Goal: Transaction & Acquisition: Purchase product/service

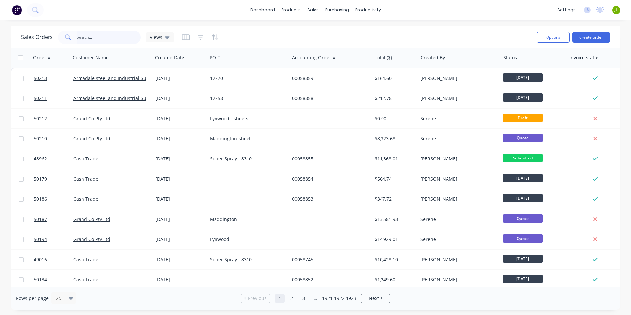
click at [109, 38] on input "text" at bounding box center [109, 37] width 64 height 13
type input "49903"
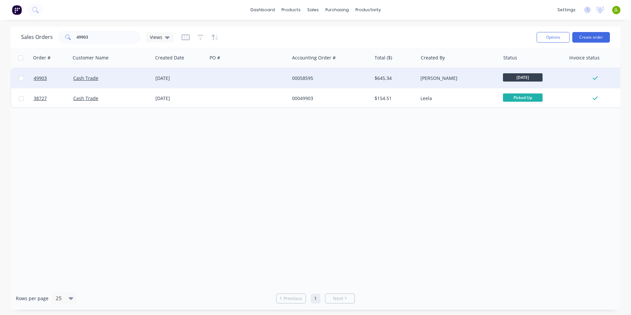
click at [214, 78] on div at bounding box center [248, 78] width 82 height 20
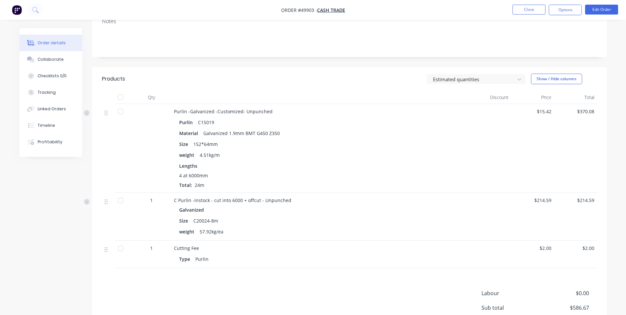
scroll to position [132, 0]
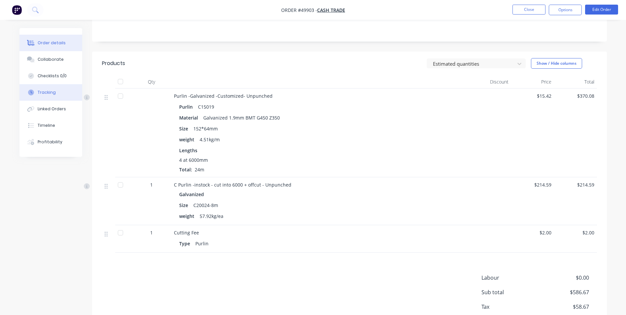
click at [49, 93] on div "Tracking" at bounding box center [47, 92] width 18 height 6
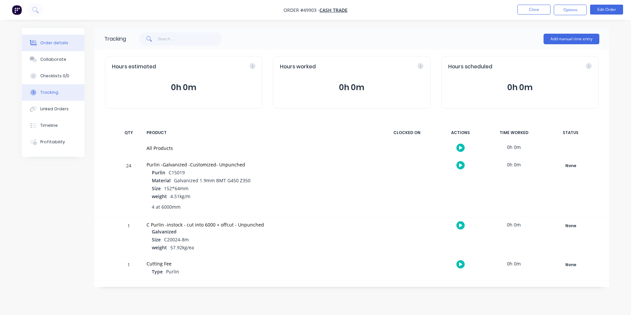
click at [63, 43] on div "Order details" at bounding box center [54, 43] width 28 height 6
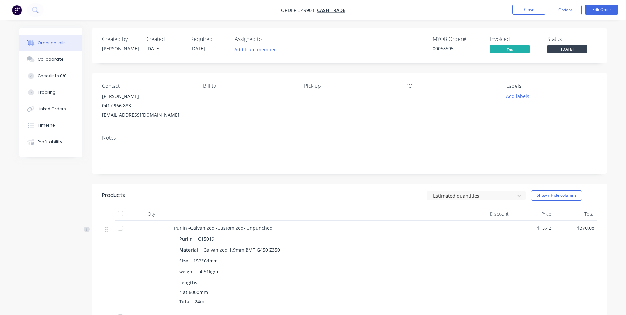
click at [564, 48] on span "[DATE]" at bounding box center [567, 49] width 40 height 8
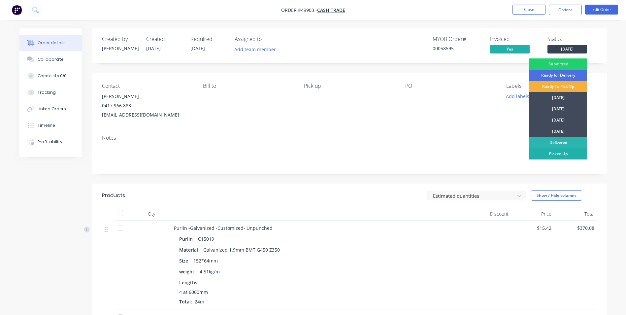
click at [555, 156] on div "Picked Up" at bounding box center [558, 153] width 58 height 11
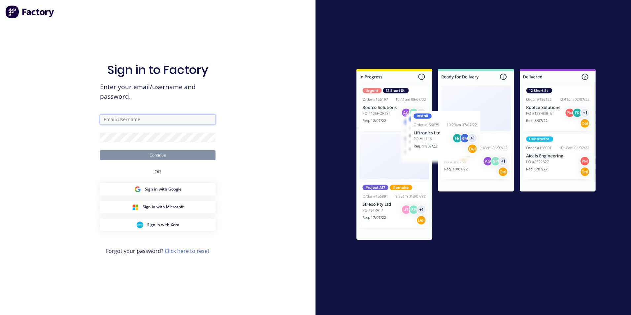
type input "ailing@dynamicsteelform.com.au"
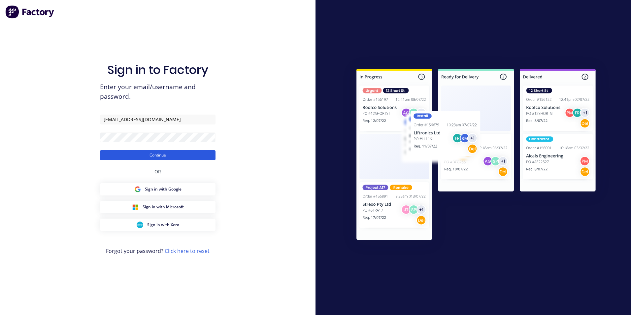
click at [204, 157] on button "Continue" at bounding box center [157, 155] width 115 height 10
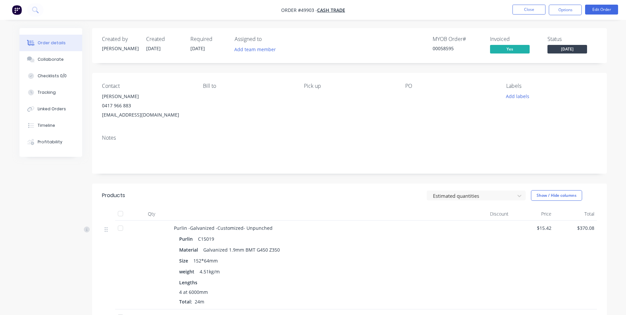
click at [581, 52] on span "[DATE]" at bounding box center [567, 49] width 40 height 8
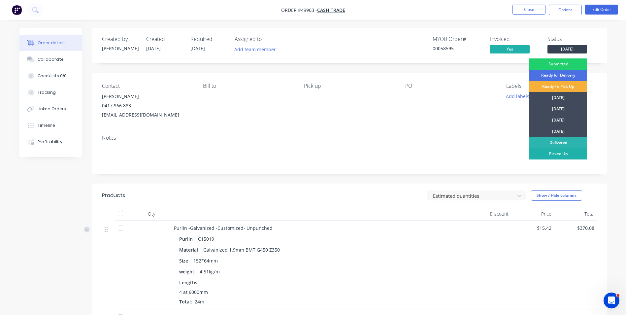
click at [554, 154] on div "Picked Up" at bounding box center [558, 153] width 58 height 11
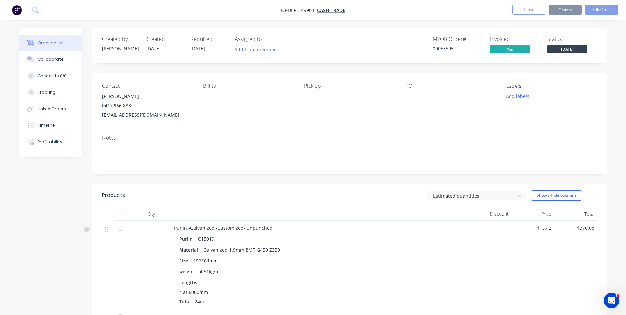
click at [375, 129] on div "Contact Brett Mills 0417 966 883 paperose1@hotmail.com Bill to Pick up PO Label…" at bounding box center [349, 101] width 515 height 56
click at [332, 116] on div "Pick up" at bounding box center [349, 101] width 90 height 37
click at [529, 5] on button "Close" at bounding box center [528, 10] width 33 height 10
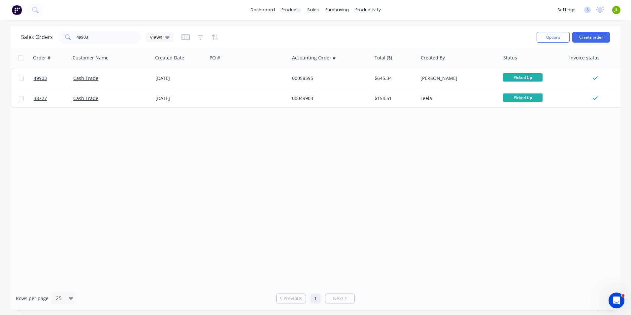
click at [351, 161] on div "Order # Customer Name Created Date PO # Accounting Order # Total ($) Created By…" at bounding box center [316, 167] width 610 height 239
click at [412, 176] on div "Order # Customer Name Created Date PO # Accounting Order # Total ($) Created By…" at bounding box center [316, 167] width 610 height 239
click at [372, 58] on div "Delivery Scheduling" at bounding box center [390, 58] width 41 height 6
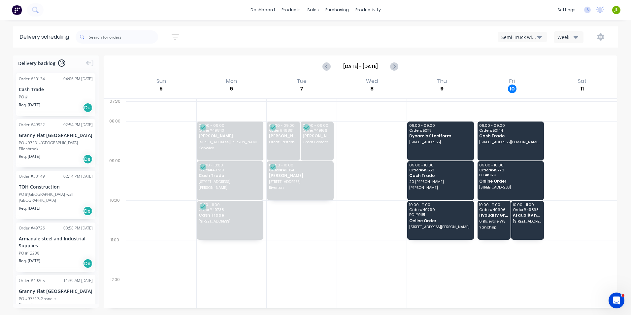
click at [541, 38] on icon "button" at bounding box center [539, 36] width 5 height 7
click at [532, 77] on div "Utes Delivery" at bounding box center [530, 80] width 65 height 13
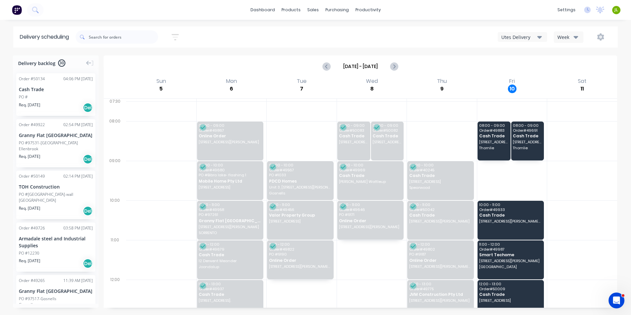
click at [425, 44] on div "Sort by Most recent Created date Required date Order number Customer name Most …" at bounding box center [347, 37] width 542 height 18
click at [522, 36] on div "Utes Delivery" at bounding box center [519, 37] width 36 height 7
click at [571, 116] on div at bounding box center [582, 111] width 70 height 20
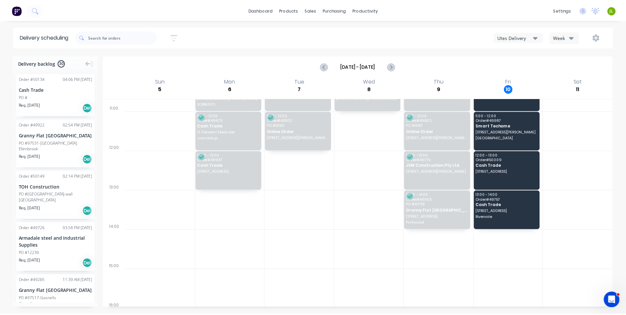
scroll to position [132, 0]
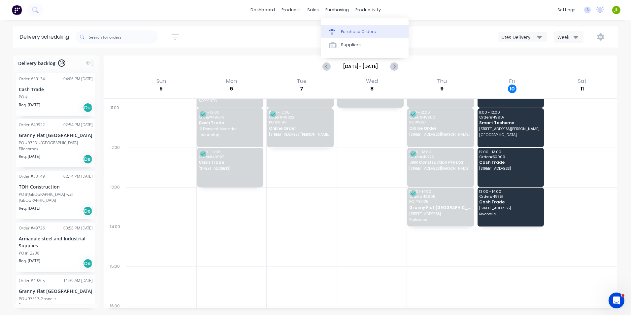
click at [340, 35] on link "Purchase Orders" at bounding box center [364, 31] width 87 height 13
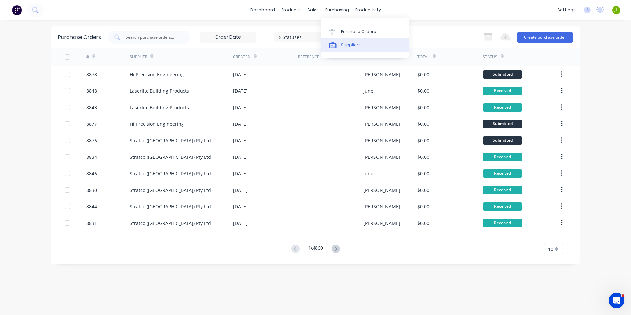
click at [338, 40] on link "Suppliers" at bounding box center [364, 44] width 87 height 13
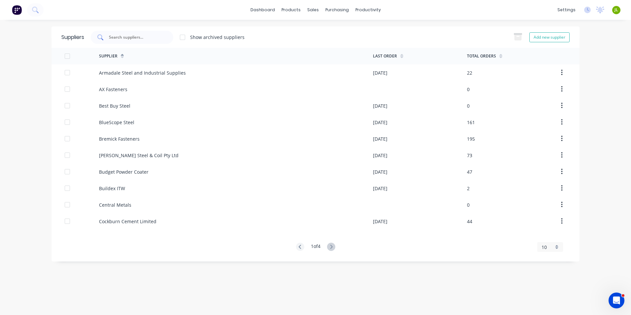
click at [148, 38] on input "text" at bounding box center [135, 37] width 55 height 7
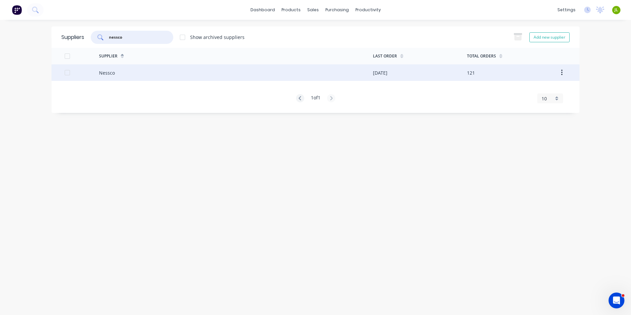
type input "nessco"
click at [144, 69] on div "Nessco" at bounding box center [236, 72] width 274 height 16
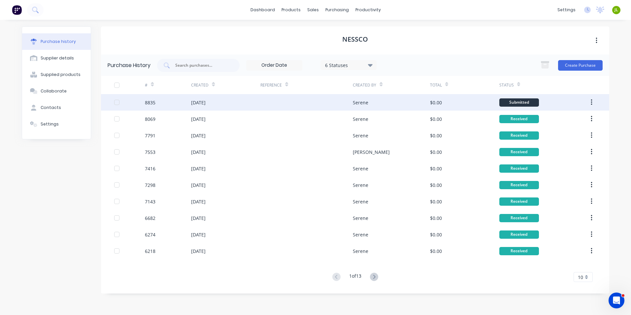
click at [310, 98] on div at bounding box center [306, 102] width 92 height 16
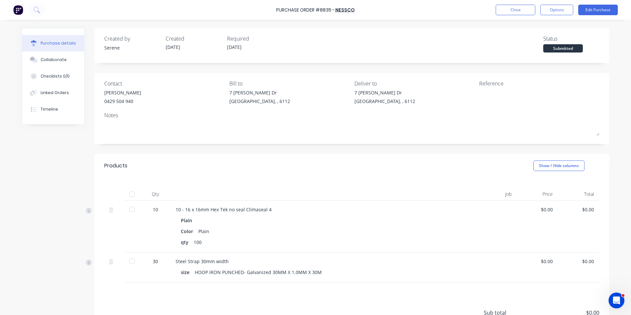
click at [130, 195] on div at bounding box center [131, 193] width 13 height 13
click at [45, 94] on div "Linked Orders" at bounding box center [55, 93] width 28 height 6
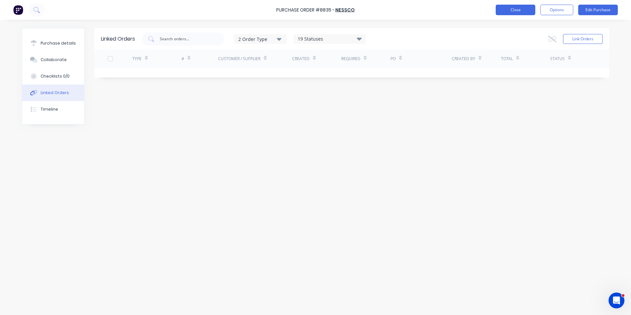
click at [498, 5] on button "Close" at bounding box center [516, 10] width 40 height 11
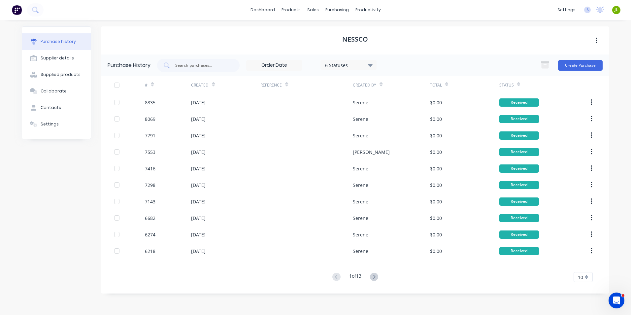
click at [447, 308] on div "dashboard products sales purchasing productivity dashboard products Product Cat…" at bounding box center [315, 157] width 631 height 315
click at [318, 33] on div at bounding box center [317, 32] width 10 height 6
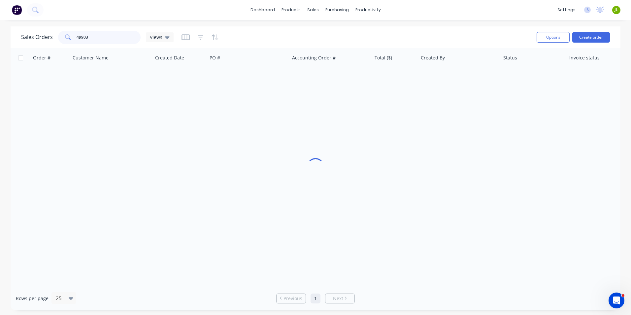
click at [123, 36] on input "49903" at bounding box center [109, 37] width 64 height 13
drag, startPoint x: 114, startPoint y: 38, endPoint x: 57, endPoint y: 35, distance: 56.8
click at [57, 35] on div "Sales Orders 49903 Views" at bounding box center [97, 37] width 152 height 13
paste input "[EMAIL_ADDRESS][DOMAIN_NAME]"
type input "[EMAIL_ADDRESS][DOMAIN_NAME]"
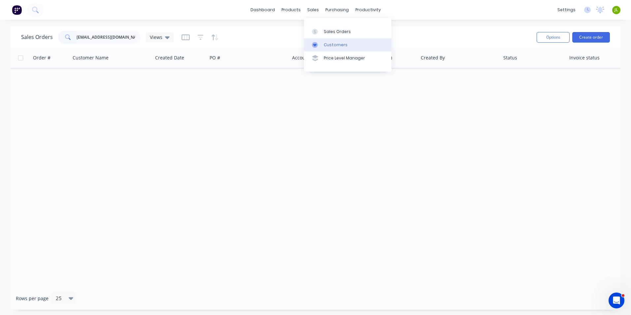
click at [322, 41] on link "Customers" at bounding box center [347, 44] width 87 height 13
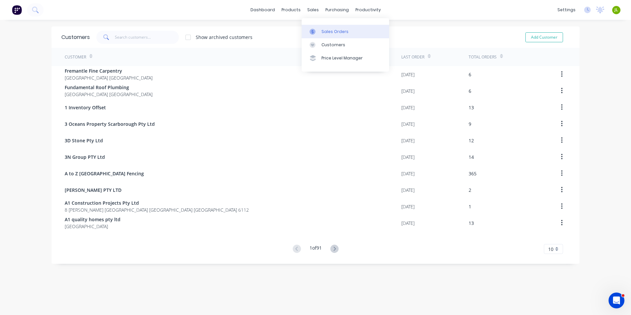
click at [317, 29] on div at bounding box center [314, 32] width 10 height 6
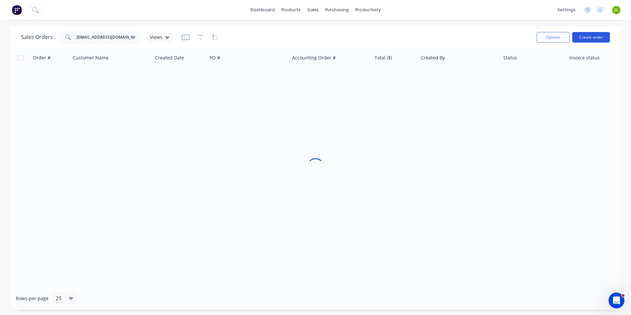
click at [585, 40] on button "Create order" at bounding box center [591, 37] width 38 height 11
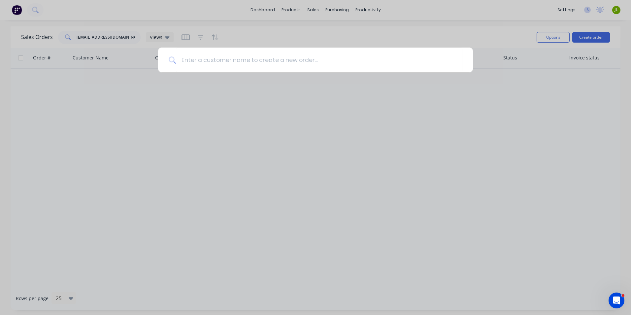
type input "s"
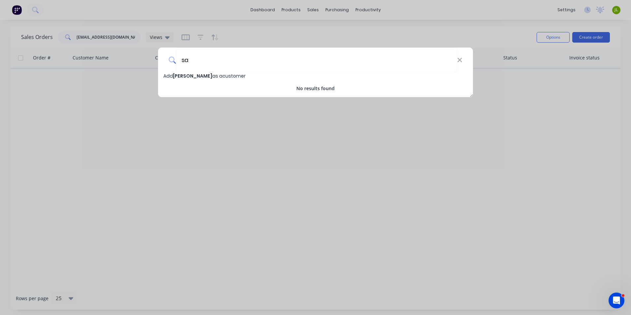
type input "s"
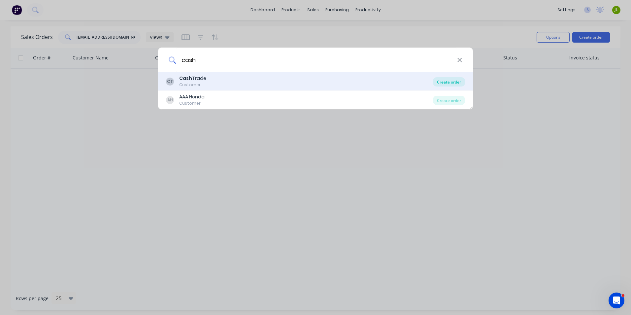
type input "cash"
click at [443, 85] on div "Create order" at bounding box center [449, 81] width 32 height 9
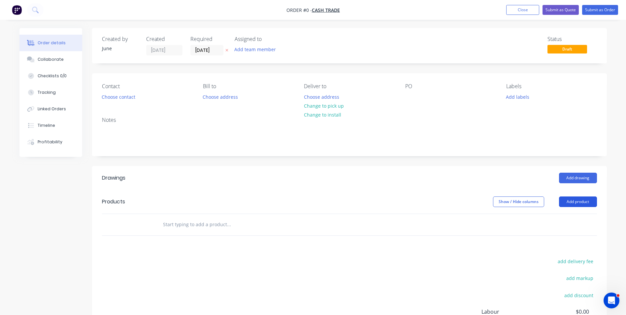
click at [570, 197] on button "Add product" at bounding box center [578, 201] width 38 height 11
click at [556, 218] on div "Product catalogue" at bounding box center [565, 218] width 51 height 10
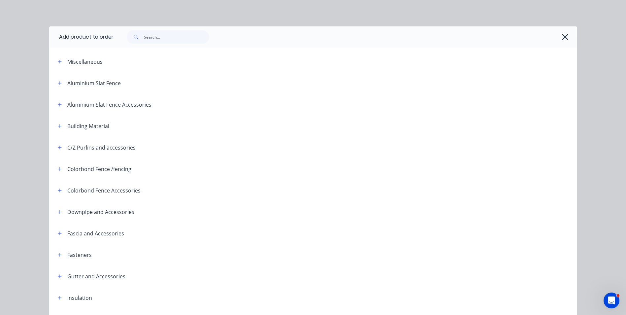
click at [203, 44] on div at bounding box center [346, 36] width 464 height 21
click at [198, 37] on input "text" at bounding box center [176, 36] width 65 height 13
type input "s"
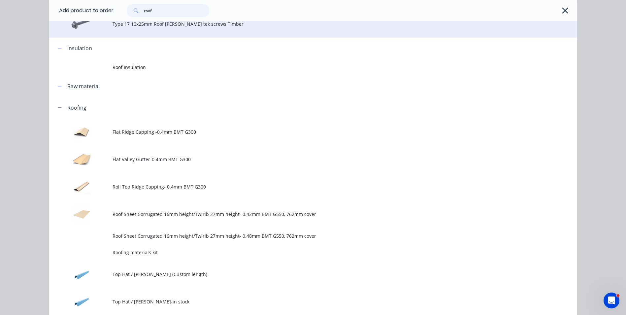
scroll to position [231, 0]
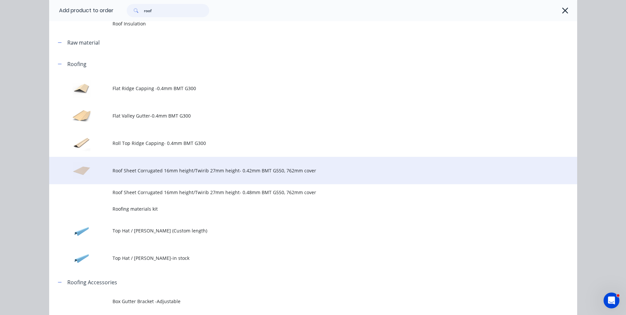
type input "roof"
click at [179, 173] on span "Roof Sheet Corrugated 16mm height/Twirib 27mm height- 0.42mm BMT G550, 762mm co…" at bounding box center [299, 170] width 372 height 7
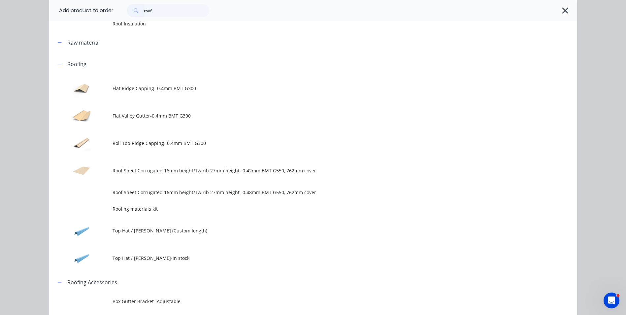
scroll to position [0, 0]
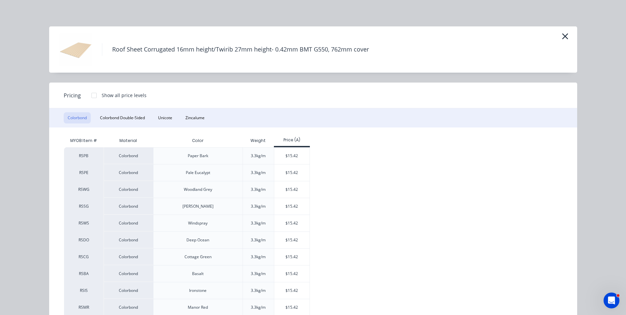
click at [200, 2] on div "Roof Sheet Corrugated 16mm height/Twirib 27mm height- 0.42mm BMT G550, 762mm co…" at bounding box center [313, 157] width 626 height 315
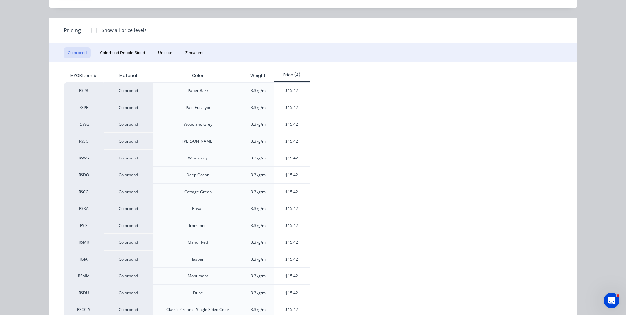
scroll to position [66, 0]
click at [281, 193] on div "$15.42" at bounding box center [291, 190] width 35 height 16
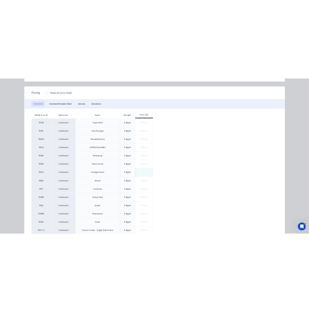
scroll to position [0, 0]
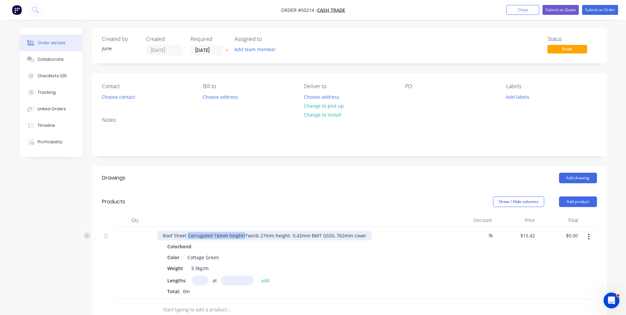
drag, startPoint x: 243, startPoint y: 235, endPoint x: 188, endPoint y: 235, distance: 54.4
click at [188, 235] on div "Roof Sheet Corrugated 16mm height/Twirib 27mm height- 0.42mm BMT G550, 762mm co…" at bounding box center [264, 236] width 214 height 10
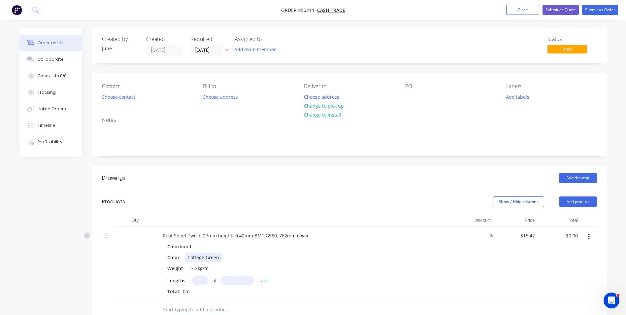
click at [246, 262] on div "Color Cottage Green" at bounding box center [302, 257] width 275 height 10
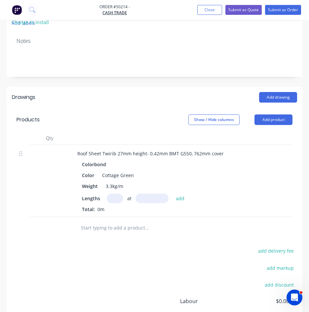
scroll to position [198, 0]
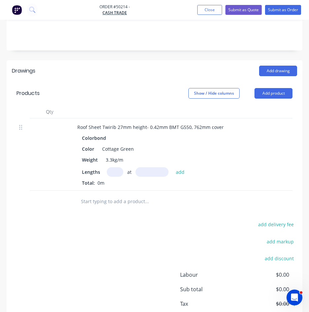
click at [114, 173] on input "text" at bounding box center [115, 172] width 16 height 10
type input "5"
click at [149, 169] on input "text" at bounding box center [151, 172] width 33 height 10
type input "2415"
click at [172, 168] on button "add" at bounding box center [180, 172] width 16 height 9
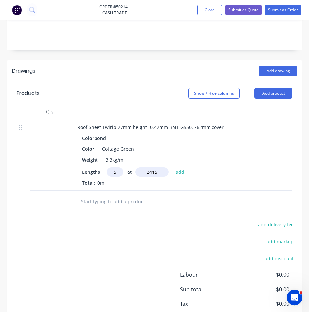
type input "$186.20"
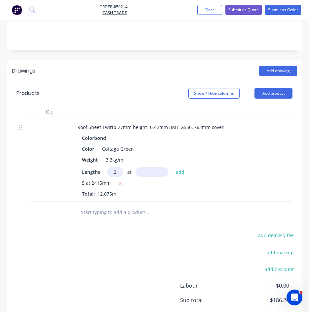
type input "2"
type input "1185"
click at [172, 168] on button "add" at bounding box center [180, 172] width 16 height 9
type input "$222.74"
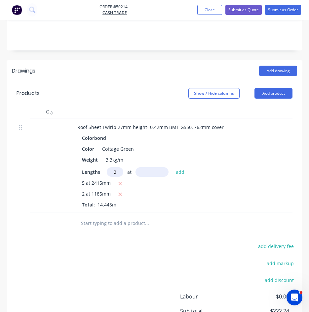
type input "2"
type input "1950"
click at [172, 168] on button "add" at bounding box center [180, 172] width 16 height 9
type input "$282.88"
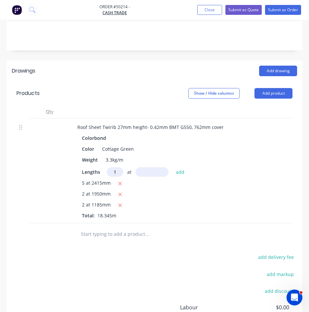
type input "1"
type input "357"
click at [172, 168] on button "add" at bounding box center [180, 172] width 16 height 9
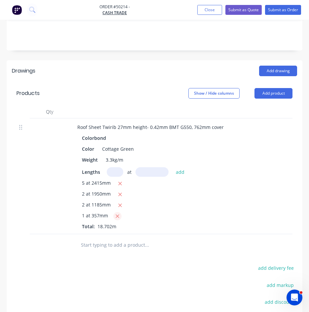
click at [115, 215] on icon "button" at bounding box center [117, 216] width 4 height 6
type input "$282.88"
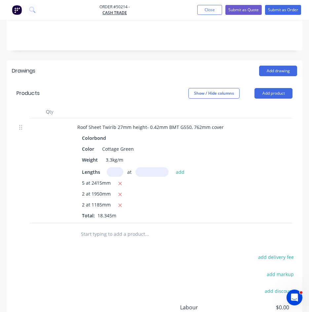
click at [117, 176] on input "text" at bounding box center [115, 172] width 16 height 10
type input "5"
type input "2785"
click at [172, 168] on button "add" at bounding box center [180, 172] width 16 height 9
type input "$497.60"
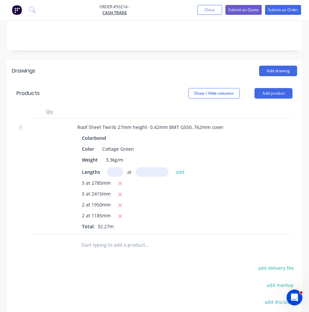
click at [203, 171] on div "Lengths at add" at bounding box center [218, 172] width 272 height 10
click at [278, 91] on button "Add product" at bounding box center [273, 93] width 38 height 11
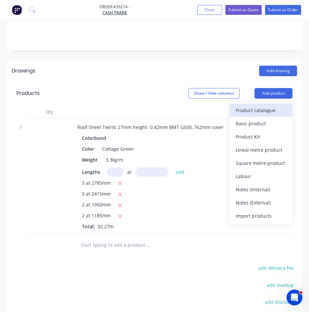
click at [272, 116] on button "Product catalogue" at bounding box center [260, 110] width 63 height 13
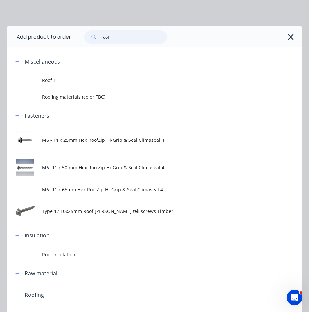
drag, startPoint x: 112, startPoint y: 37, endPoint x: 72, endPoint y: 40, distance: 40.3
click at [72, 40] on div "roof" at bounding box center [183, 36] width 224 height 13
click at [11, 17] on div "Add product to order roof Miscellaneous Roof 1 Roofing materials (color TBC) Fa…" at bounding box center [154, 156] width 309 height 312
drag, startPoint x: 118, startPoint y: 40, endPoint x: 50, endPoint y: 40, distance: 68.6
click at [50, 40] on header "Add product to order roof" at bounding box center [154, 36] width 295 height 21
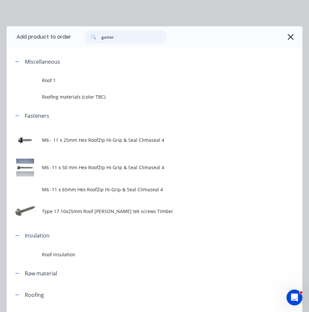
type input "gutter"
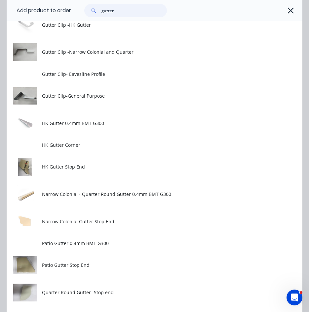
scroll to position [231, 0]
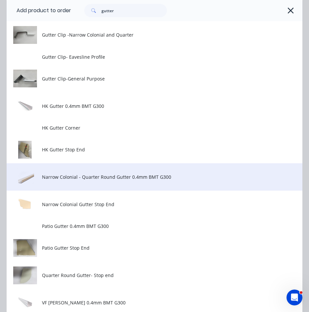
click at [138, 177] on span "Narrow Colonial - Quarter Round Gutter 0.4mm BMT G300" at bounding box center [146, 177] width 208 height 7
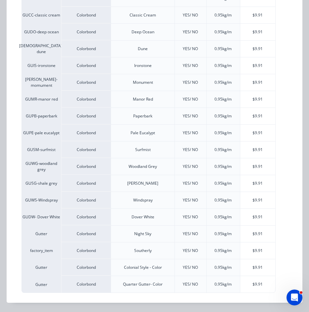
scroll to position [25, 0]
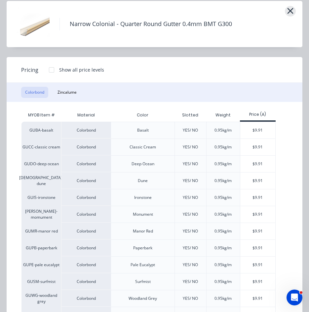
click at [288, 12] on icon "button" at bounding box center [289, 10] width 7 height 9
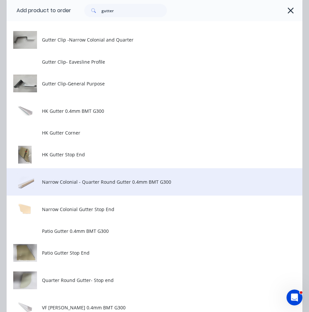
scroll to position [188, 0]
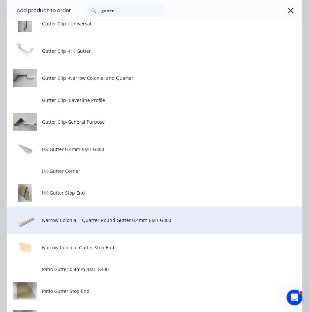
click at [123, 219] on span "Narrow Colonial - Quarter Round Gutter 0.4mm BMT G300" at bounding box center [146, 220] width 208 height 7
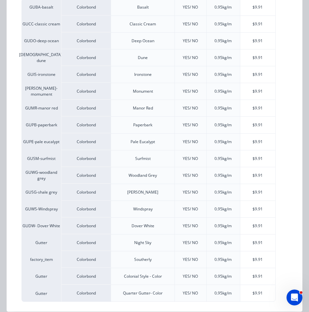
scroll to position [157, 0]
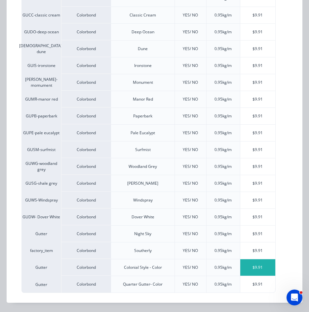
click at [253, 272] on div "$9.91" at bounding box center [257, 267] width 35 height 16
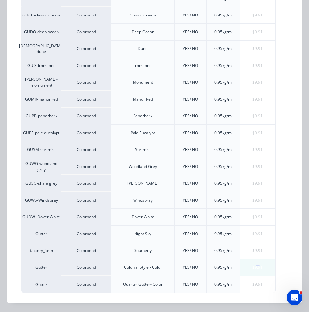
scroll to position [0, 0]
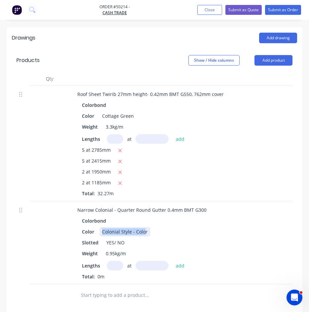
drag, startPoint x: 145, startPoint y: 229, endPoint x: 96, endPoint y: 234, distance: 48.7
click at [96, 234] on div "Color Colonial Style - Color" at bounding box center [216, 232] width 275 height 10
click at [168, 229] on div "Color Cottage Green" at bounding box center [216, 232] width 275 height 10
drag, startPoint x: 112, startPoint y: 242, endPoint x: 190, endPoint y: 241, distance: 77.9
click at [190, 241] on div "Slotted YES/ NO" at bounding box center [216, 243] width 275 height 10
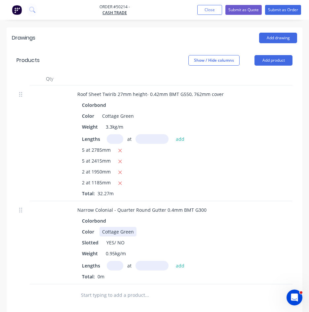
click at [203, 228] on div "Color Cottage Green" at bounding box center [216, 232] width 275 height 10
drag, startPoint x: 113, startPoint y: 244, endPoint x: 134, endPoint y: 240, distance: 21.1
click at [134, 240] on div "Slotted YES/ NO" at bounding box center [216, 243] width 275 height 10
click at [134, 240] on div "Slotted YES" at bounding box center [216, 243] width 275 height 10
click at [37, 250] on div at bounding box center [50, 242] width 40 height 83
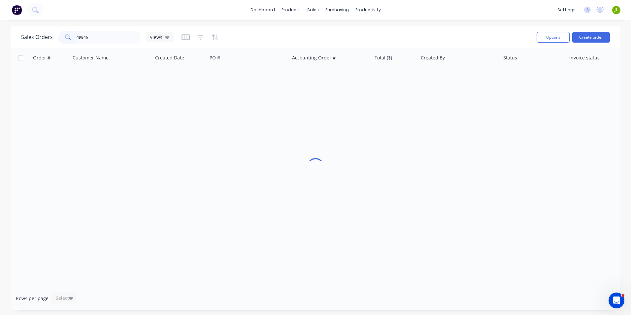
type input "49846"
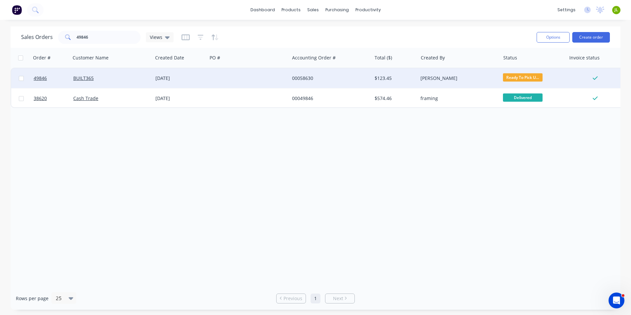
click at [115, 80] on div "BUILT365" at bounding box center [109, 78] width 73 height 7
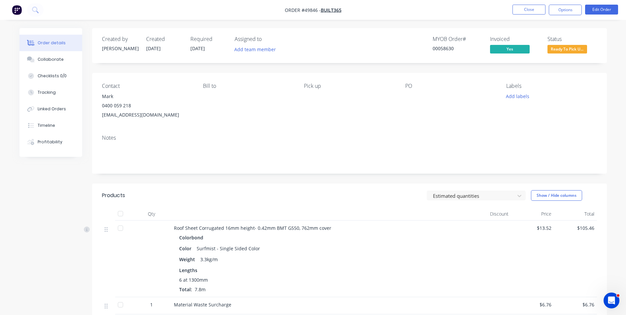
click at [563, 51] on span "Ready To Pick U..." at bounding box center [567, 49] width 40 height 8
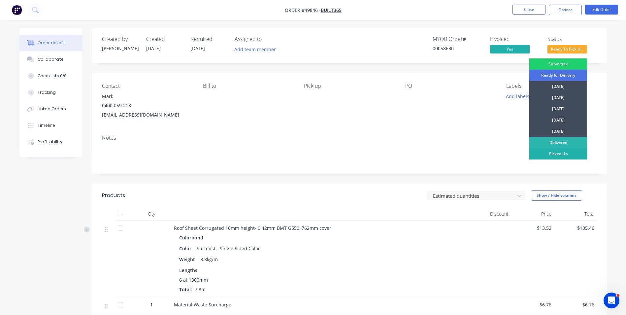
click at [552, 150] on div "Picked Up" at bounding box center [558, 153] width 58 height 11
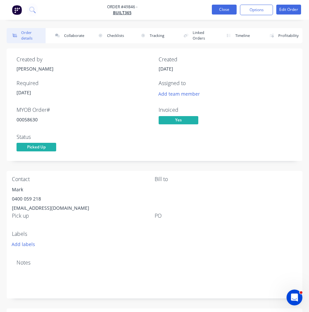
click at [225, 13] on button "Close" at bounding box center [223, 10] width 25 height 10
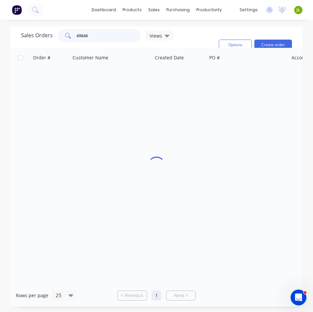
drag, startPoint x: 90, startPoint y: 38, endPoint x: 79, endPoint y: 40, distance: 11.3
click at [79, 40] on input "49846" at bounding box center [109, 35] width 64 height 13
type input "47462"
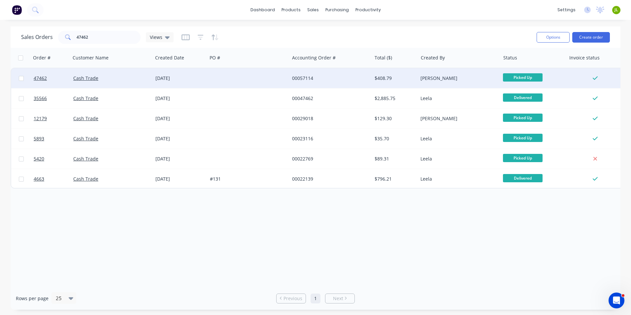
click at [231, 78] on div at bounding box center [248, 78] width 82 height 20
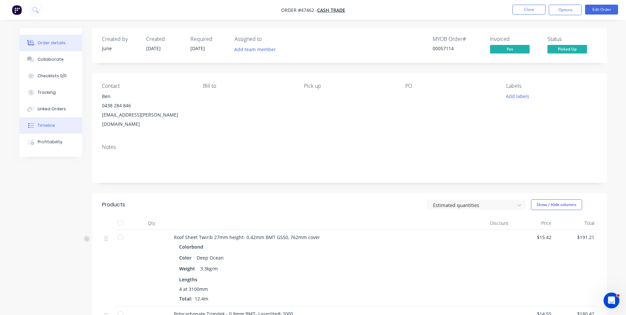
click at [56, 126] on button "Timeline" at bounding box center [50, 125] width 63 height 16
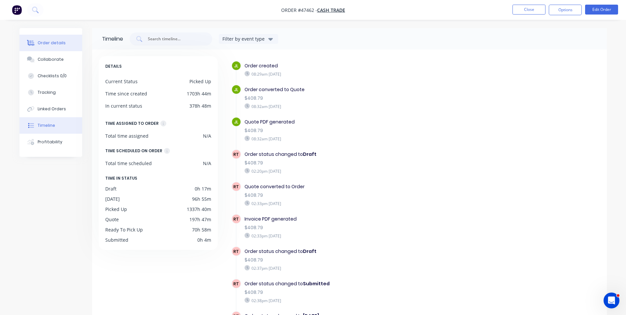
click at [52, 46] on div "Order details" at bounding box center [52, 43] width 28 height 6
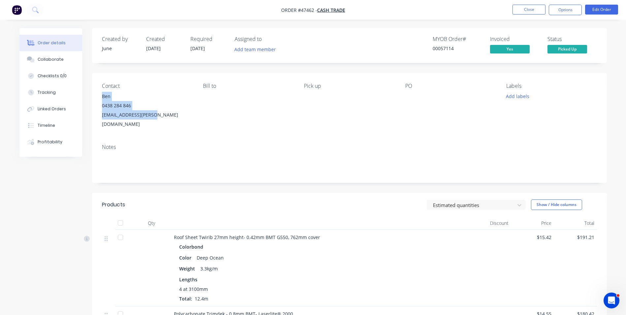
drag, startPoint x: 155, startPoint y: 118, endPoint x: 95, endPoint y: 99, distance: 63.7
click at [95, 99] on div "Contact Ben 0438 284 846 ben.vicky@bigpond.com Bill to Pick up PO Labels Add la…" at bounding box center [349, 106] width 515 height 66
drag, startPoint x: 189, startPoint y: 134, endPoint x: 179, endPoint y: 126, distance: 12.2
click at [188, 139] on div "Notes" at bounding box center [349, 161] width 515 height 44
drag, startPoint x: 151, startPoint y: 118, endPoint x: 155, endPoint y: 117, distance: 3.9
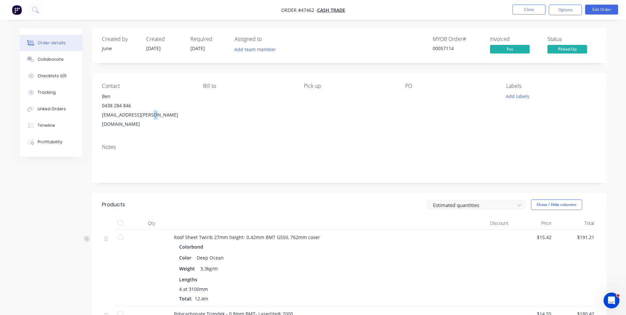
click at [155, 117] on div "[EMAIL_ADDRESS][PERSON_NAME][DOMAIN_NAME]" at bounding box center [147, 119] width 90 height 18
click at [212, 110] on div "Bill to" at bounding box center [248, 106] width 90 height 46
click at [537, 6] on button "Close" at bounding box center [528, 10] width 33 height 10
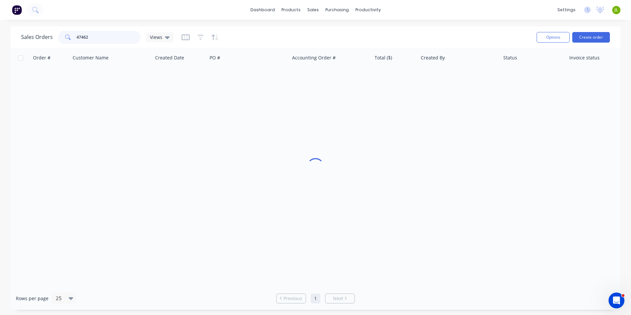
drag, startPoint x: 86, startPoint y: 40, endPoint x: 79, endPoint y: 41, distance: 7.3
click at [79, 41] on input "47462" at bounding box center [109, 37] width 64 height 13
type input "49662"
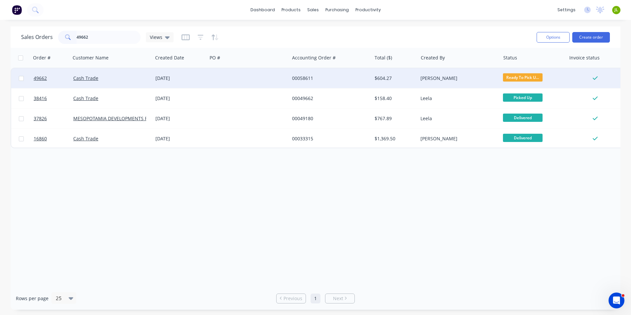
click at [206, 80] on div "[DATE]" at bounding box center [180, 78] width 54 height 20
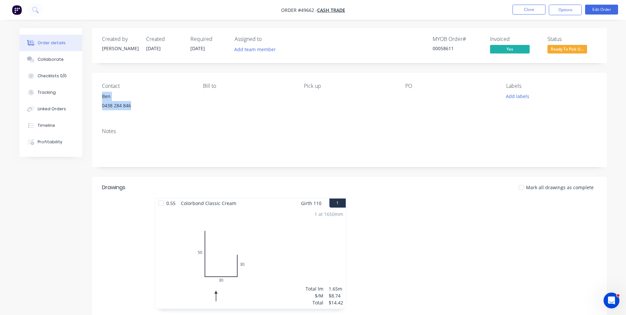
drag, startPoint x: 134, startPoint y: 108, endPoint x: 102, endPoint y: 95, distance: 34.5
click at [102, 95] on div "Ben 0438 284 846" at bounding box center [147, 102] width 90 height 21
copy div "Ben 0438 284 846"
click at [572, 51] on span "Ready To Pick U..." at bounding box center [567, 49] width 40 height 8
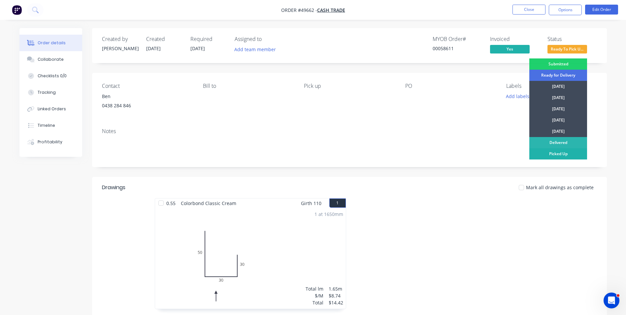
click at [551, 152] on div "Picked Up" at bounding box center [558, 153] width 58 height 11
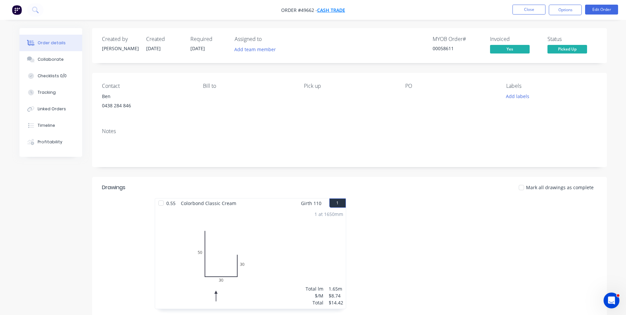
click at [339, 13] on span "Cash Trade" at bounding box center [331, 10] width 28 height 6
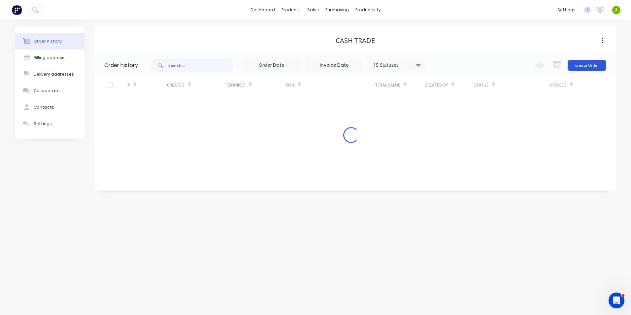
click at [592, 68] on button "Create Order" at bounding box center [587, 65] width 38 height 11
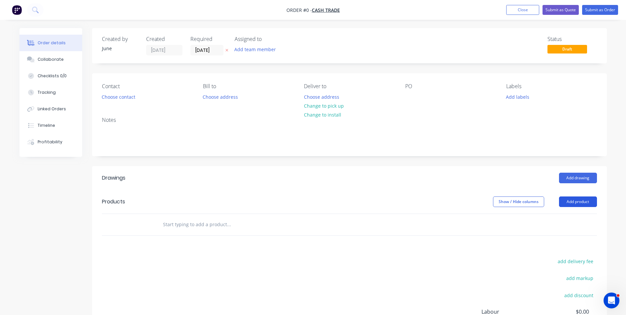
click at [580, 202] on button "Add product" at bounding box center [578, 201] width 38 height 11
click at [568, 219] on div "Product catalogue" at bounding box center [565, 218] width 51 height 10
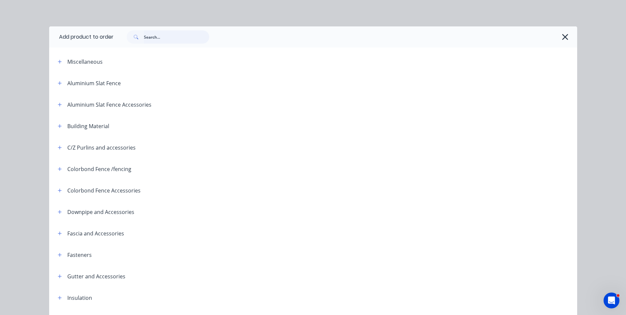
click at [173, 39] on input "text" at bounding box center [176, 36] width 65 height 13
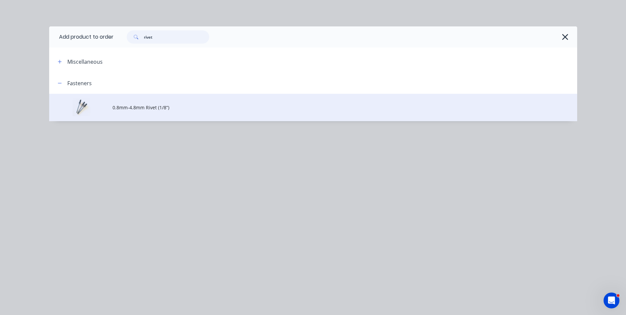
type input "rivet"
click at [171, 113] on td "0.8mm-4.8mm Rivet (1/8”)" at bounding box center [345, 107] width 465 height 27
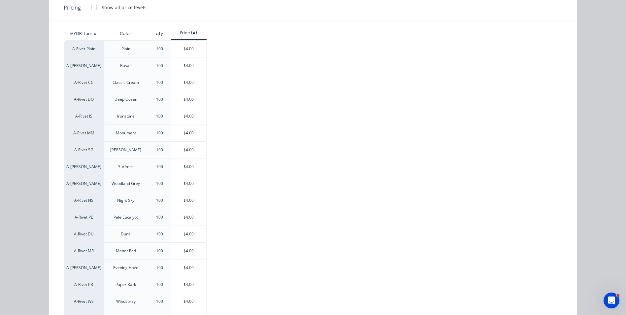
scroll to position [55, 0]
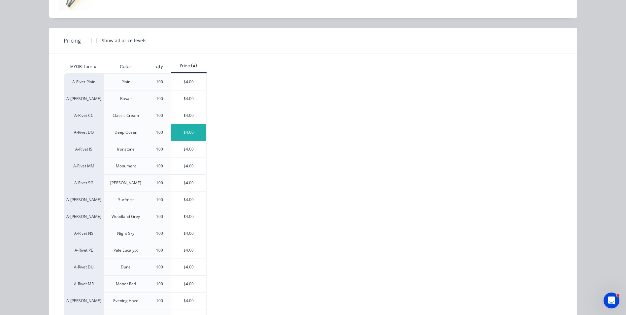
click at [184, 131] on div "$4.00" at bounding box center [188, 132] width 35 height 16
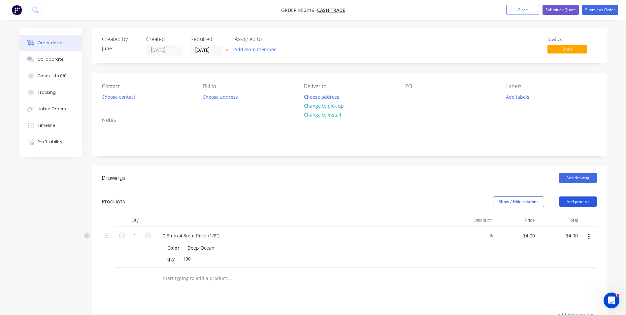
click at [579, 203] on button "Add product" at bounding box center [578, 201] width 38 height 11
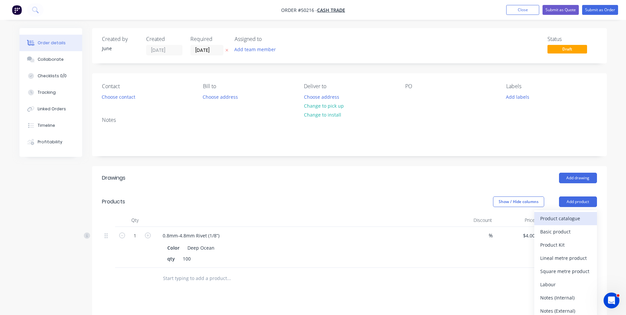
click at [575, 220] on div "Product catalogue" at bounding box center [565, 218] width 51 height 10
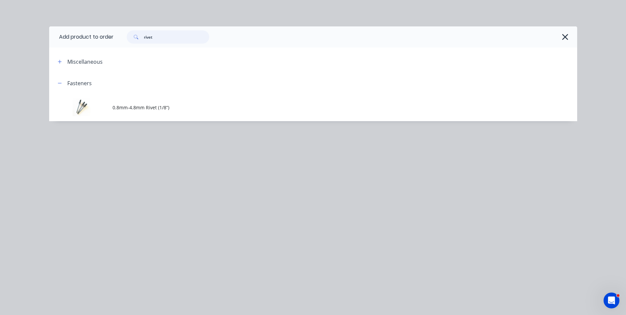
drag, startPoint x: 177, startPoint y: 40, endPoint x: 119, endPoint y: 42, distance: 57.8
click at [119, 42] on div "rivet" at bounding box center [342, 36] width 457 height 13
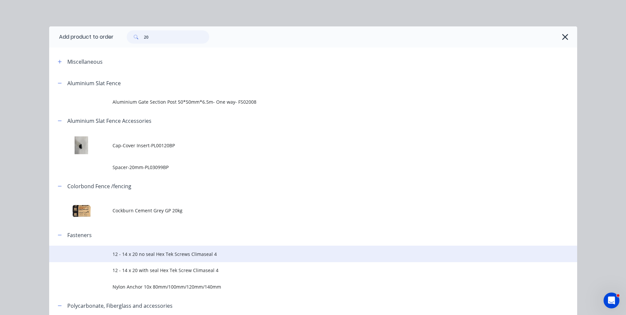
type input "20"
click at [159, 257] on td "12 - 14 x 20 no seal Hex Tek Screws Climaseal 4" at bounding box center [345, 253] width 465 height 16
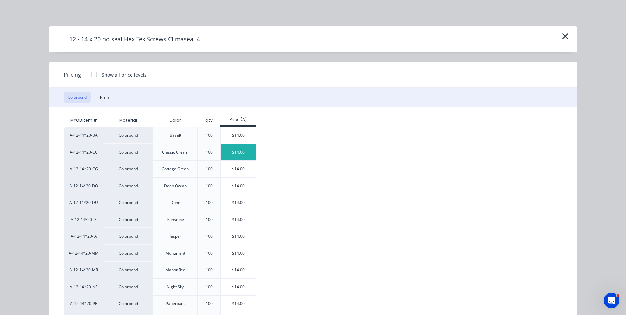
click at [236, 150] on div "$14.00" at bounding box center [238, 152] width 35 height 16
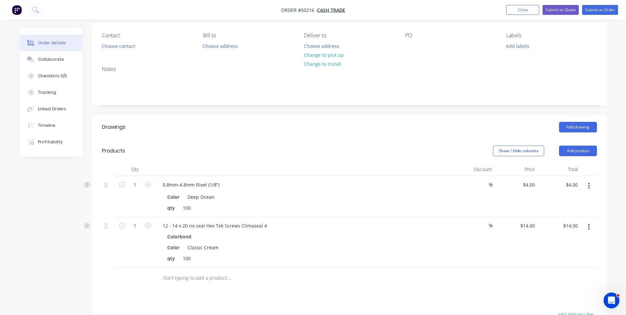
scroll to position [132, 0]
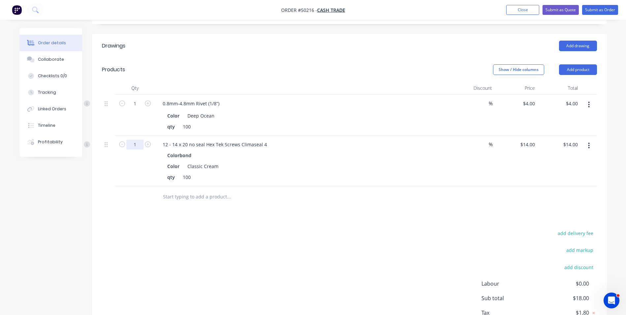
click at [137, 145] on input "1" at bounding box center [134, 145] width 17 height 10
type input "2"
type input "$28.00"
click at [359, 199] on div at bounding box center [273, 196] width 232 height 13
click at [586, 73] on button "Add product" at bounding box center [578, 69] width 38 height 11
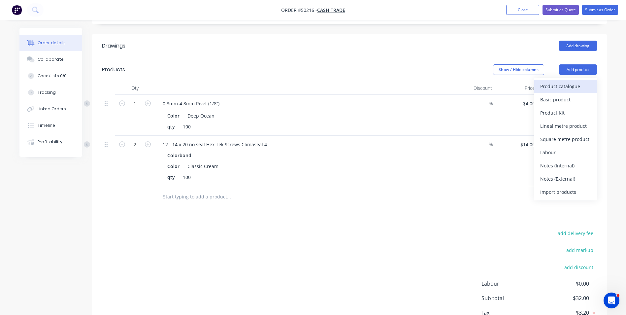
click at [579, 86] on div "Product catalogue" at bounding box center [565, 86] width 51 height 10
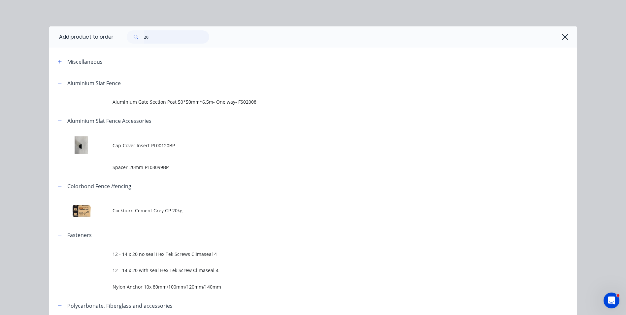
drag, startPoint x: 160, startPoint y: 36, endPoint x: 78, endPoint y: 36, distance: 82.2
click at [78, 36] on header "Add product to order 20" at bounding box center [313, 36] width 528 height 21
type input "touch"
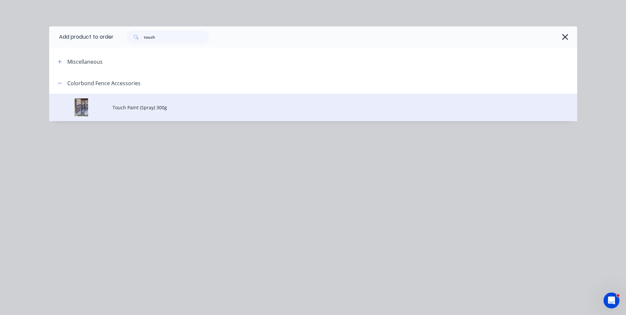
click at [145, 110] on span "Touch Paint (Spray) 300g" at bounding box center [299, 107] width 372 height 7
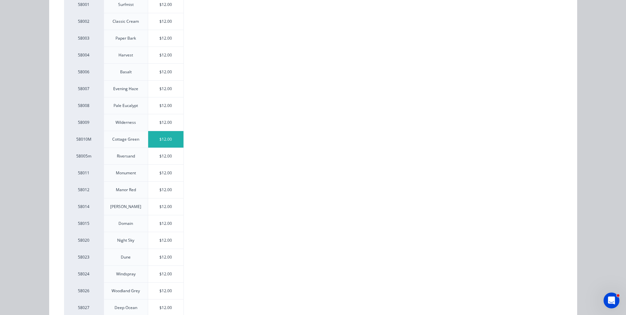
scroll to position [165, 0]
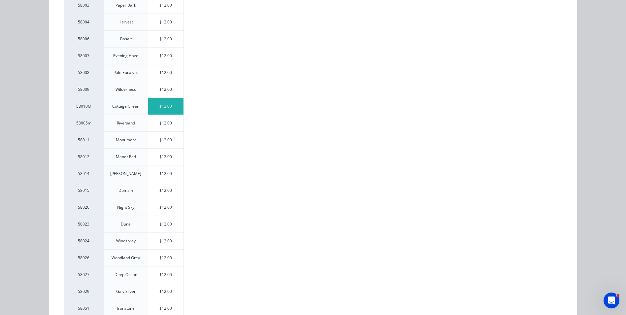
click at [166, 276] on div "$12.00" at bounding box center [165, 274] width 35 height 16
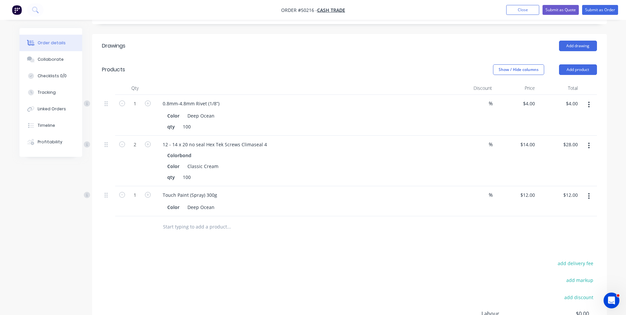
click at [221, 259] on div "add delivery fee add markup add discount Labour $0.00 Sub total $44.00 Tax $4.4…" at bounding box center [349, 315] width 495 height 113
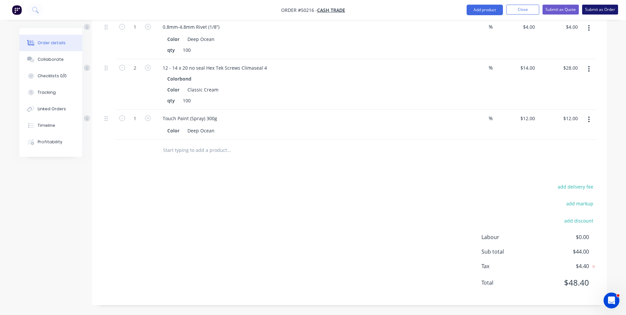
click at [599, 9] on button "Submit as Order" at bounding box center [600, 10] width 36 height 10
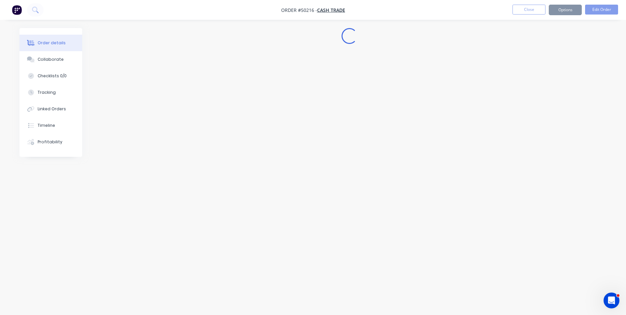
scroll to position [0, 0]
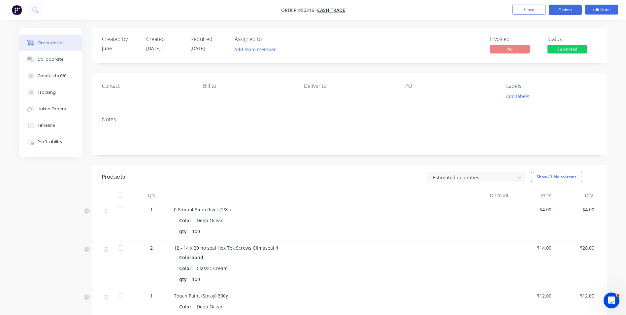
click at [563, 10] on button "Options" at bounding box center [565, 10] width 33 height 11
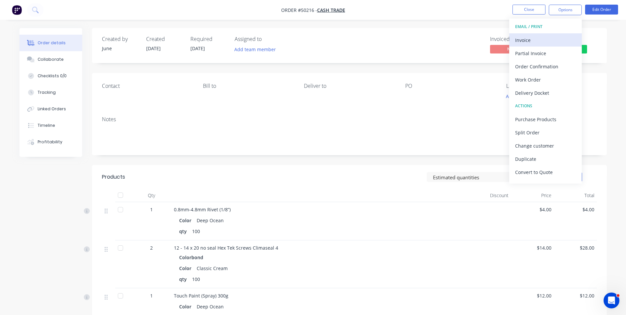
click at [544, 39] on div "Invoice" at bounding box center [545, 40] width 61 height 10
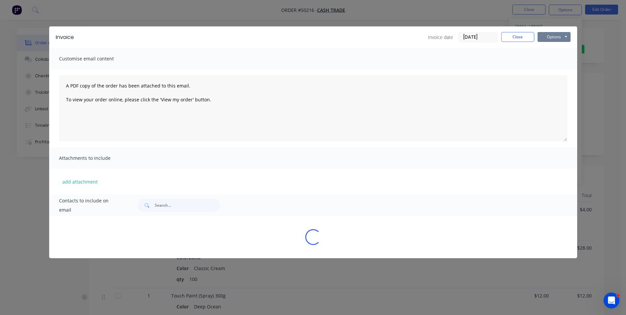
click at [549, 37] on button "Options" at bounding box center [553, 37] width 33 height 10
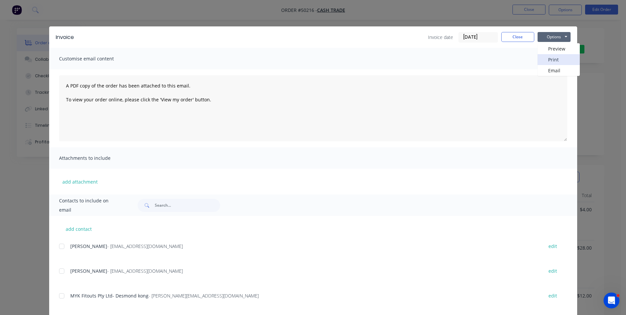
click at [552, 61] on button "Print" at bounding box center [558, 59] width 42 height 11
click at [520, 35] on button "Close" at bounding box center [517, 37] width 33 height 10
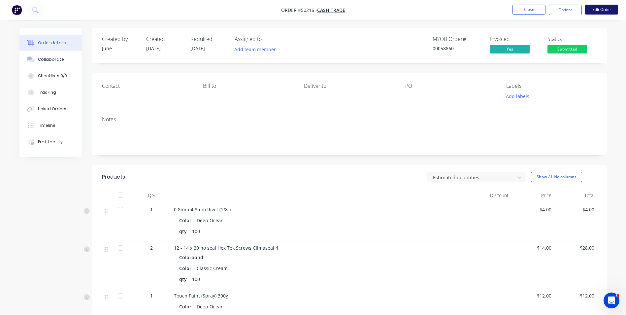
click at [602, 13] on button "Edit Order" at bounding box center [601, 10] width 33 height 10
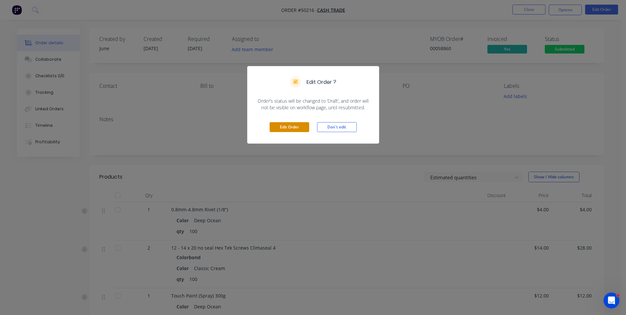
click at [294, 127] on button "Edit Order" at bounding box center [290, 127] width 40 height 10
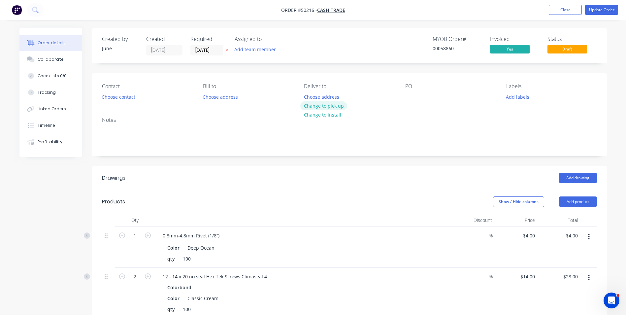
click at [329, 105] on button "Change to pick up" at bounding box center [323, 105] width 47 height 9
click at [593, 11] on button "Update Order" at bounding box center [601, 10] width 33 height 10
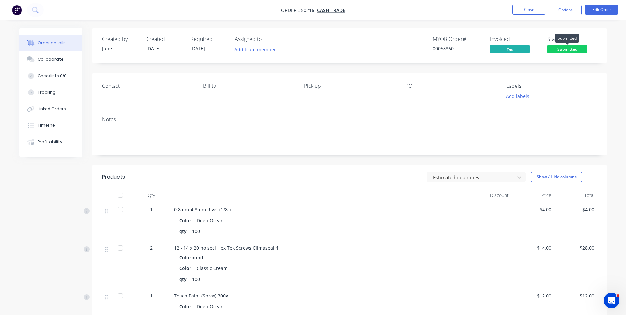
click at [564, 51] on span "Submitted" at bounding box center [567, 49] width 40 height 8
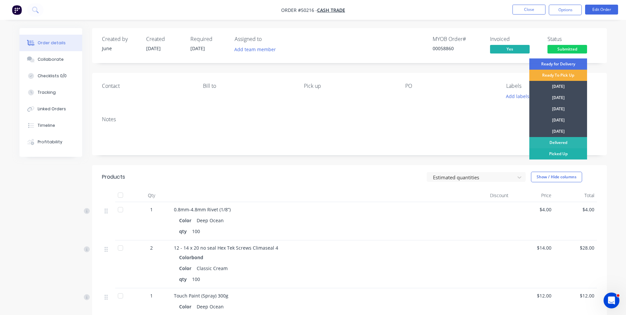
click at [547, 151] on div "Picked Up" at bounding box center [558, 153] width 58 height 11
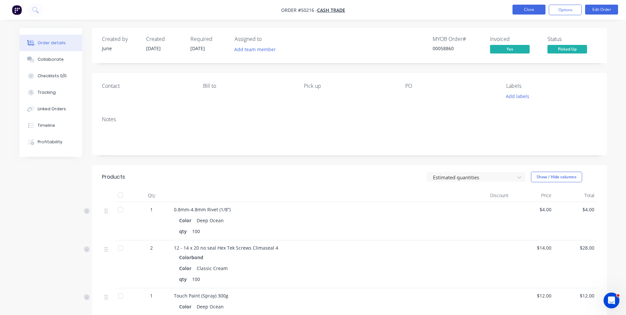
click at [525, 12] on button "Close" at bounding box center [528, 10] width 33 height 10
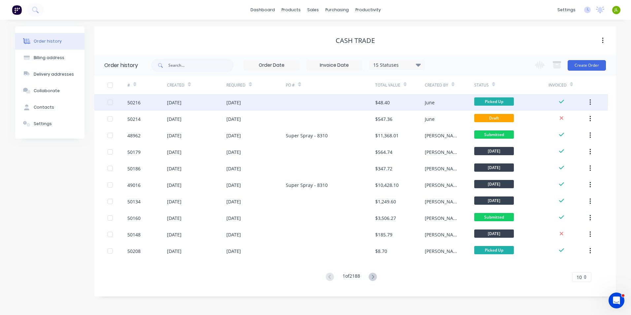
click at [277, 98] on div "[DATE]" at bounding box center [255, 102] width 59 height 16
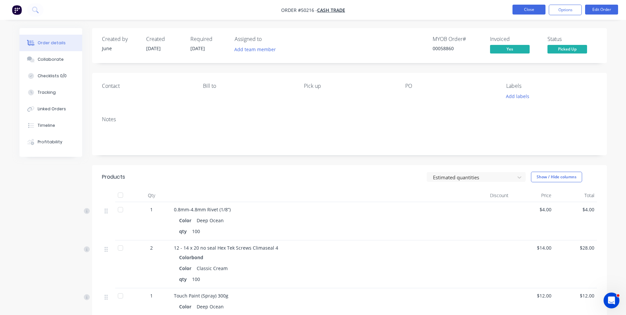
click at [519, 10] on button "Close" at bounding box center [528, 10] width 33 height 10
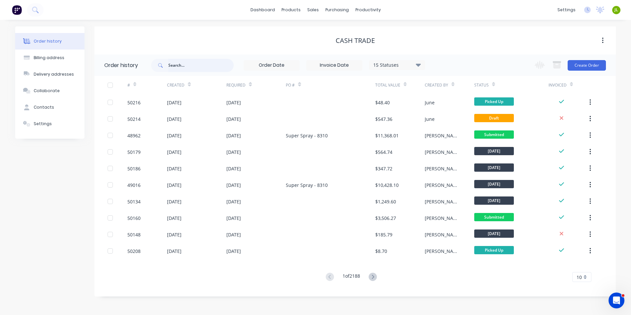
click at [190, 67] on input "text" at bounding box center [200, 65] width 65 height 13
paste input "Ben 0438 284 846"
type input "Ben 0438 284 846"
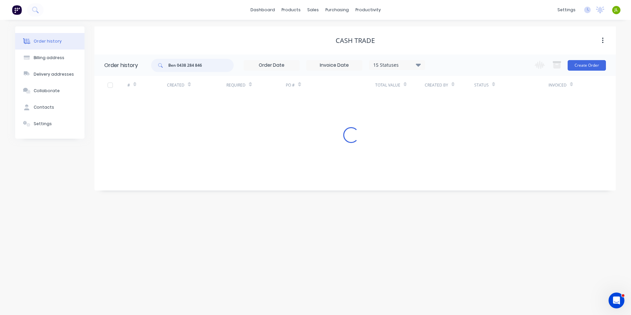
drag, startPoint x: 177, startPoint y: 66, endPoint x: 273, endPoint y: 64, distance: 96.4
click at [273, 64] on div "Ben 0438 284 846 15 Statuses Invoice Status Invoiced Not Invoiced Partial Order…" at bounding box center [288, 64] width 274 height 21
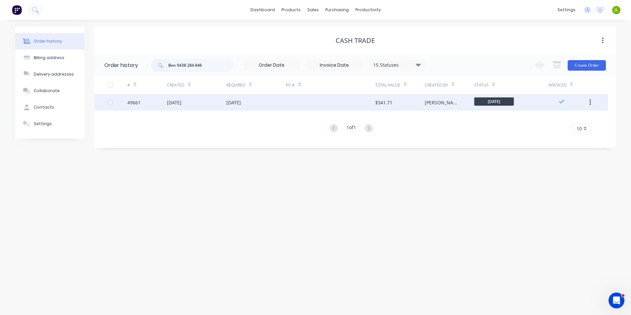
click at [181, 104] on div "24 Sep 2025" at bounding box center [174, 102] width 15 height 7
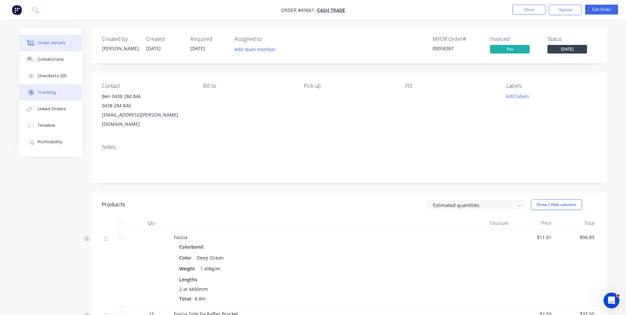
click at [56, 90] on button "Tracking" at bounding box center [50, 92] width 63 height 16
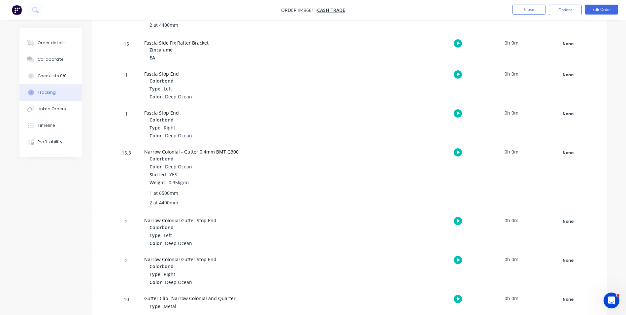
scroll to position [179, 0]
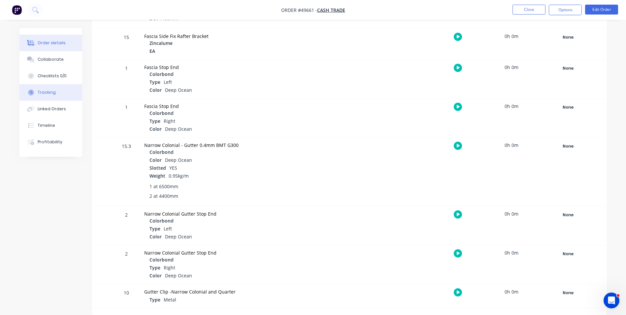
click at [49, 40] on div "Order details" at bounding box center [52, 43] width 28 height 6
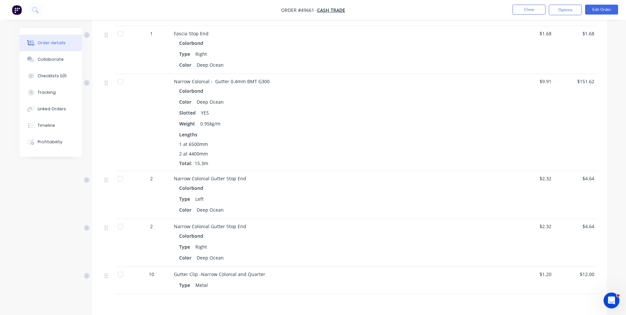
scroll to position [396, 0]
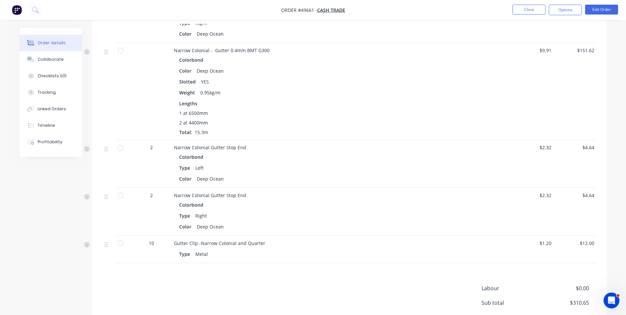
click at [467, 140] on div "Narrow Colonial Gutter Stop End Colorbond Type Left Color Deep Ocean" at bounding box center [319, 164] width 297 height 48
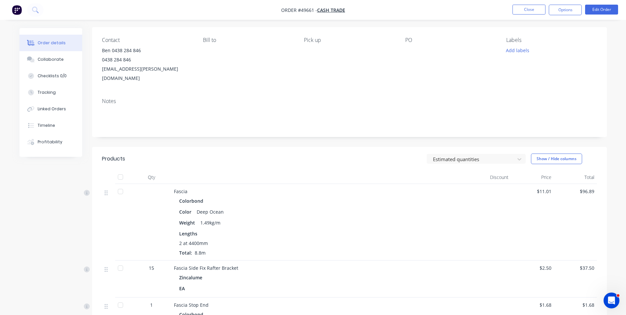
scroll to position [0, 0]
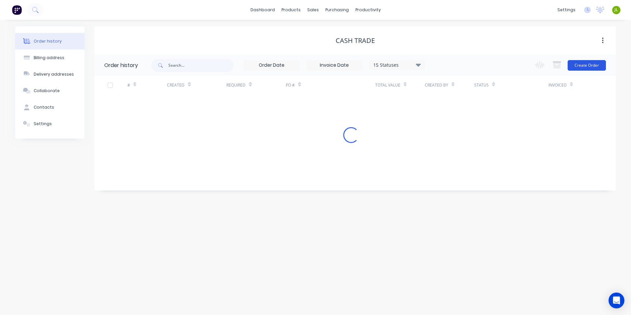
click at [596, 64] on button "Create Order" at bounding box center [587, 65] width 38 height 11
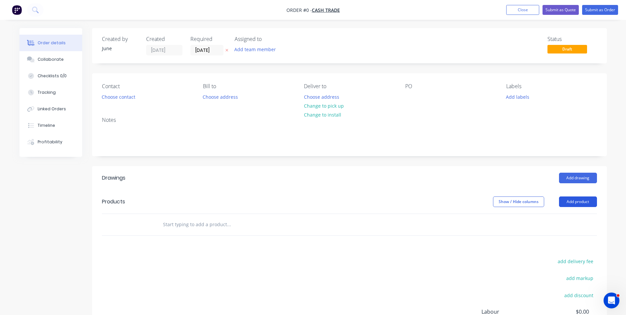
click at [575, 204] on button "Add product" at bounding box center [578, 201] width 38 height 11
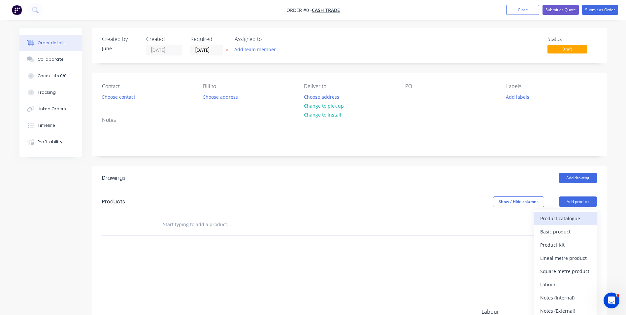
click at [561, 213] on button "Product catalogue" at bounding box center [565, 218] width 63 height 13
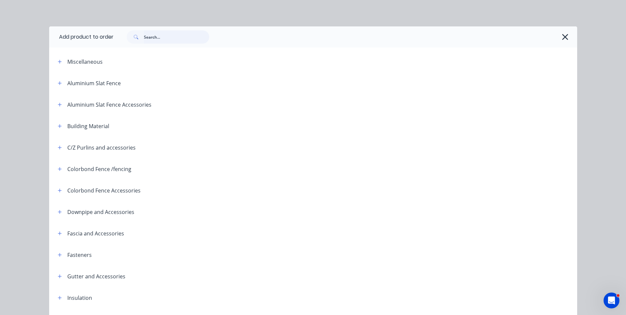
click at [149, 42] on input "text" at bounding box center [176, 36] width 65 height 13
type input "25"
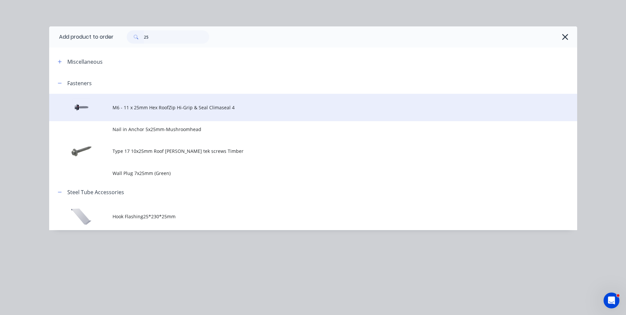
click at [146, 102] on td "M6 - 11 x 25mm Hex RoofZip Hi-Grip & Seal Climaseal 4" at bounding box center [345, 107] width 465 height 27
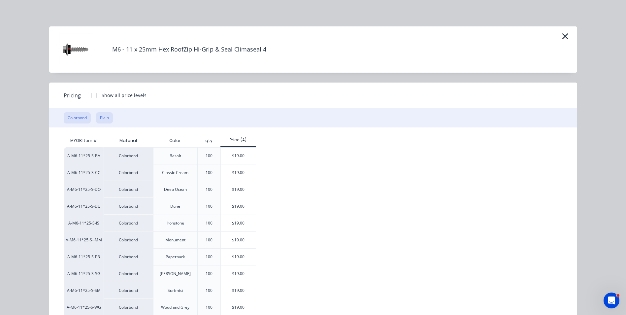
click at [105, 115] on button "Plain" at bounding box center [104, 117] width 17 height 11
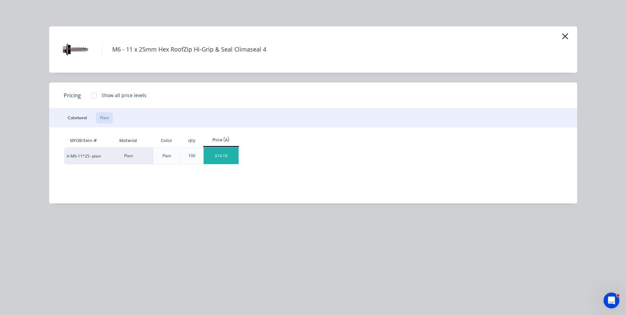
click at [211, 156] on div "$14.18" at bounding box center [221, 155] width 35 height 16
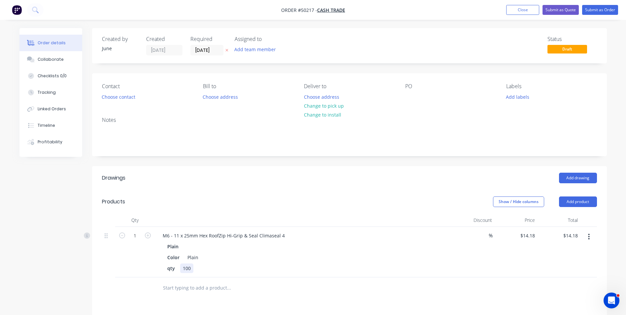
click at [266, 265] on div "qty 100" at bounding box center [302, 268] width 275 height 10
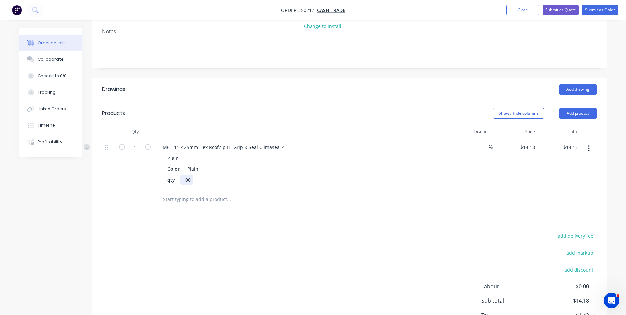
scroll to position [39, 0]
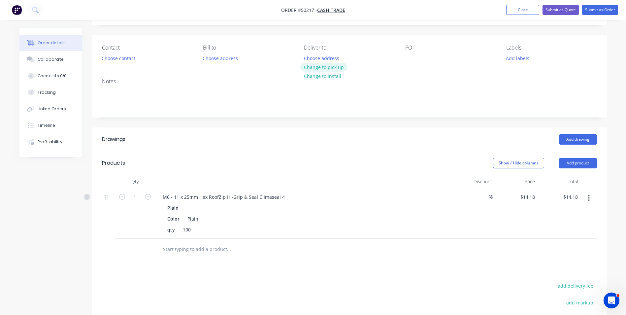
click at [339, 69] on button "Change to pick up" at bounding box center [323, 67] width 47 height 9
click at [104, 58] on button "Choose contact" at bounding box center [118, 57] width 41 height 9
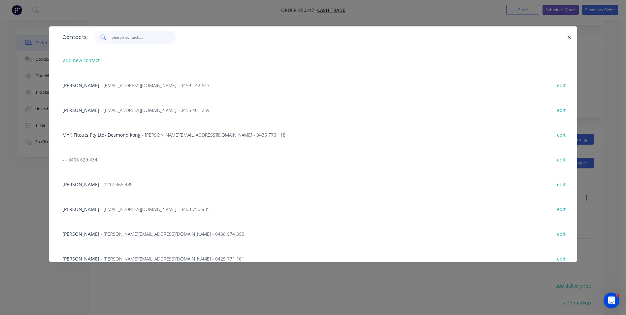
click at [124, 42] on input "text" at bounding box center [144, 37] width 64 height 13
click at [89, 64] on button "add new contact" at bounding box center [82, 60] width 44 height 9
select select "AU"
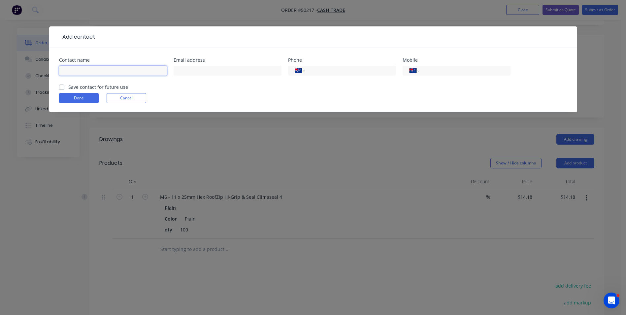
click at [94, 75] on input "text" at bounding box center [113, 71] width 108 height 10
paste input "Ben 0438 284 846"
drag, startPoint x: 121, startPoint y: 70, endPoint x: 73, endPoint y: 71, distance: 48.5
click at [73, 71] on input "Ben 0438 284 846" at bounding box center [113, 71] width 108 height 10
type input "Ben"
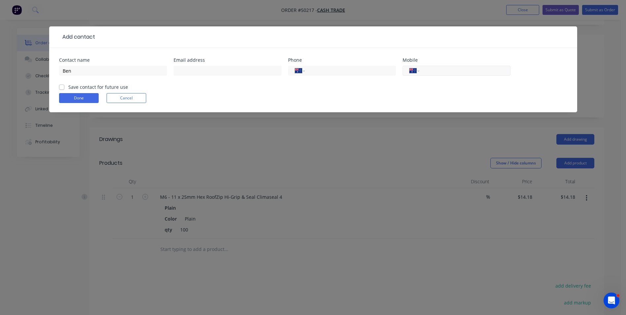
click at [450, 66] on div "International Afghanistan Åland Islands Albania Algeria American Samoa Andorra …" at bounding box center [457, 71] width 108 height 10
click at [448, 70] on input "tel" at bounding box center [463, 71] width 79 height 8
paste input "0438 284 846"
type input "0438 284 846"
click at [89, 99] on button "Done" at bounding box center [79, 98] width 40 height 10
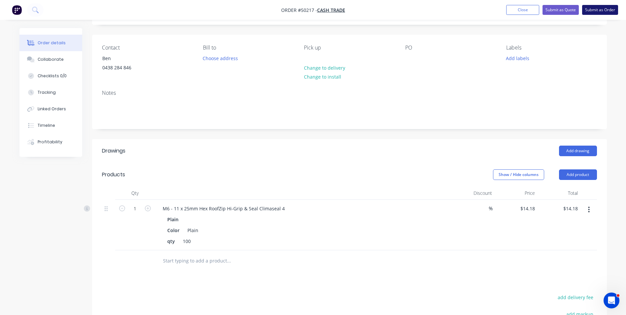
click at [595, 13] on button "Submit as Order" at bounding box center [600, 10] width 36 height 10
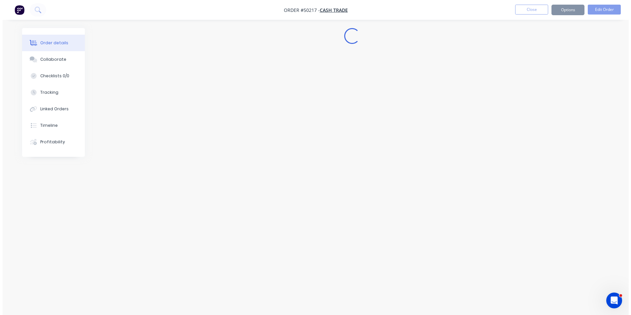
scroll to position [0, 0]
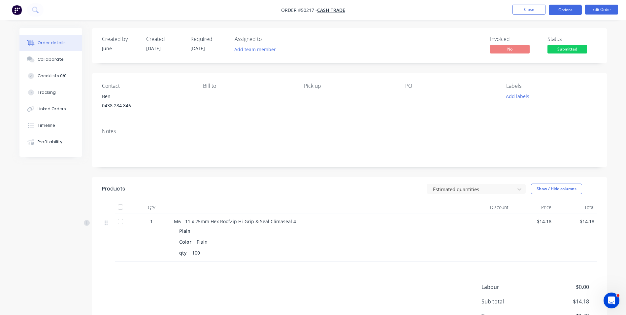
click at [569, 10] on button "Options" at bounding box center [565, 10] width 33 height 11
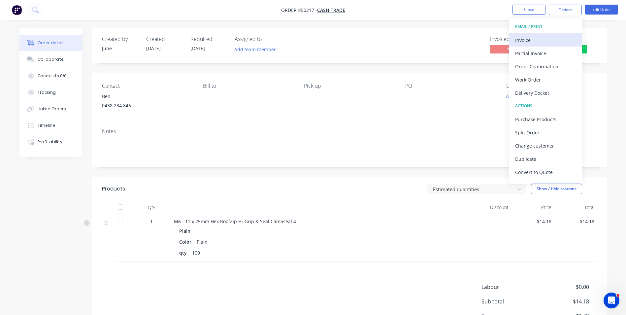
click at [559, 38] on div "Invoice" at bounding box center [545, 40] width 61 height 10
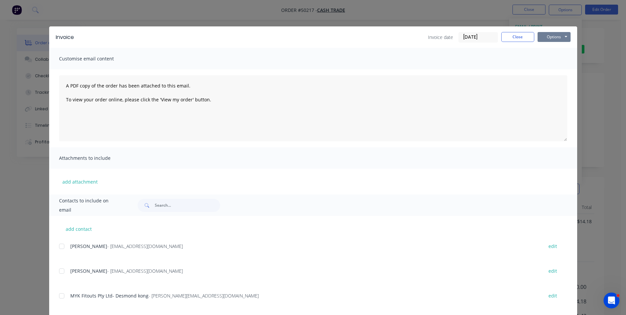
click at [556, 41] on button "Options" at bounding box center [553, 37] width 33 height 10
click at [550, 60] on button "Print" at bounding box center [558, 59] width 42 height 11
click at [515, 37] on button "Close" at bounding box center [517, 37] width 33 height 10
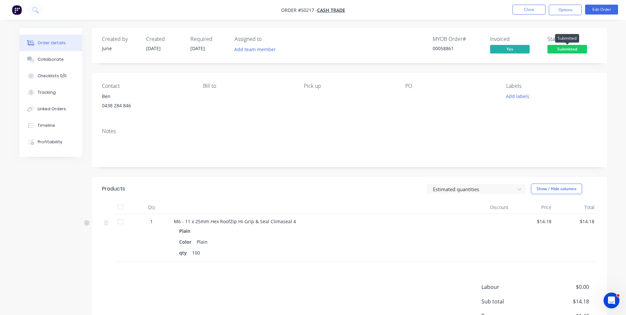
click at [561, 48] on span "Submitted" at bounding box center [567, 49] width 40 height 8
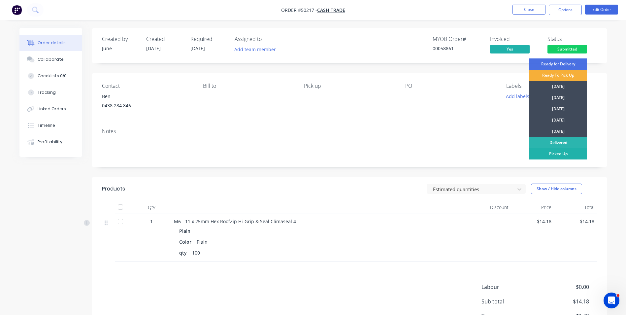
click at [547, 151] on div "Picked Up" at bounding box center [558, 153] width 58 height 11
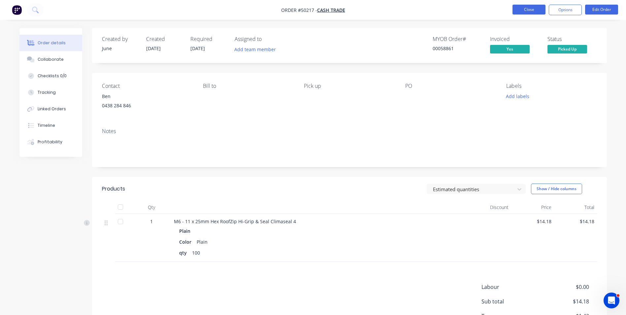
click at [518, 7] on button "Close" at bounding box center [528, 10] width 33 height 10
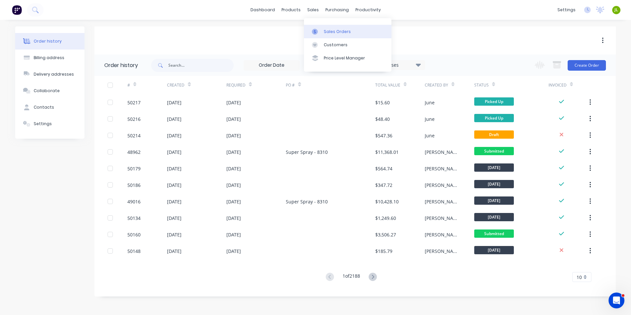
click at [314, 30] on icon at bounding box center [315, 32] width 6 height 6
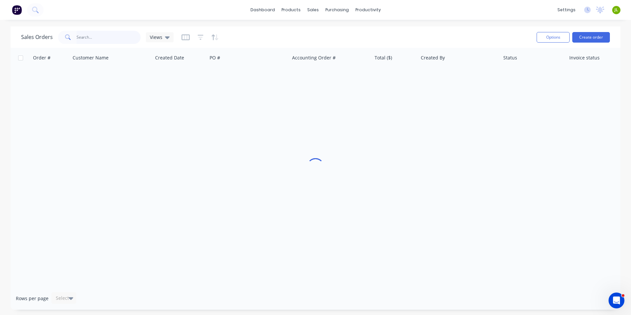
click at [117, 36] on input "text" at bounding box center [109, 37] width 64 height 13
type input "49933"
click at [373, 55] on div "Delivery Scheduling" at bounding box center [390, 58] width 41 height 6
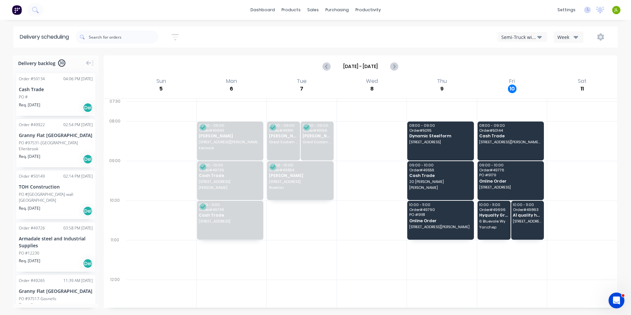
click at [526, 37] on div "Semi-Truck with Hiab" at bounding box center [519, 37] width 36 height 7
click at [521, 81] on div "Utes Delivery" at bounding box center [530, 80] width 65 height 13
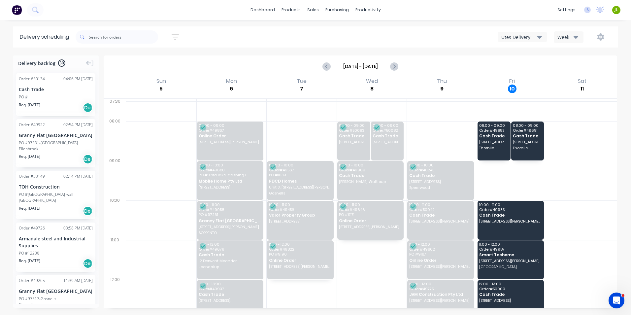
click at [559, 221] on div at bounding box center [582, 220] width 70 height 40
click at [315, 25] on link "Sales Orders" at bounding box center [347, 31] width 87 height 13
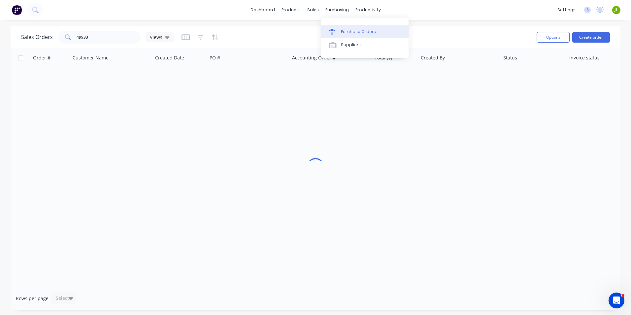
click at [367, 27] on link "Purchase Orders" at bounding box center [364, 31] width 87 height 13
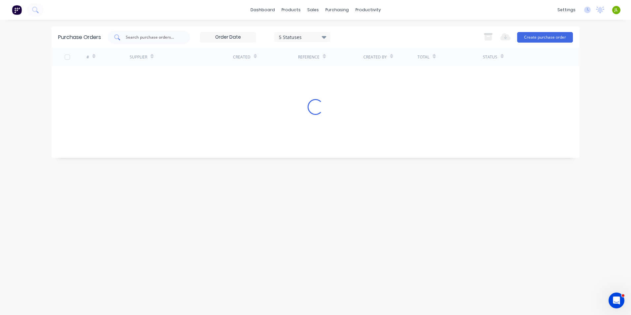
click at [145, 36] on input "text" at bounding box center [152, 37] width 55 height 7
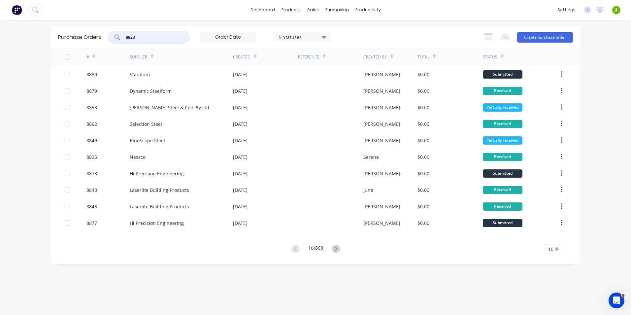
type input "8823"
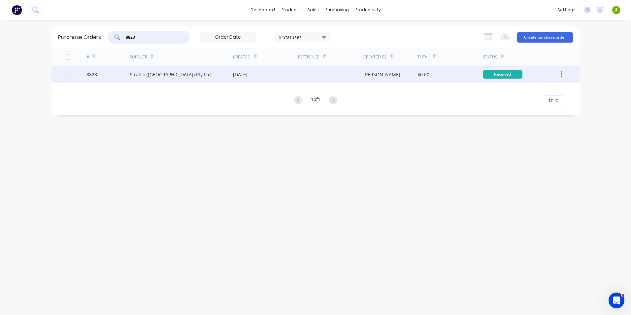
click at [147, 75] on div "Stratco (WA) Pty Ltd" at bounding box center [170, 74] width 81 height 7
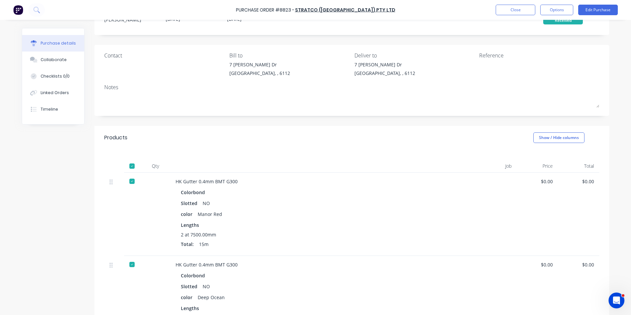
scroll to position [66, 0]
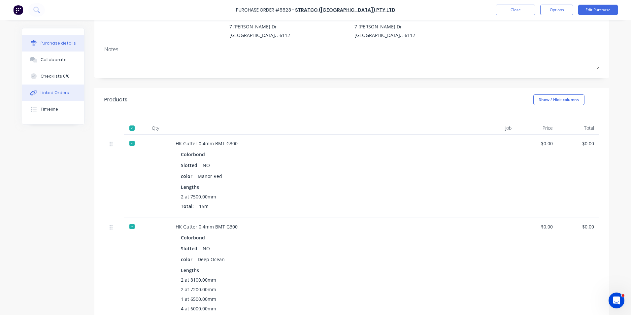
click at [53, 91] on div "Linked Orders" at bounding box center [55, 93] width 28 height 6
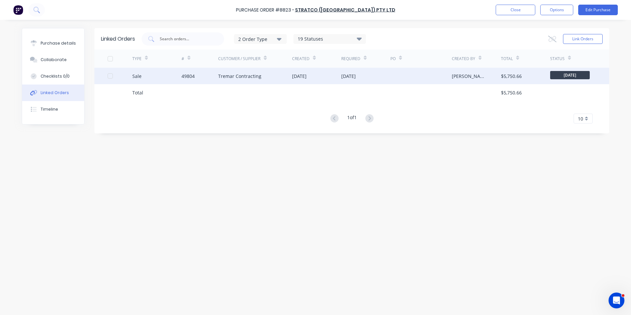
click at [214, 81] on div "49804" at bounding box center [199, 76] width 37 height 16
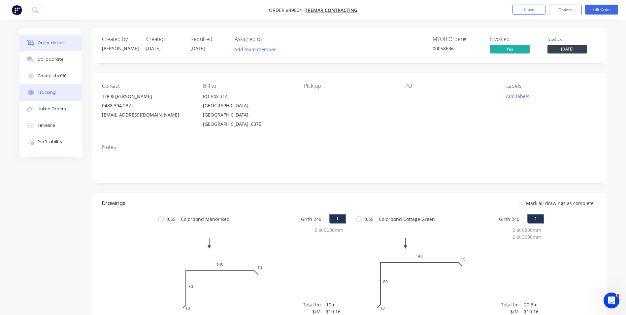
click at [50, 96] on button "Tracking" at bounding box center [50, 92] width 63 height 16
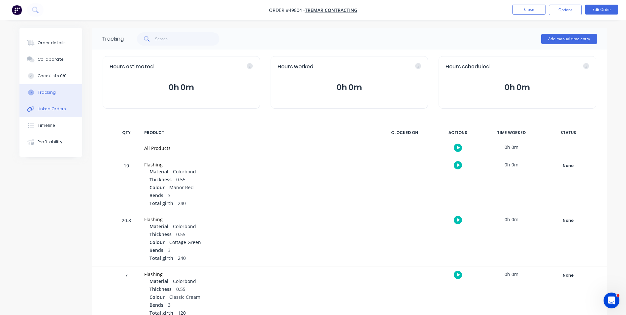
click at [49, 112] on div "Linked Orders" at bounding box center [52, 109] width 28 height 6
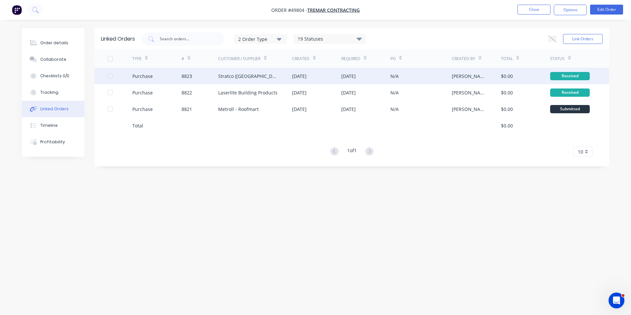
click at [256, 79] on div "Stratco (WA) Pty Ltd" at bounding box center [248, 76] width 61 height 7
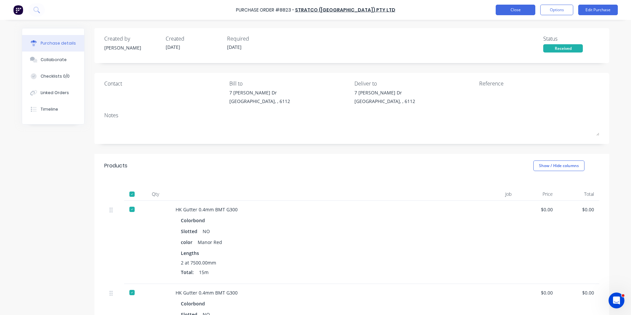
click at [506, 8] on button "Close" at bounding box center [516, 10] width 40 height 11
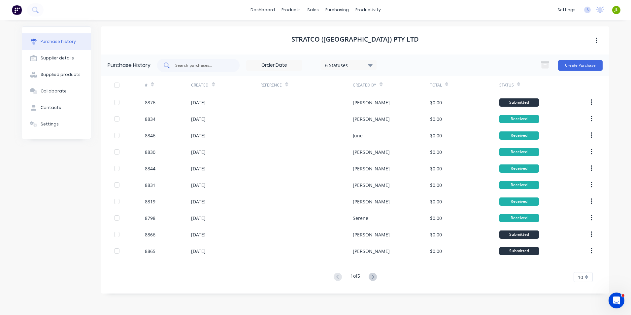
click at [227, 66] on input "text" at bounding box center [202, 65] width 55 height 7
type input "8830"
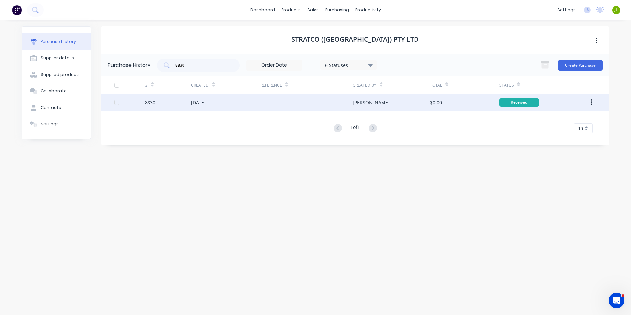
click at [294, 103] on div at bounding box center [306, 102] width 92 height 16
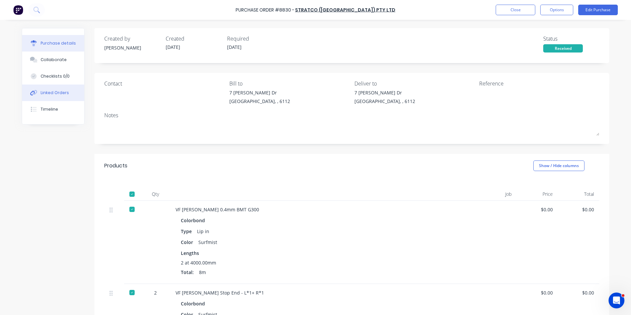
click at [44, 94] on div "Linked Orders" at bounding box center [55, 93] width 28 height 6
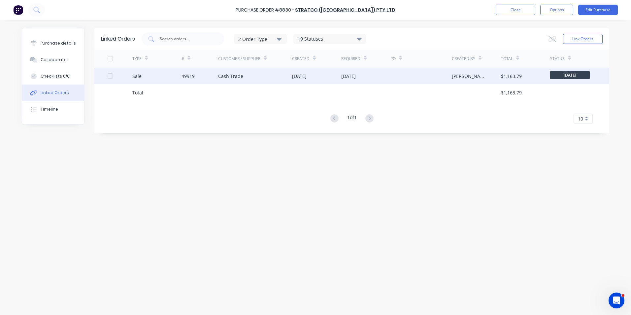
click at [172, 70] on div "Sale" at bounding box center [156, 76] width 49 height 16
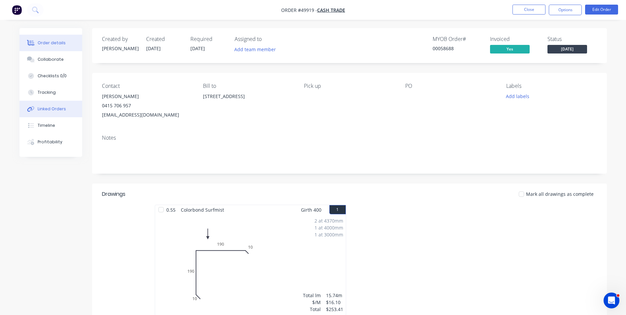
click at [64, 115] on button "Linked Orders" at bounding box center [50, 109] width 63 height 16
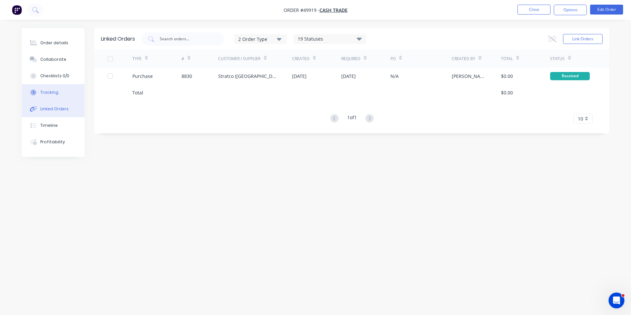
click at [47, 96] on button "Tracking" at bounding box center [53, 92] width 63 height 16
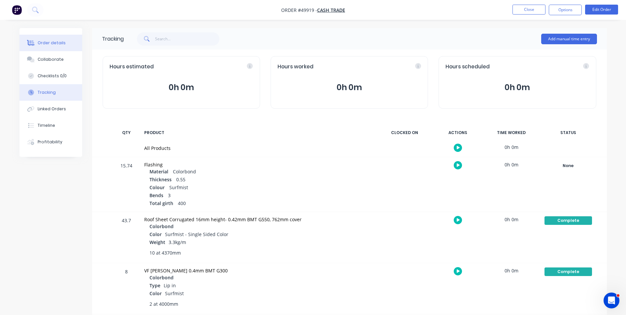
click at [36, 48] on button "Order details" at bounding box center [50, 43] width 63 height 16
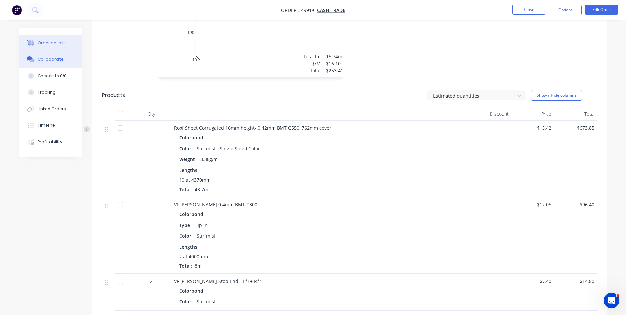
scroll to position [297, 0]
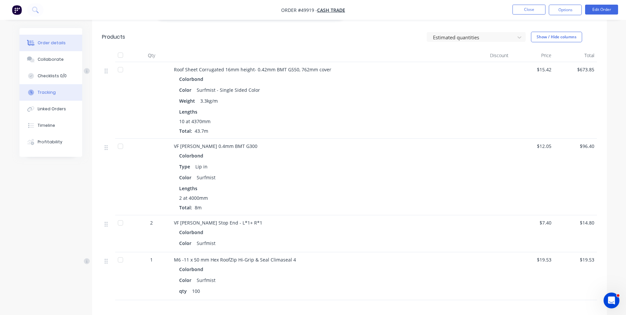
click at [53, 87] on button "Tracking" at bounding box center [50, 92] width 63 height 16
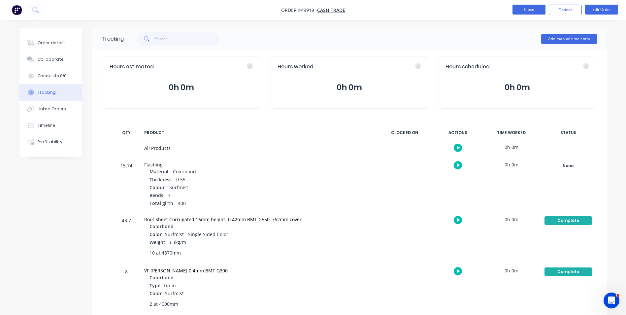
click at [515, 10] on button "Close" at bounding box center [528, 10] width 33 height 10
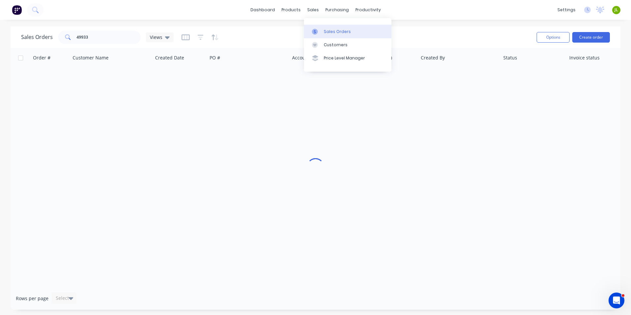
click at [316, 33] on icon at bounding box center [315, 32] width 6 height 6
drag, startPoint x: 95, startPoint y: 36, endPoint x: 49, endPoint y: 36, distance: 45.9
click at [49, 36] on div "Sales Orders 49933 Views" at bounding box center [97, 37] width 152 height 13
click at [342, 37] on link "Purchase Orders" at bounding box center [364, 31] width 87 height 13
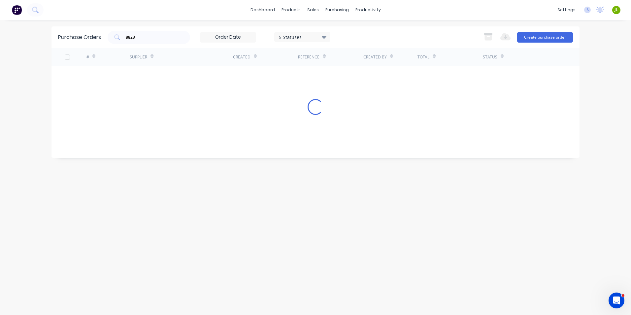
drag, startPoint x: 129, startPoint y: 34, endPoint x: 93, endPoint y: 34, distance: 35.6
click at [93, 34] on div "Purchase Orders 8823 5 Statuses 5 Statuses Export to Excel (XLSX) Create purcha…" at bounding box center [315, 36] width 528 height 21
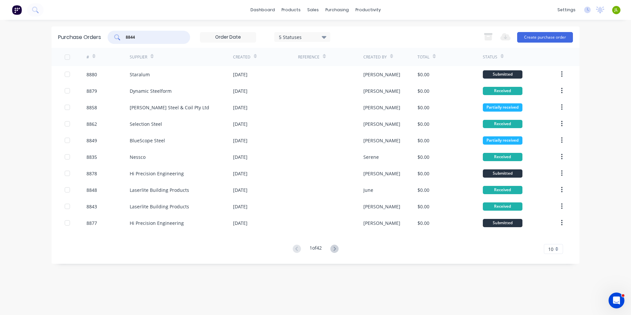
type input "8844"
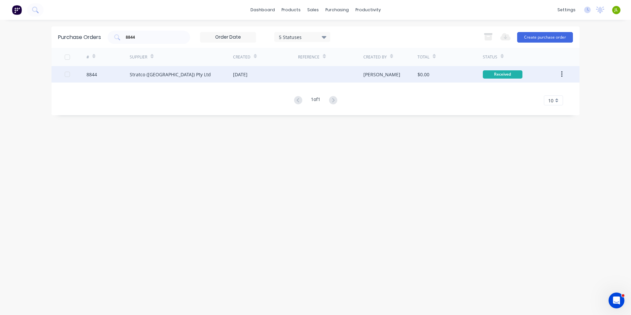
click at [193, 79] on div "Stratco (WA) Pty Ltd" at bounding box center [181, 74] width 103 height 16
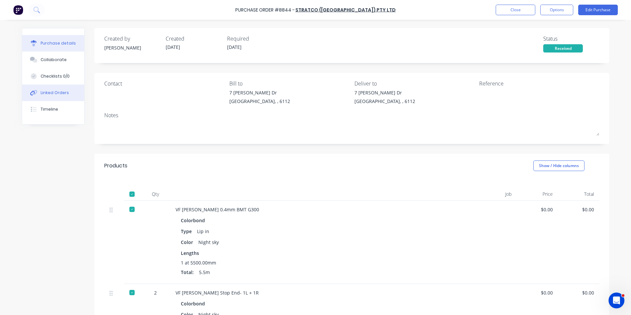
click at [50, 94] on div "Linked Orders" at bounding box center [55, 93] width 28 height 6
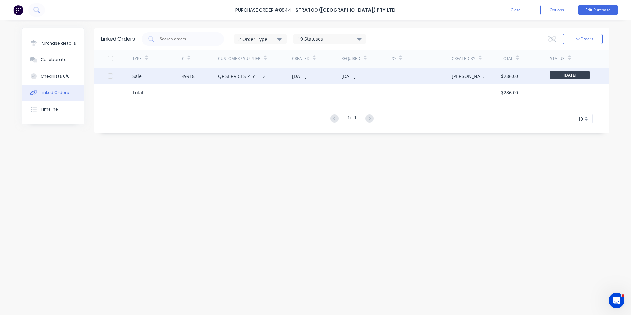
click at [175, 76] on div "Sale" at bounding box center [156, 76] width 49 height 16
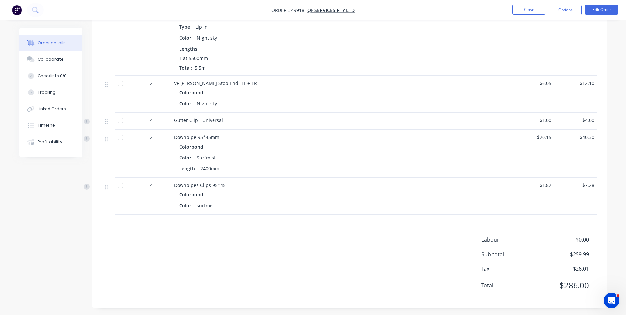
scroll to position [363, 0]
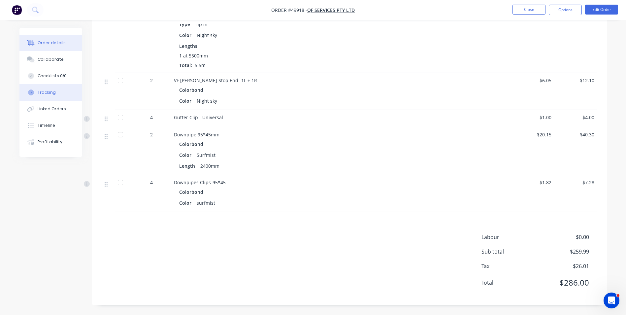
click at [62, 95] on button "Tracking" at bounding box center [50, 92] width 63 height 16
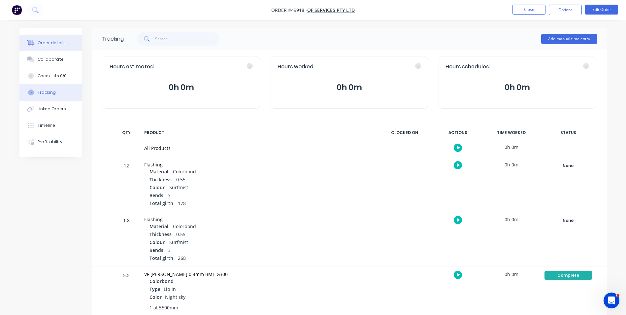
click at [45, 45] on div "Order details" at bounding box center [52, 43] width 28 height 6
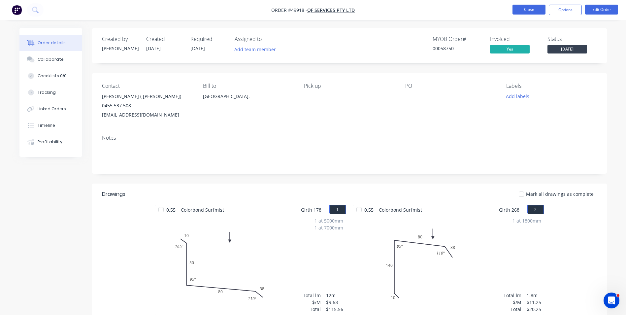
click at [522, 11] on button "Close" at bounding box center [528, 10] width 33 height 10
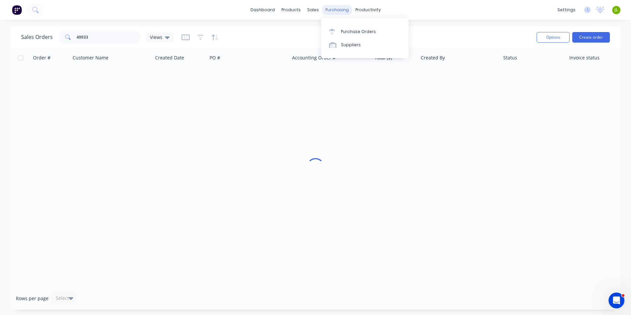
click at [337, 11] on div "purchasing" at bounding box center [337, 10] width 30 height 10
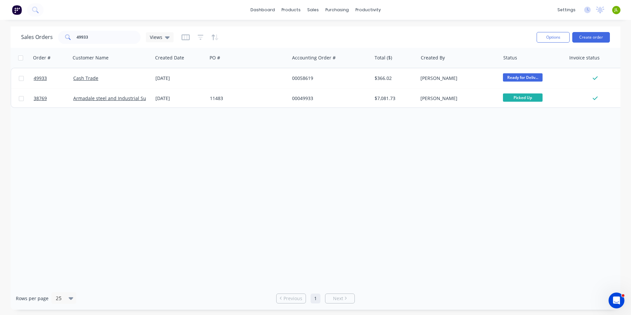
click at [247, 163] on div "Order # Customer Name Created Date PO # Accounting Order # Total ($) Created By…" at bounding box center [316, 167] width 610 height 239
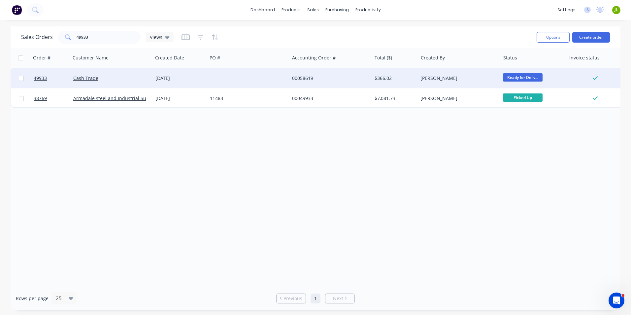
click at [223, 78] on div at bounding box center [248, 78] width 82 height 20
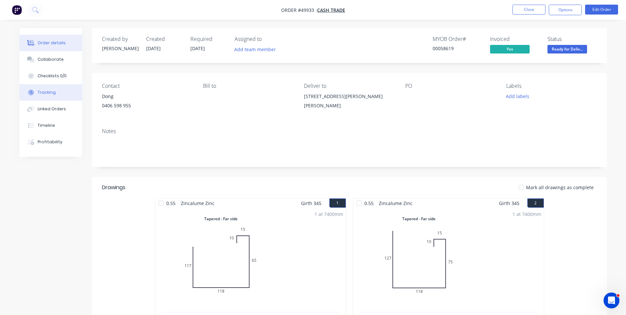
click at [53, 93] on div "Tracking" at bounding box center [47, 92] width 18 height 6
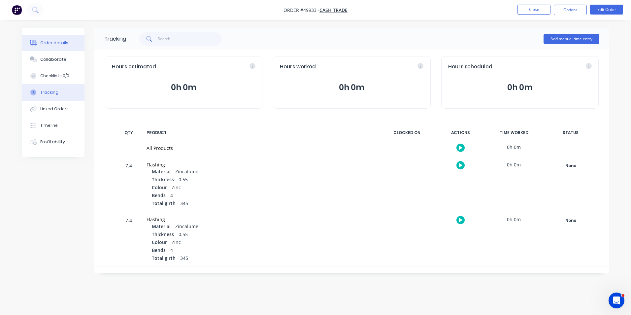
click at [52, 36] on button "Order details" at bounding box center [53, 43] width 63 height 16
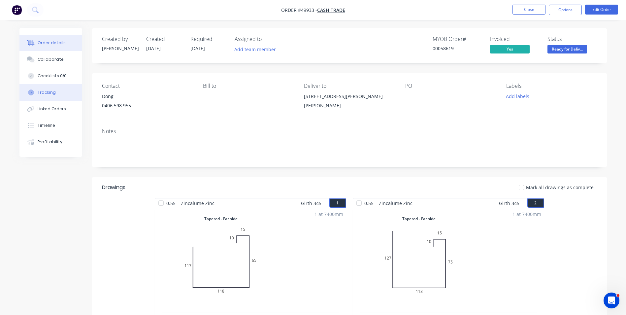
click at [46, 98] on button "Tracking" at bounding box center [50, 92] width 63 height 16
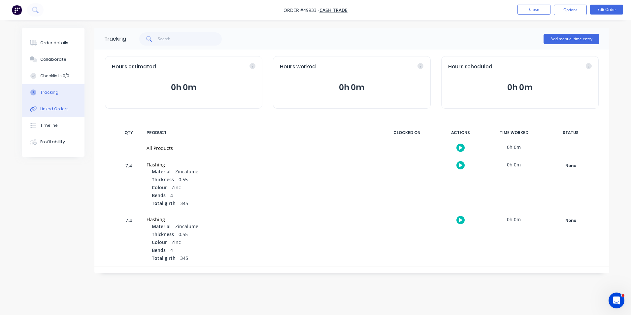
click at [46, 106] on div "Linked Orders" at bounding box center [54, 109] width 28 height 6
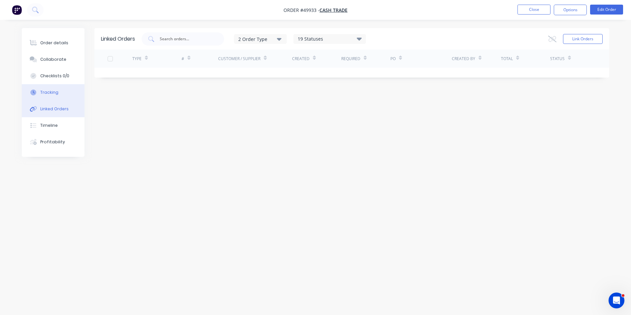
click at [42, 96] on button "Tracking" at bounding box center [53, 92] width 63 height 16
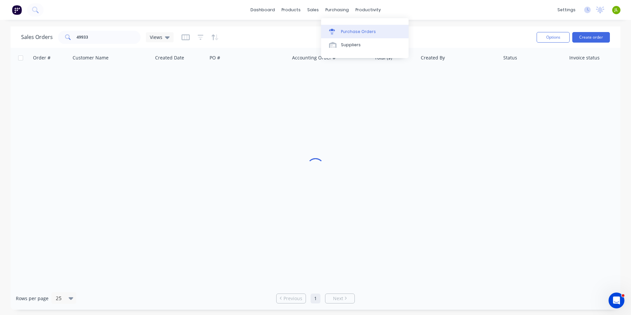
click at [338, 29] on div at bounding box center [334, 32] width 10 height 6
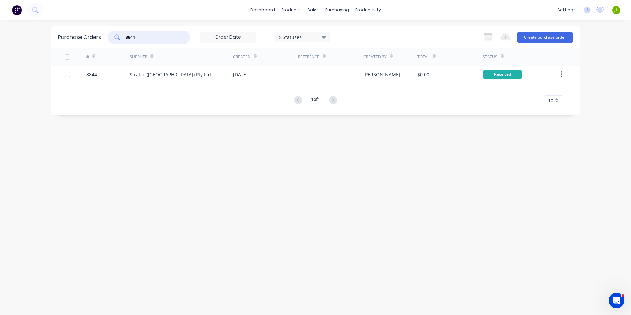
drag, startPoint x: 165, startPoint y: 38, endPoint x: 131, endPoint y: 40, distance: 34.4
click at [131, 40] on input "8844" at bounding box center [152, 37] width 55 height 7
type input "8819"
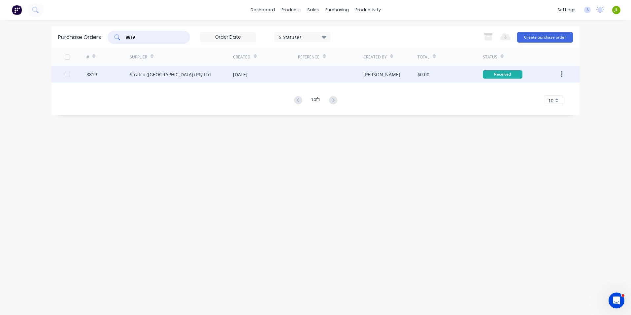
click at [151, 78] on div "Stratco (WA) Pty Ltd" at bounding box center [181, 74] width 103 height 16
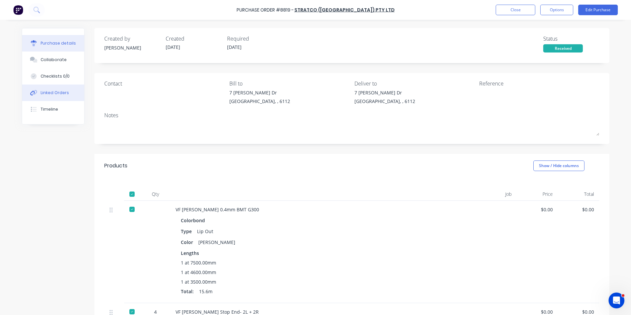
click at [64, 93] on div "Linked Orders" at bounding box center [55, 93] width 28 height 6
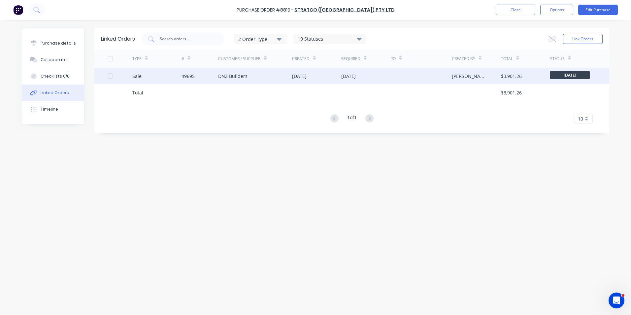
click at [232, 79] on div "DNZ Builders" at bounding box center [232, 76] width 29 height 7
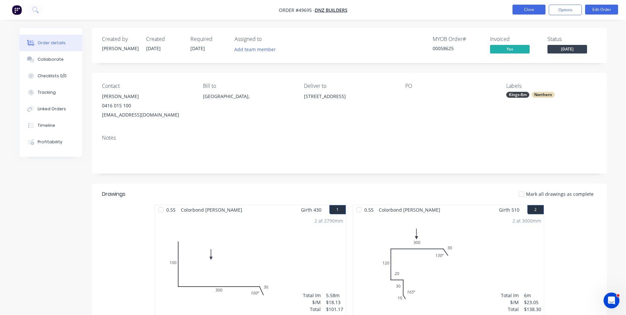
click at [516, 6] on button "Close" at bounding box center [528, 10] width 33 height 10
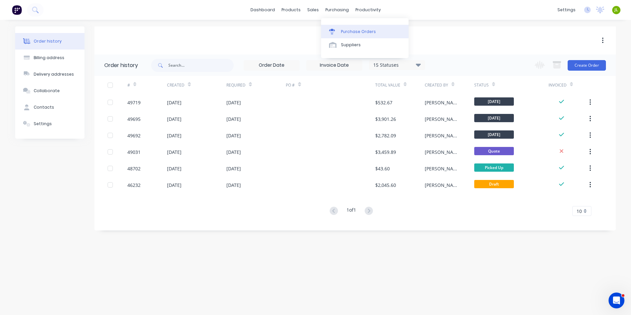
click at [350, 32] on div "Purchase Orders" at bounding box center [358, 32] width 35 height 6
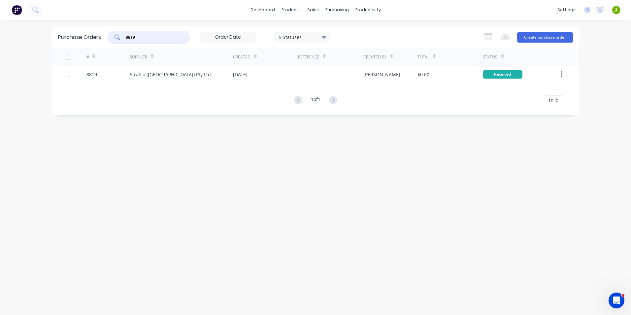
drag, startPoint x: 136, startPoint y: 39, endPoint x: 132, endPoint y: 40, distance: 4.3
click at [132, 40] on input "8819" at bounding box center [152, 37] width 55 height 7
type input "8823"
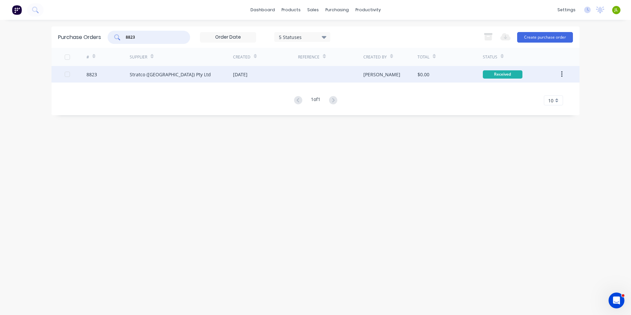
click at [164, 74] on div "Stratco (WA) Pty Ltd" at bounding box center [170, 74] width 81 height 7
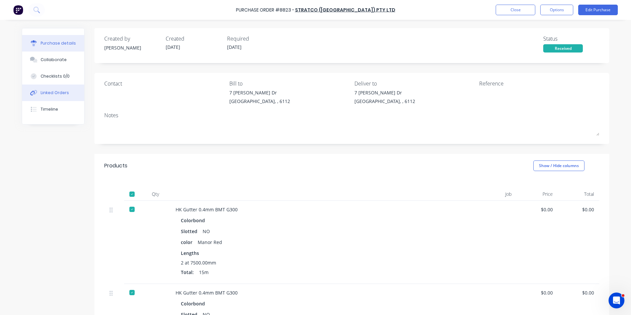
click at [52, 95] on div "Linked Orders" at bounding box center [55, 93] width 28 height 6
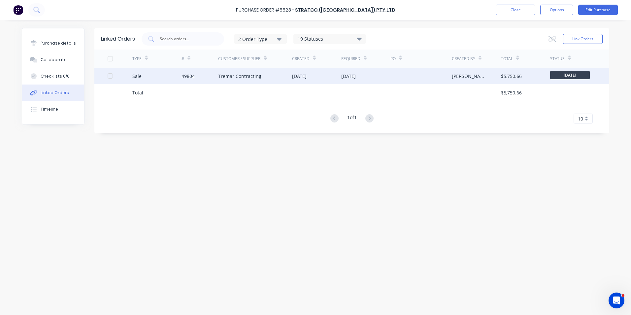
click at [181, 77] on div "49804" at bounding box center [187, 76] width 13 height 7
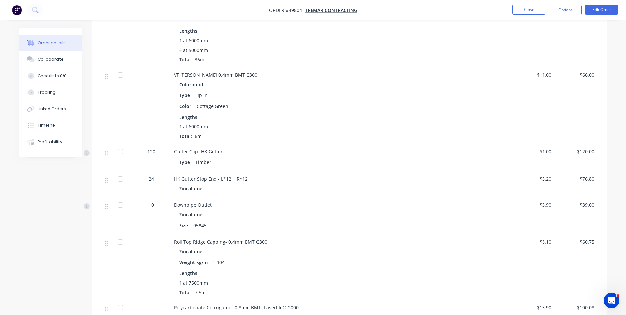
scroll to position [858, 0]
click at [513, 10] on button "Close" at bounding box center [528, 10] width 33 height 10
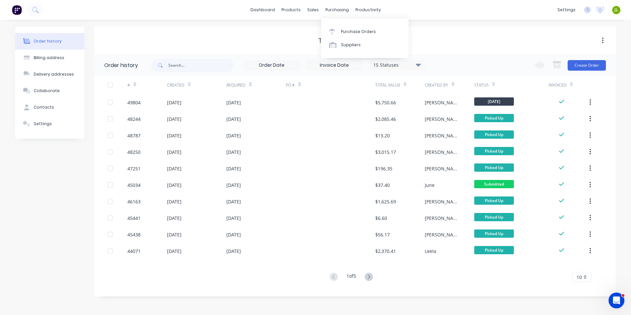
click at [336, 23] on div "Purchase Orders Suppliers" at bounding box center [364, 38] width 87 height 40
click at [337, 34] on div at bounding box center [334, 32] width 10 height 6
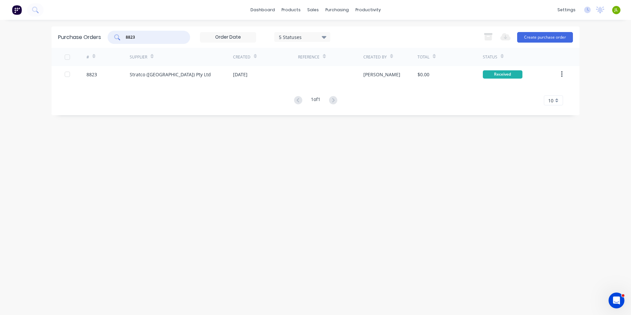
drag, startPoint x: 145, startPoint y: 38, endPoint x: 165, endPoint y: 39, distance: 19.5
click at [161, 39] on input "8823" at bounding box center [152, 37] width 55 height 7
type input "8831"
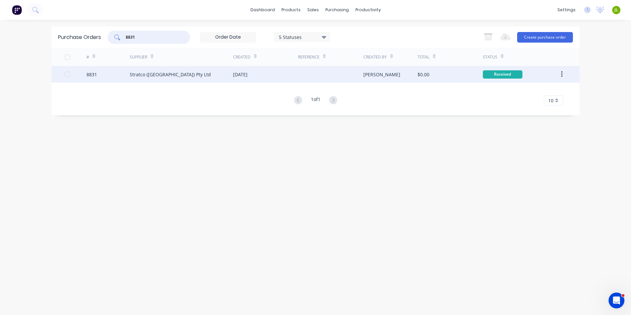
click at [198, 78] on div "Stratco (WA) Pty Ltd" at bounding box center [181, 74] width 103 height 16
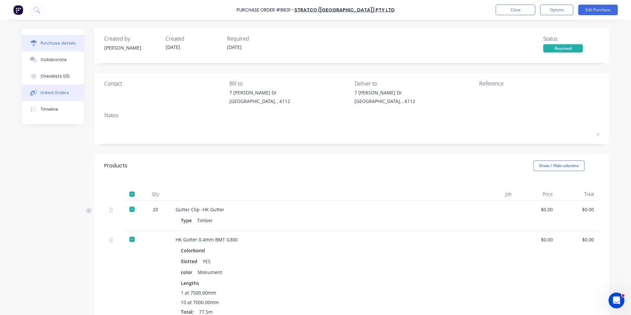
click at [64, 92] on div "Linked Orders" at bounding box center [55, 93] width 28 height 6
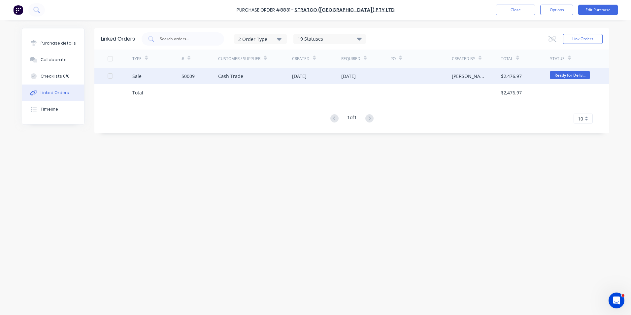
click at [229, 75] on div "Cash Trade" at bounding box center [230, 76] width 25 height 7
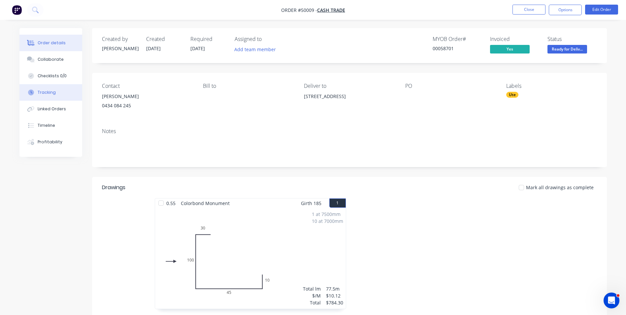
click at [40, 91] on div "Tracking" at bounding box center [47, 92] width 18 height 6
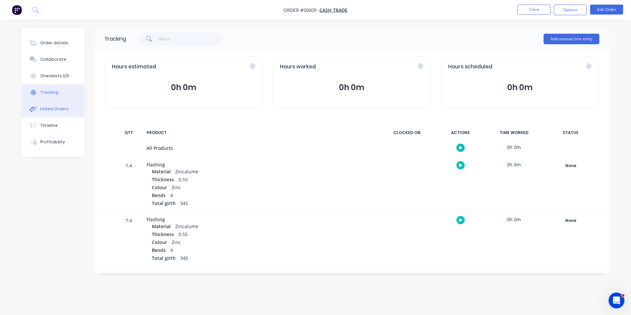
click at [54, 113] on button "Linked Orders" at bounding box center [53, 109] width 63 height 16
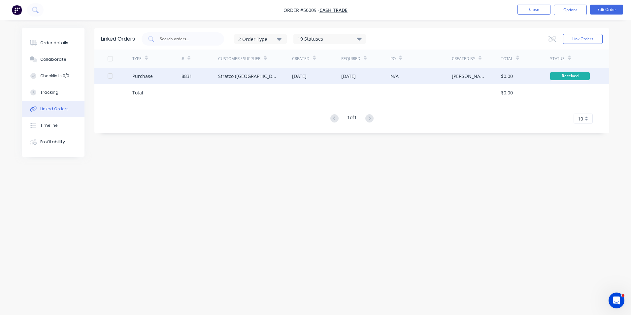
click at [250, 76] on div "Stratco (WA) Pty Ltd" at bounding box center [248, 76] width 61 height 7
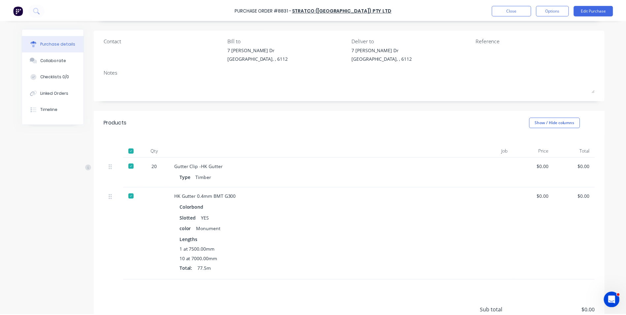
scroll to position [103, 0]
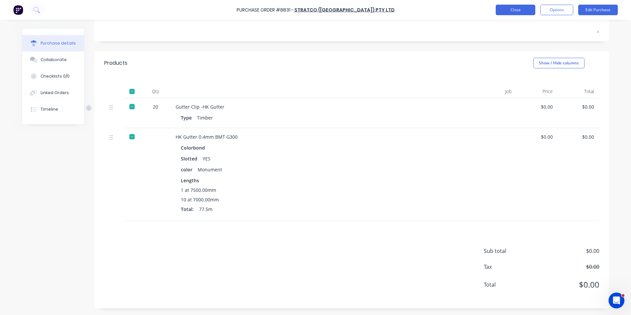
click at [518, 14] on button "Close" at bounding box center [516, 10] width 40 height 11
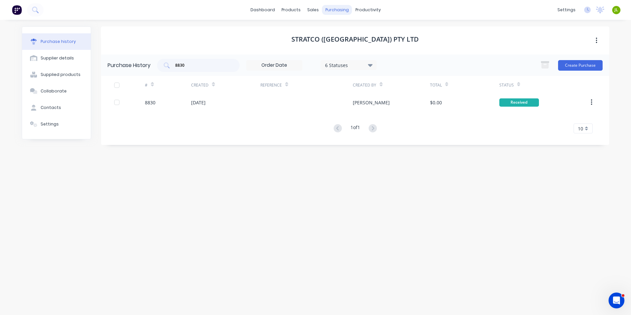
click at [337, 11] on div "purchasing" at bounding box center [337, 10] width 30 height 10
click at [354, 43] on div "Suppliers" at bounding box center [351, 45] width 20 height 6
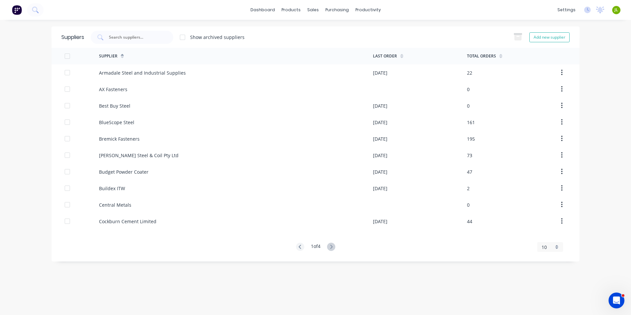
click at [341, 4] on div "dashboard products sales purchasing productivity dashboard products Product Cat…" at bounding box center [315, 10] width 631 height 20
click at [341, 36] on link "Purchase Orders" at bounding box center [364, 31] width 87 height 13
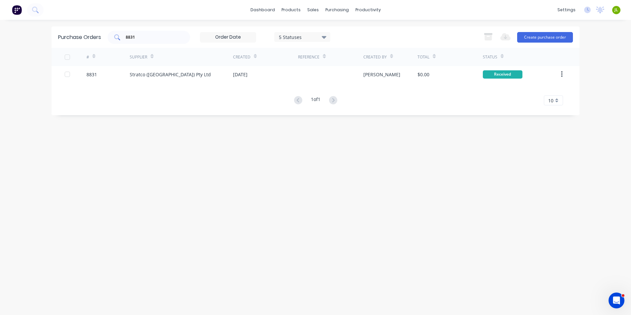
drag, startPoint x: 164, startPoint y: 41, endPoint x: 138, endPoint y: 42, distance: 25.8
click at [138, 42] on div "8831" at bounding box center [149, 37] width 82 height 13
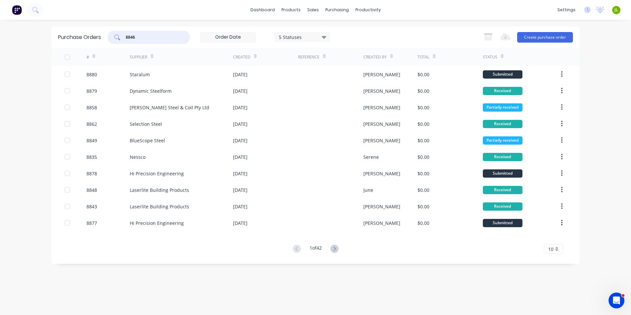
type input "8846"
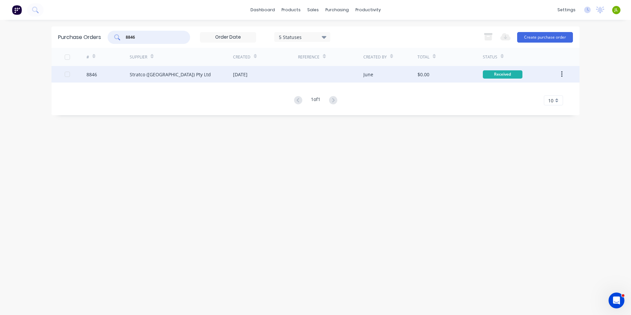
click at [147, 77] on div "Stratco (WA) Pty Ltd" at bounding box center [170, 74] width 81 height 7
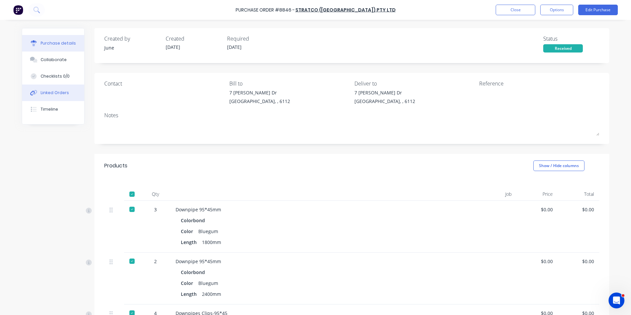
click at [42, 97] on button "Linked Orders" at bounding box center [53, 92] width 62 height 16
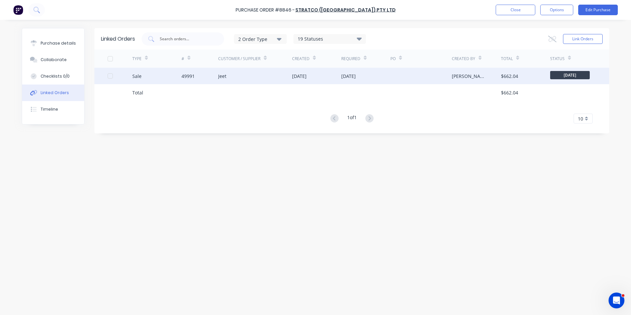
click at [166, 83] on div "Sale" at bounding box center [156, 76] width 49 height 16
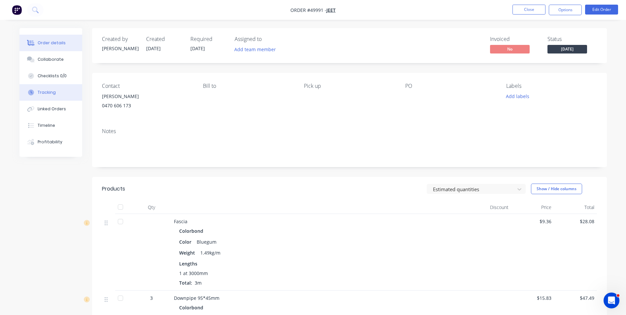
click at [67, 94] on button "Tracking" at bounding box center [50, 92] width 63 height 16
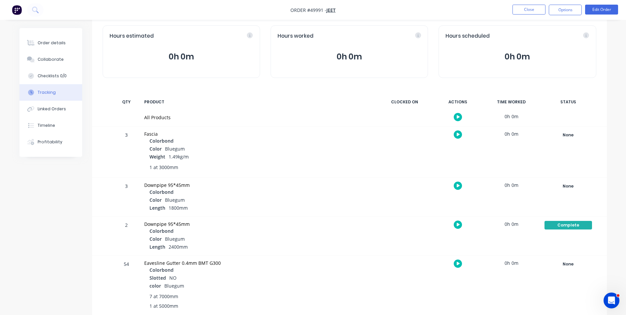
scroll to position [94, 0]
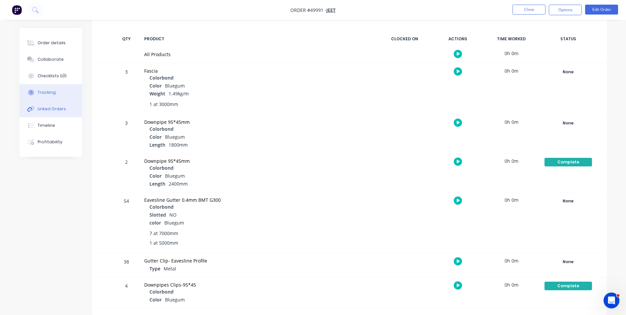
click at [58, 108] on div "Linked Orders" at bounding box center [52, 109] width 28 height 6
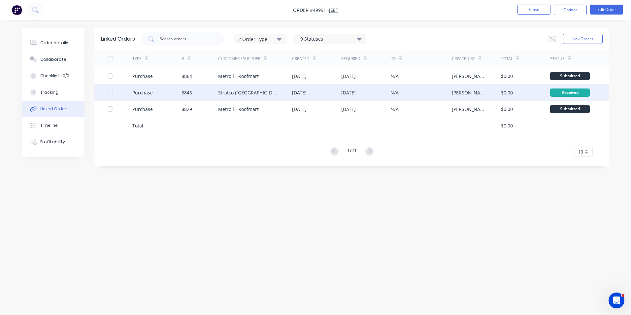
click at [226, 96] on div "Stratco (WA) Pty Ltd" at bounding box center [255, 92] width 74 height 16
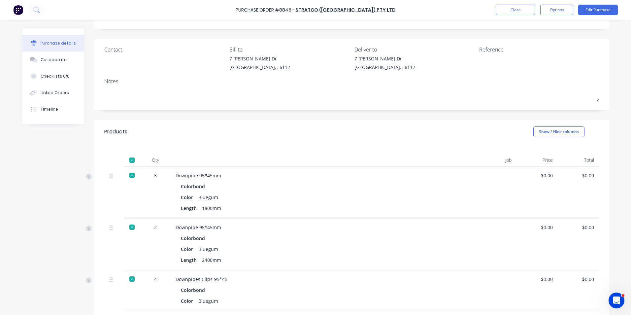
scroll to position [124, 0]
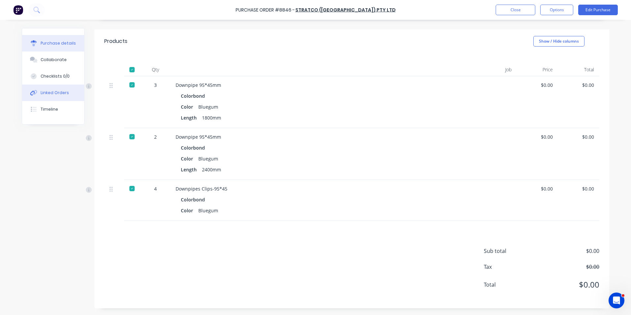
click at [66, 96] on button "Linked Orders" at bounding box center [53, 92] width 62 height 16
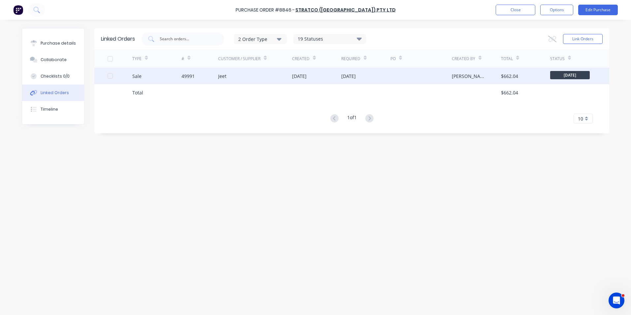
click at [220, 82] on div "Jeet" at bounding box center [255, 76] width 74 height 16
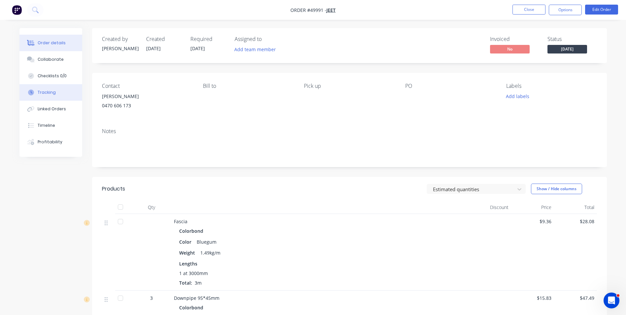
click at [62, 98] on button "Tracking" at bounding box center [50, 92] width 63 height 16
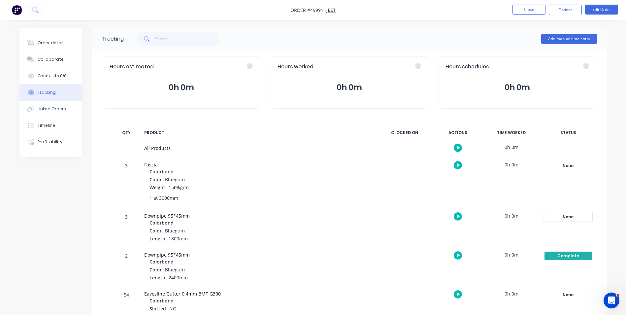
click at [566, 217] on div "None" at bounding box center [568, 216] width 48 height 9
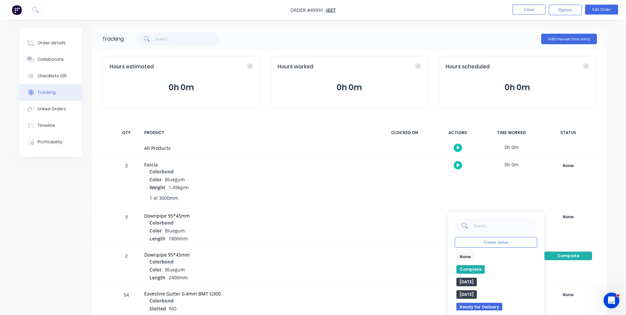
click at [472, 269] on button "Complete" at bounding box center [470, 269] width 28 height 9
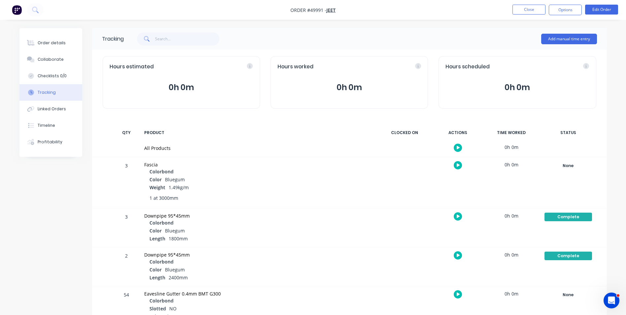
scroll to position [94, 0]
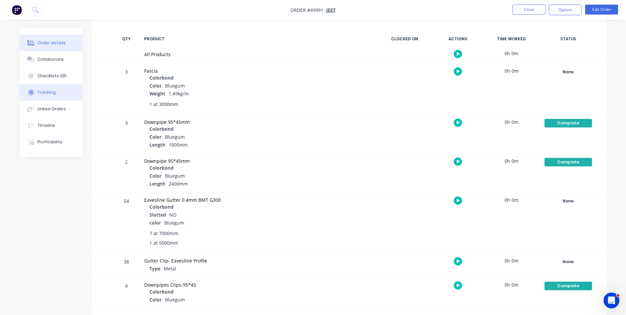
click at [41, 38] on button "Order details" at bounding box center [50, 43] width 63 height 16
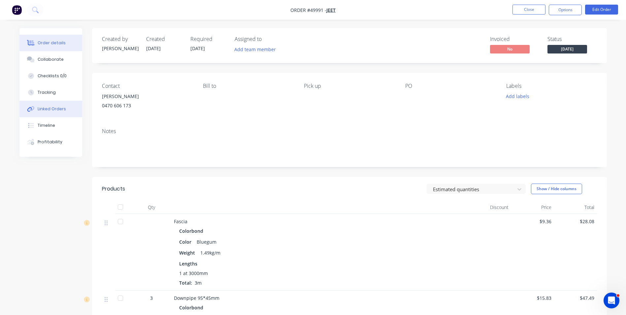
click at [58, 106] on button "Linked Orders" at bounding box center [50, 109] width 63 height 16
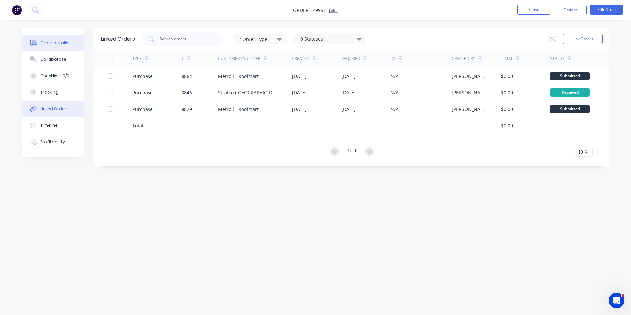
click at [58, 40] on button "Order details" at bounding box center [53, 43] width 63 height 16
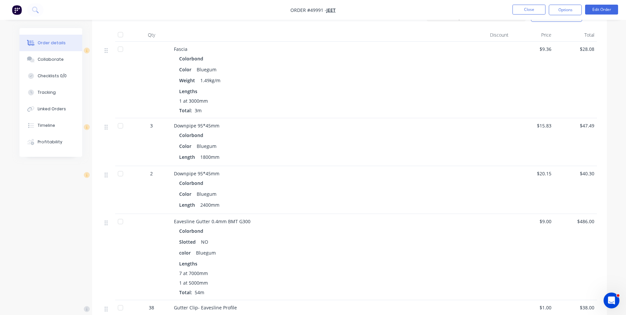
scroll to position [231, 0]
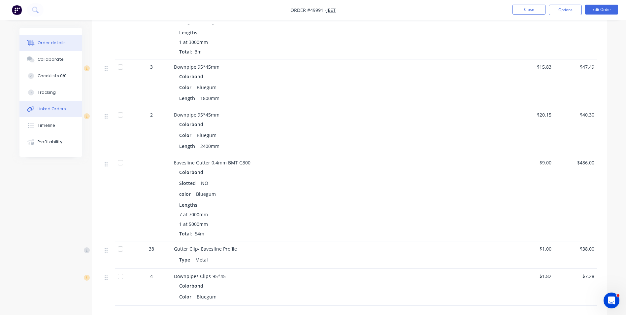
click at [56, 104] on button "Linked Orders" at bounding box center [50, 109] width 63 height 16
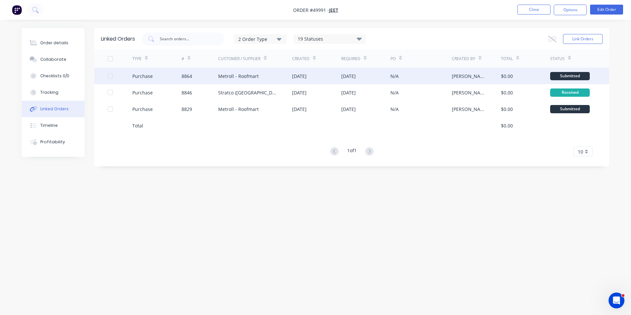
click at [206, 79] on div "8864" at bounding box center [199, 76] width 37 height 16
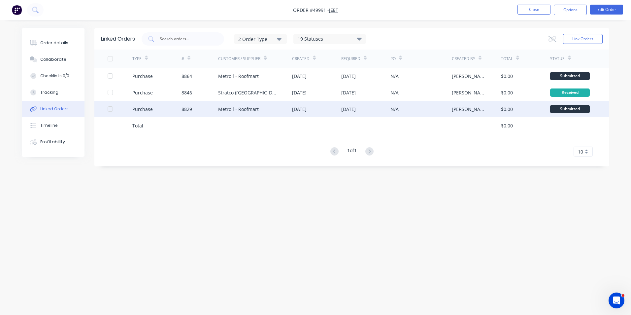
click at [233, 104] on div "Metroll - Roofmart" at bounding box center [255, 109] width 74 height 16
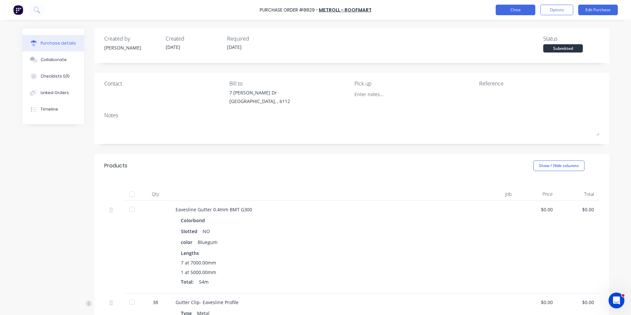
click at [507, 12] on button "Close" at bounding box center [516, 10] width 40 height 11
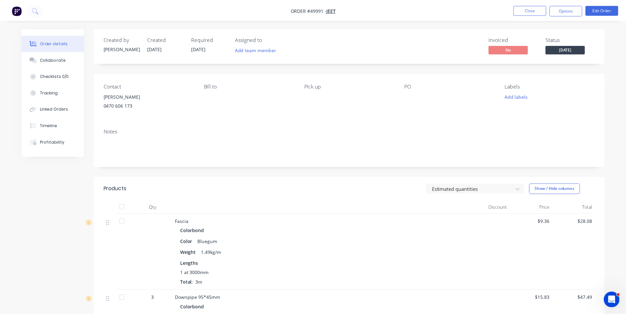
scroll to position [231, 0]
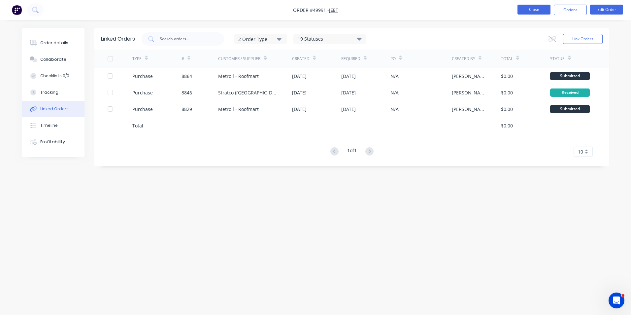
click at [529, 8] on button "Close" at bounding box center [533, 10] width 33 height 10
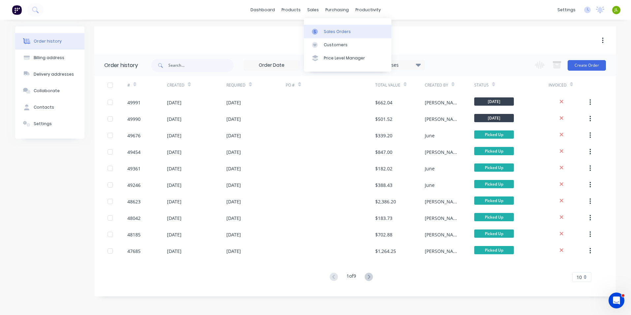
click at [315, 27] on link "Sales Orders" at bounding box center [347, 31] width 87 height 13
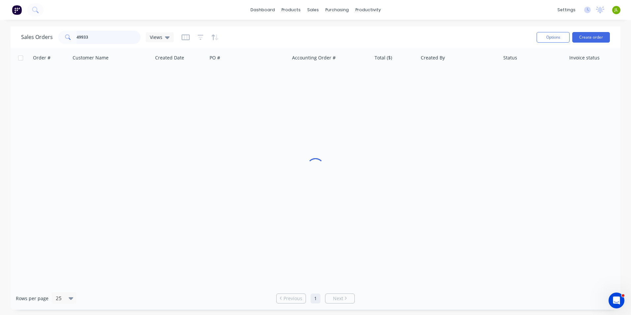
click at [103, 42] on input "49933" at bounding box center [109, 37] width 64 height 13
drag, startPoint x: 103, startPoint y: 40, endPoint x: 93, endPoint y: 42, distance: 10.1
click at [93, 42] on input "49933" at bounding box center [109, 37] width 64 height 13
drag, startPoint x: 91, startPoint y: 38, endPoint x: 54, endPoint y: 38, distance: 36.3
click at [54, 38] on div "Sales Orders 49933 Views" at bounding box center [97, 37] width 152 height 13
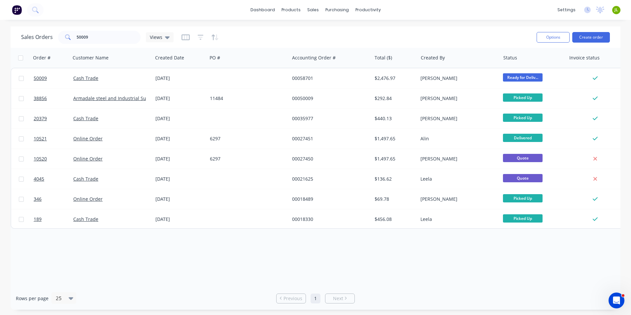
click at [483, 244] on div "Order # Customer Name Created Date PO # Accounting Order # Total ($) Created By…" at bounding box center [316, 167] width 610 height 239
click at [318, 26] on link "Sales Orders" at bounding box center [347, 31] width 87 height 13
drag, startPoint x: 103, startPoint y: 37, endPoint x: 61, endPoint y: 40, distance: 42.0
click at [61, 39] on div "50009" at bounding box center [99, 37] width 82 height 13
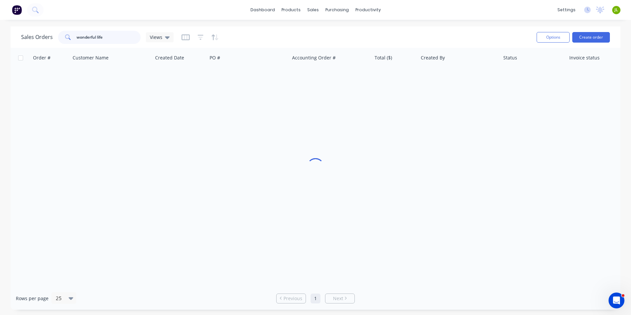
type input "wonderful life"
click at [323, 42] on link "Customers" at bounding box center [347, 44] width 87 height 13
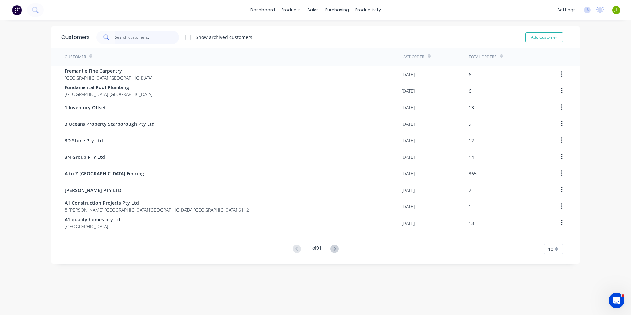
click at [153, 37] on input "text" at bounding box center [147, 37] width 64 height 13
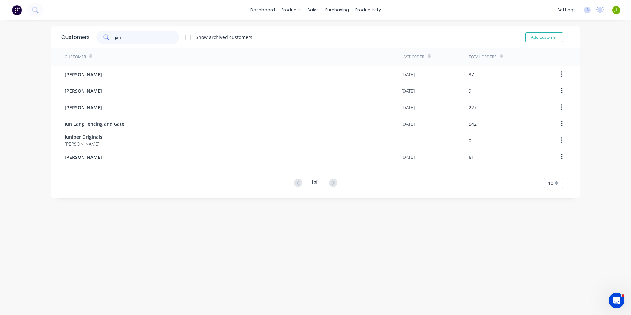
type input "jun"
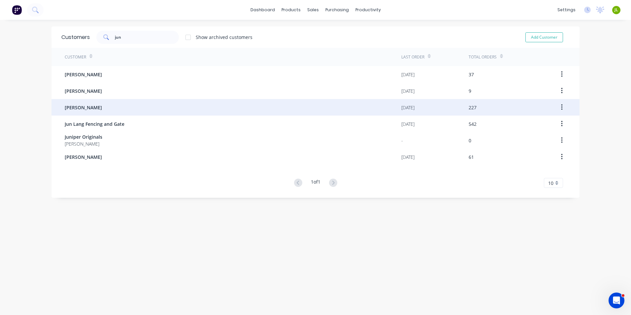
click at [107, 111] on div "Jun Chen" at bounding box center [233, 107] width 337 height 16
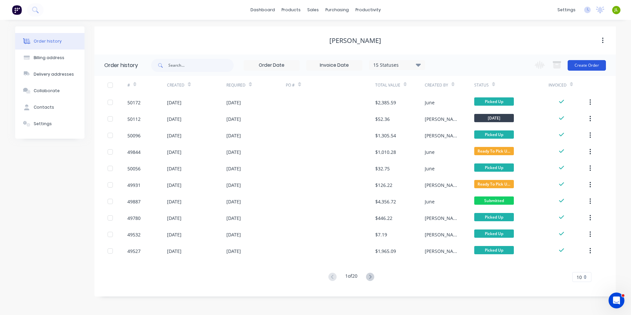
click at [588, 64] on button "Create Order" at bounding box center [587, 65] width 38 height 11
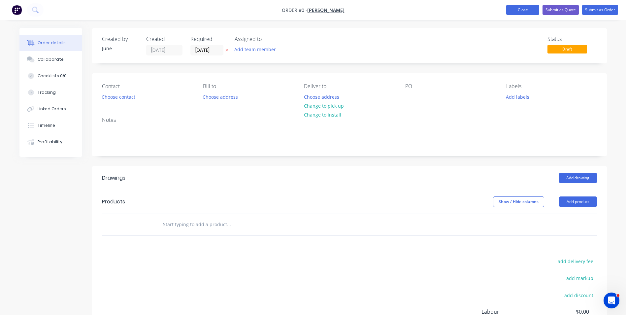
click at [522, 9] on button "Close" at bounding box center [522, 10] width 33 height 10
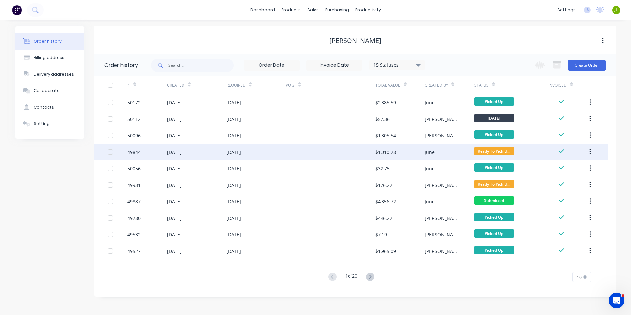
click at [376, 155] on div "$1,010.28" at bounding box center [385, 151] width 21 height 7
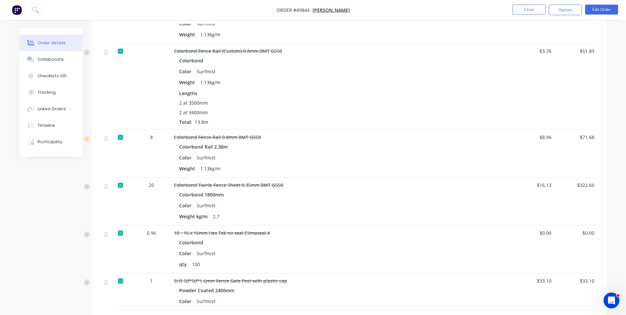
scroll to position [479, 0]
click at [531, 14] on button "Close" at bounding box center [528, 10] width 33 height 10
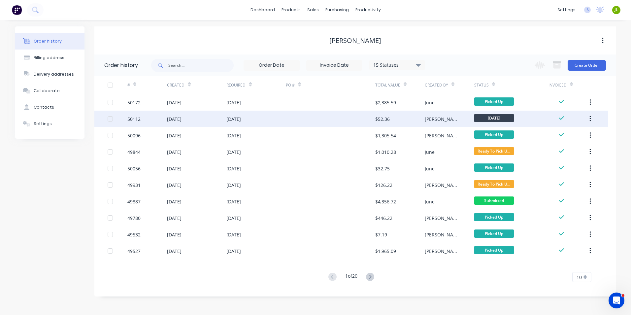
click at [374, 120] on div at bounding box center [330, 119] width 89 height 16
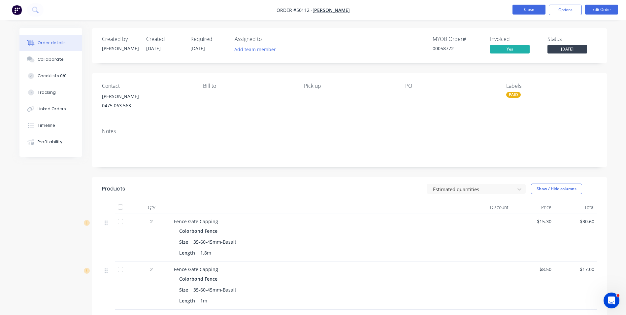
click at [522, 13] on button "Close" at bounding box center [528, 10] width 33 height 10
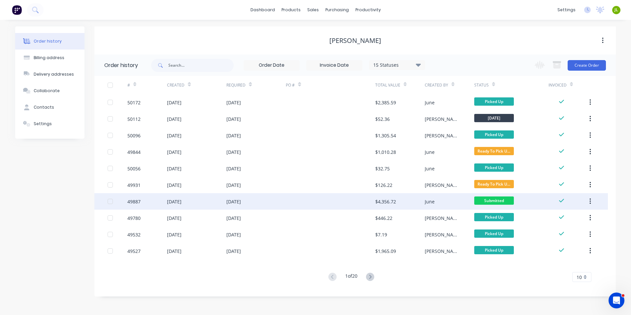
click at [350, 199] on div at bounding box center [330, 201] width 89 height 16
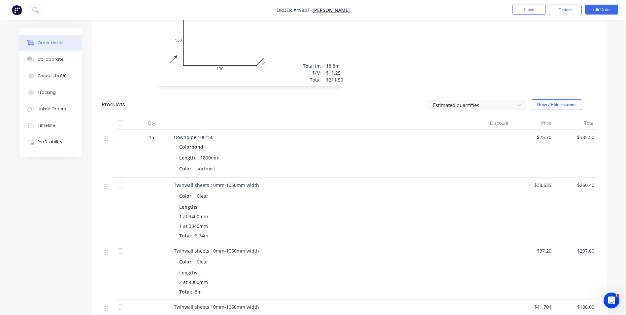
scroll to position [396, 0]
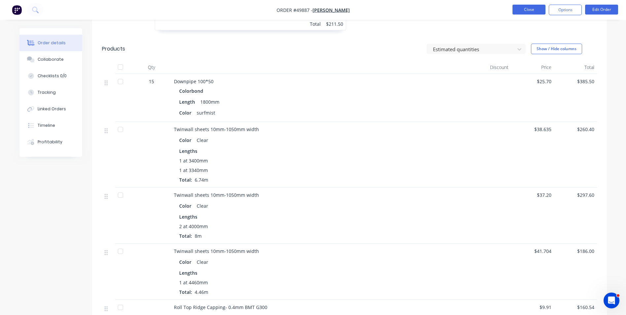
click at [536, 9] on button "Close" at bounding box center [528, 10] width 33 height 10
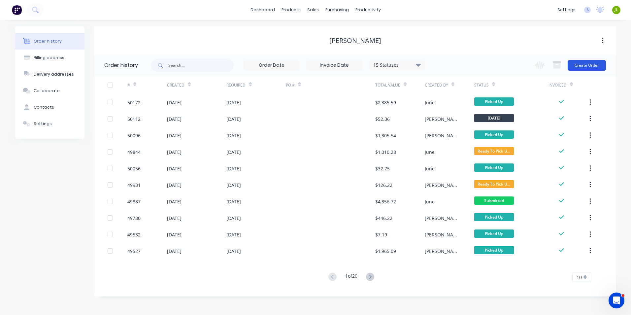
click at [593, 70] on button "Create Order" at bounding box center [587, 65] width 38 height 11
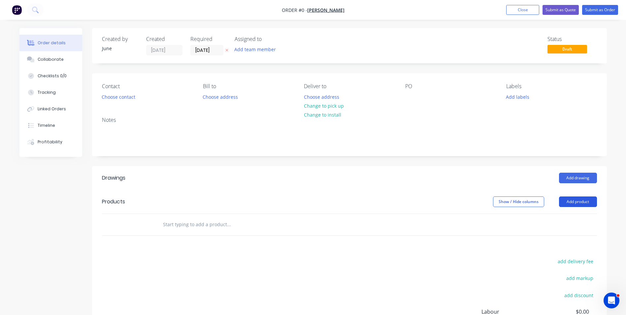
click at [585, 201] on button "Add product" at bounding box center [578, 201] width 38 height 11
click at [578, 222] on div "Product catalogue" at bounding box center [565, 218] width 51 height 10
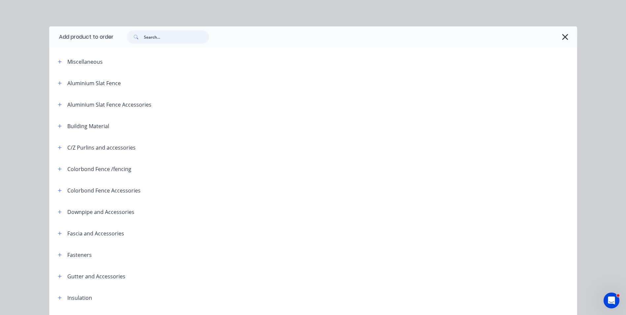
click at [145, 36] on input "text" at bounding box center [176, 36] width 65 height 13
type input "shs"
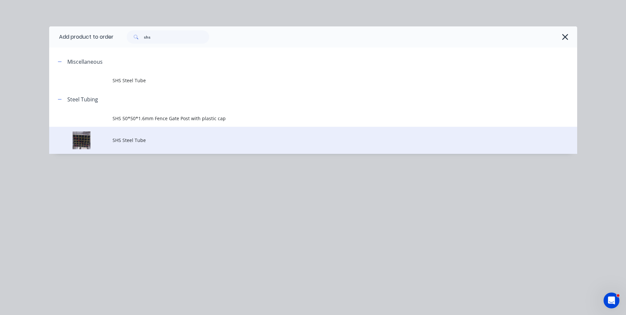
click at [139, 143] on span "SHS Steel Tube" at bounding box center [299, 140] width 372 height 7
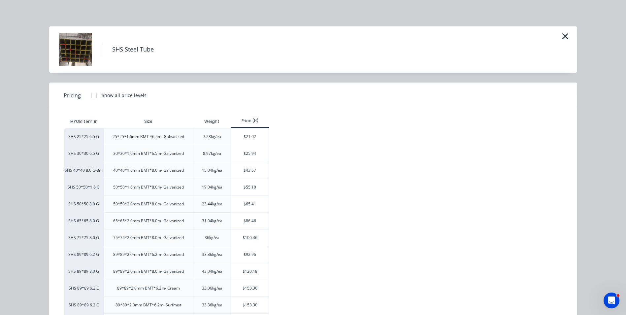
scroll to position [33, 0]
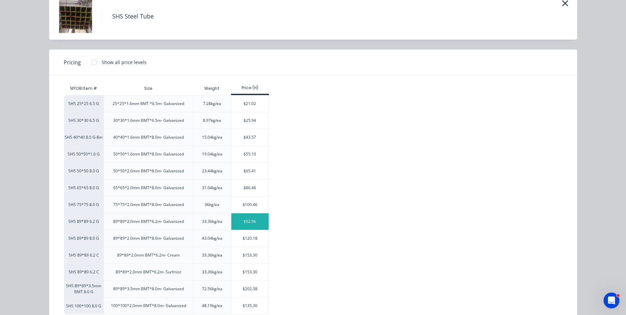
click at [241, 221] on div "$92.96" at bounding box center [249, 221] width 37 height 16
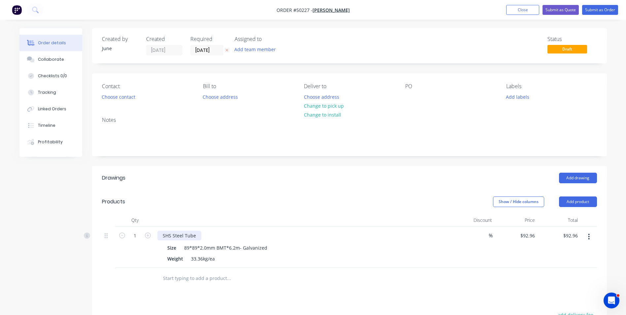
click at [197, 235] on div "SHS Steel Tube" at bounding box center [179, 236] width 44 height 10
click at [313, 256] on div "Weight 33.36kg/ea" at bounding box center [302, 259] width 275 height 10
click at [588, 202] on button "Add product" at bounding box center [578, 201] width 38 height 11
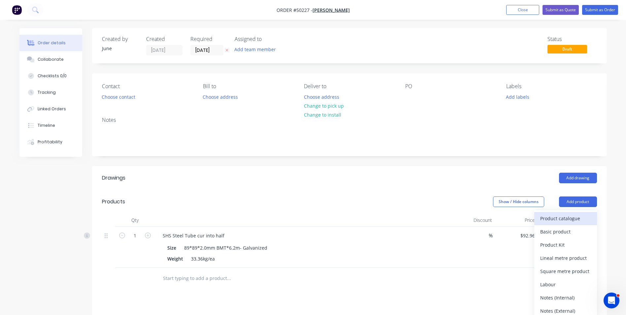
click at [577, 218] on div "Product catalogue" at bounding box center [565, 218] width 51 height 10
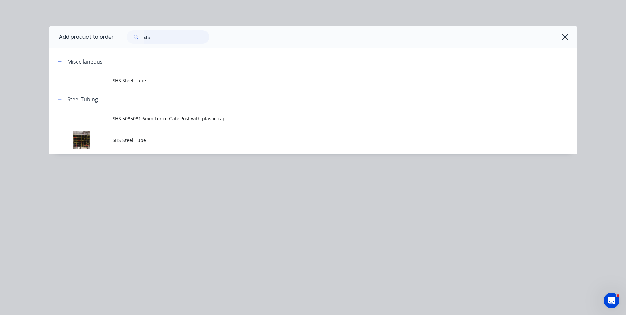
drag, startPoint x: 176, startPoint y: 40, endPoint x: 112, endPoint y: 38, distance: 64.7
click at [114, 39] on div "shs" at bounding box center [342, 36] width 457 height 13
type input "rhs"
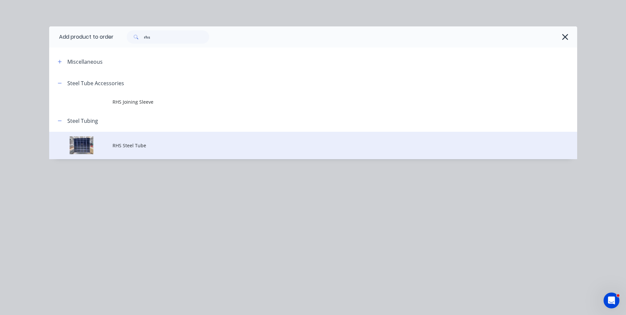
click at [162, 147] on span "RHS Steel Tube" at bounding box center [299, 145] width 372 height 7
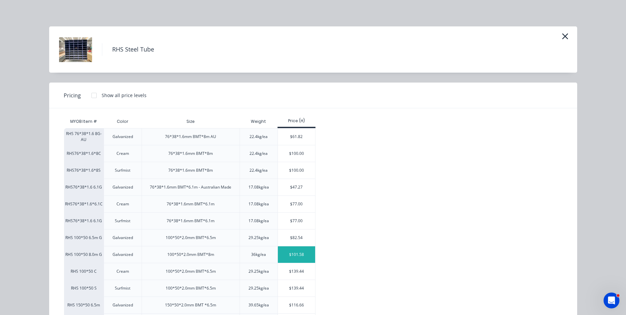
click at [291, 251] on div "$101.58" at bounding box center [296, 254] width 37 height 16
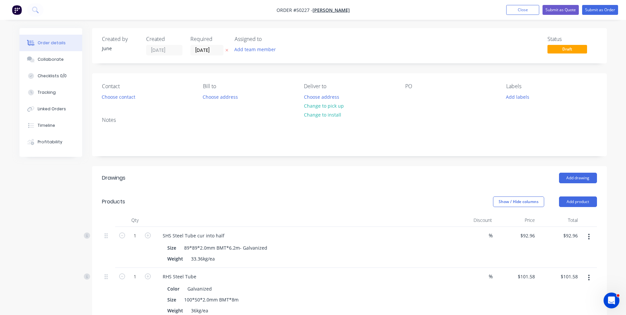
click at [589, 237] on icon "button" at bounding box center [588, 237] width 1 height 6
click at [579, 253] on div "Edit" at bounding box center [565, 254] width 51 height 10
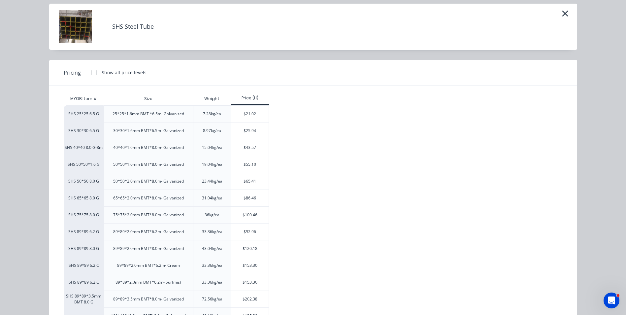
scroll to position [51, 0]
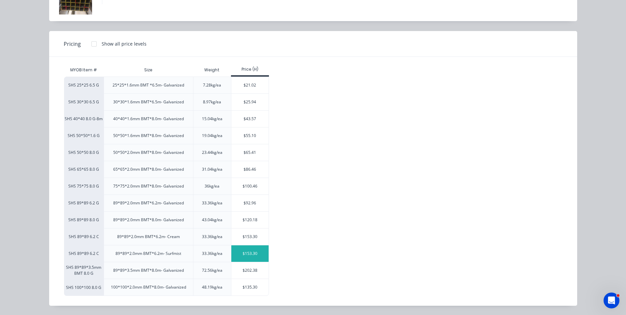
click at [240, 252] on div "$153.30" at bounding box center [249, 253] width 37 height 16
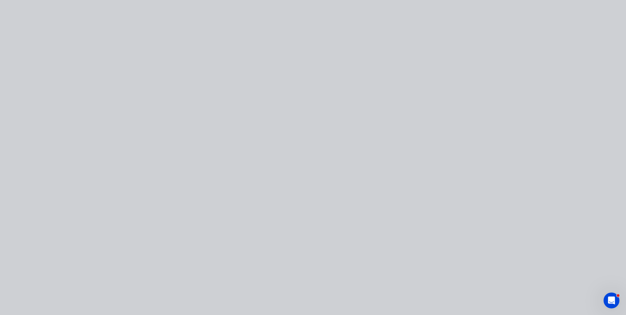
type input "$153.30"
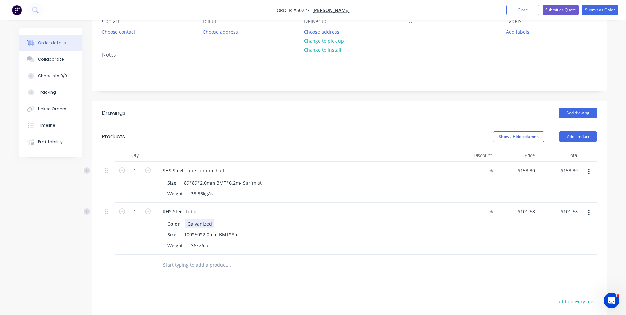
scroll to position [66, 0]
drag, startPoint x: 224, startPoint y: 168, endPoint x: 195, endPoint y: 168, distance: 28.4
click at [195, 168] on div "SHS Steel Tube cur into half" at bounding box center [193, 170] width 72 height 10
click at [194, 213] on div "RHS Steel Tube" at bounding box center [179, 211] width 44 height 10
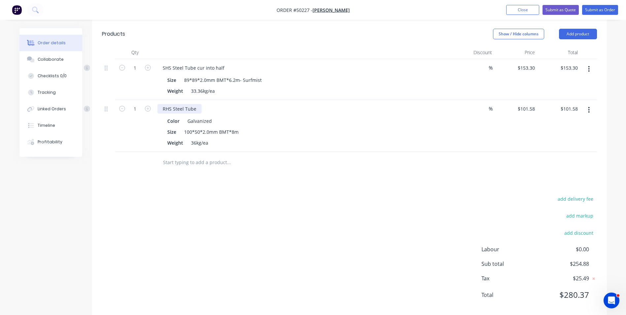
scroll to position [180, 0]
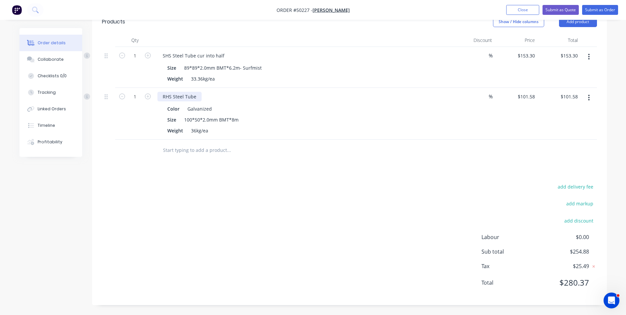
click at [199, 96] on div "RHS Steel Tube" at bounding box center [179, 97] width 44 height 10
click at [326, 103] on div "Color Galvanized Size 100*50*2.0mm BMT*8m Weight 36kg/ea" at bounding box center [303, 119] width 292 height 33
click at [590, 57] on icon "button" at bounding box center [589, 56] width 2 height 7
click at [565, 109] on div "Delete" at bounding box center [565, 114] width 51 height 10
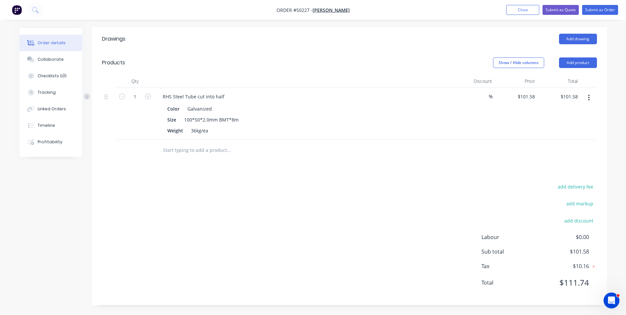
scroll to position [139, 0]
drag, startPoint x: 576, startPoint y: 59, endPoint x: 574, endPoint y: 69, distance: 10.2
click at [576, 60] on button "Add product" at bounding box center [578, 62] width 38 height 11
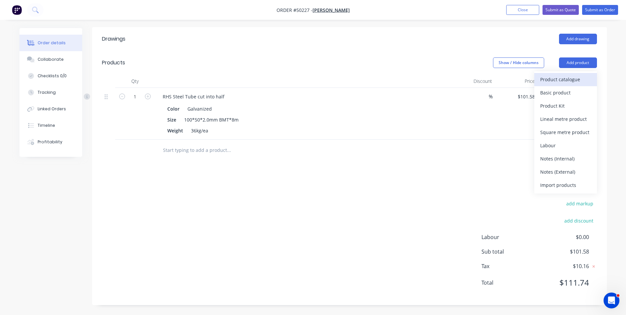
click at [571, 81] on div "Product catalogue" at bounding box center [565, 80] width 51 height 10
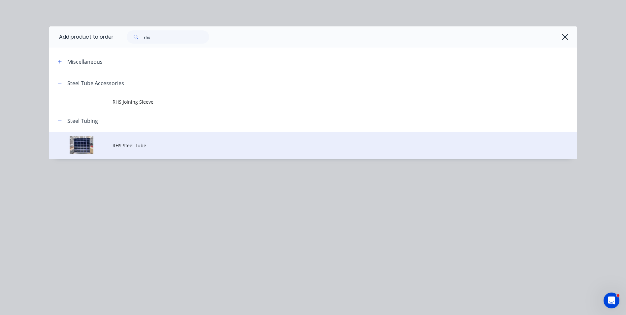
click at [124, 151] on td "RHS Steel Tube" at bounding box center [345, 145] width 465 height 27
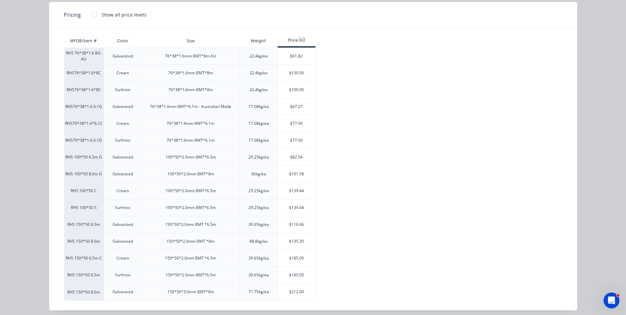
scroll to position [85, 0]
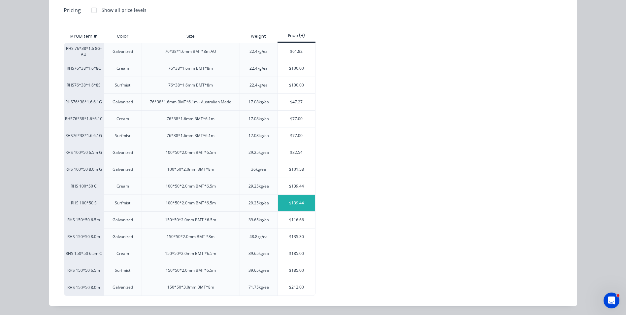
click at [296, 207] on div "$139.44" at bounding box center [296, 203] width 37 height 16
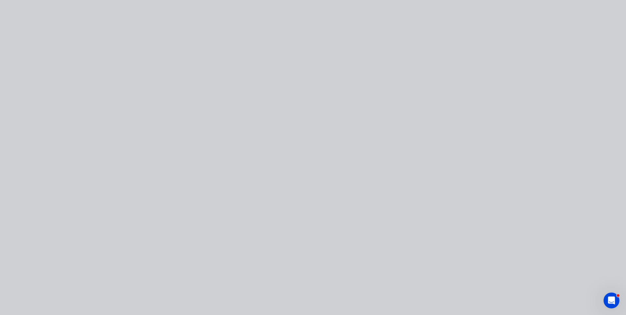
scroll to position [0, 0]
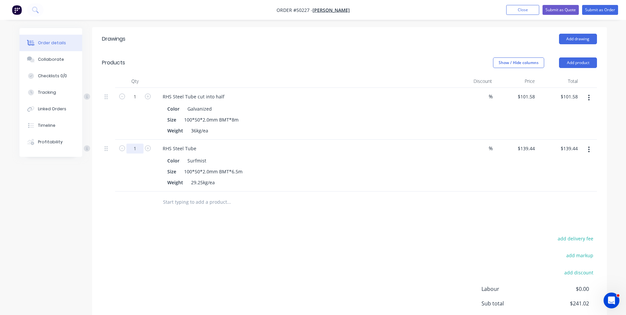
click at [141, 148] on input "1" at bounding box center [134, 149] width 17 height 10
click at [146, 146] on icon "button" at bounding box center [148, 148] width 6 height 6
type input "2"
type input "$278.88"
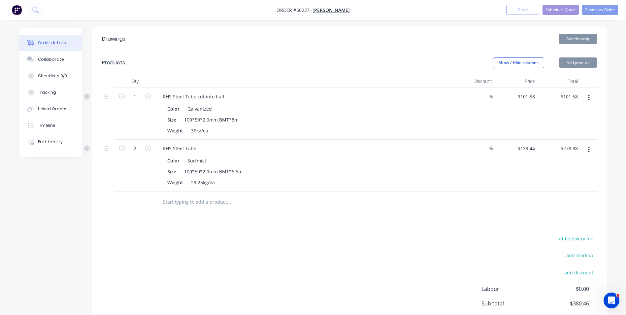
click at [118, 177] on div "2" at bounding box center [135, 166] width 40 height 52
click at [578, 56] on header "Products Show / Hide columns Add product" at bounding box center [349, 63] width 515 height 24
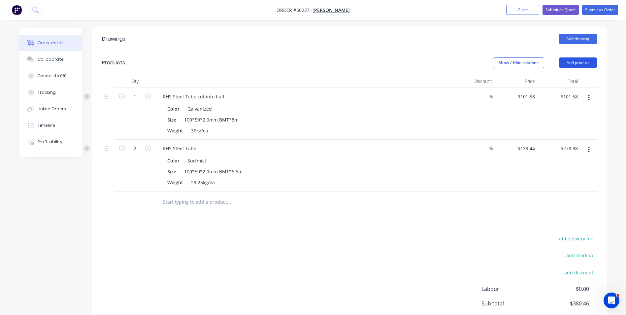
click at [575, 61] on button "Add product" at bounding box center [578, 62] width 38 height 11
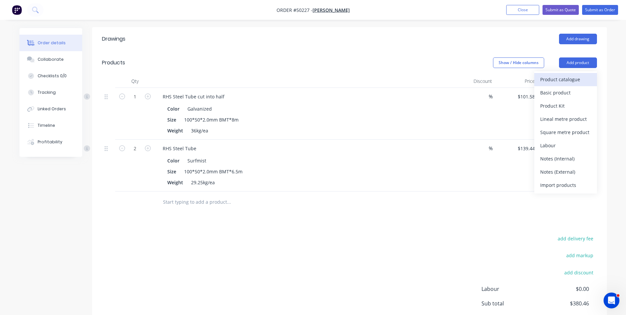
click at [555, 77] on div "Product catalogue" at bounding box center [565, 80] width 51 height 10
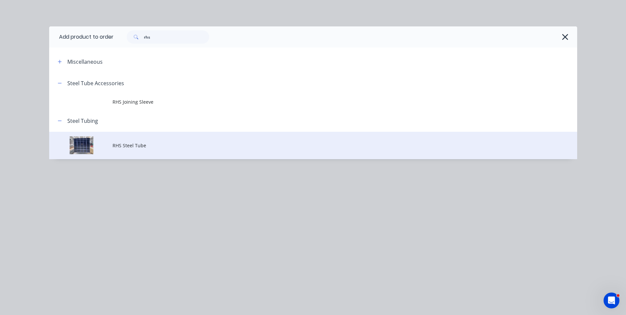
click at [81, 146] on td at bounding box center [80, 145] width 63 height 27
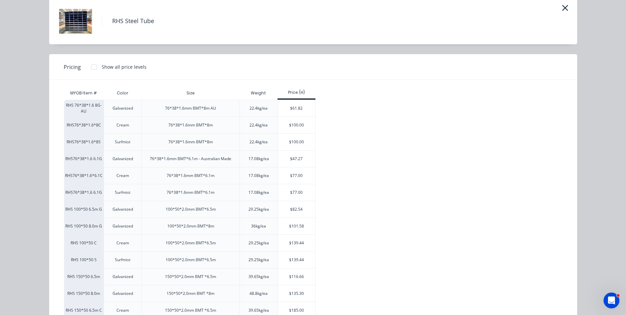
scroll to position [66, 0]
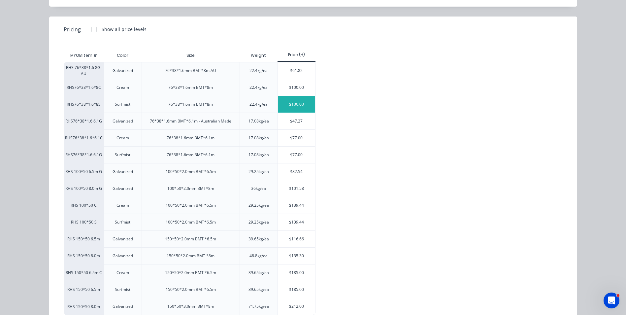
click at [296, 101] on div "$100.00" at bounding box center [296, 104] width 37 height 16
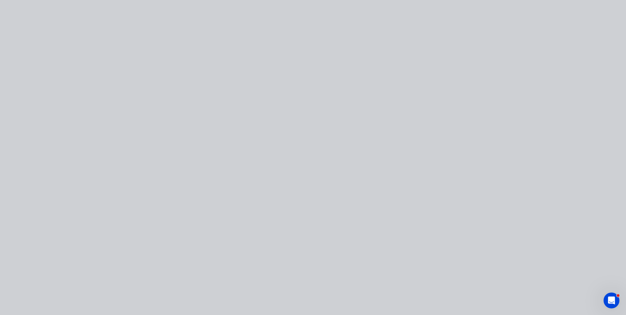
scroll to position [0, 0]
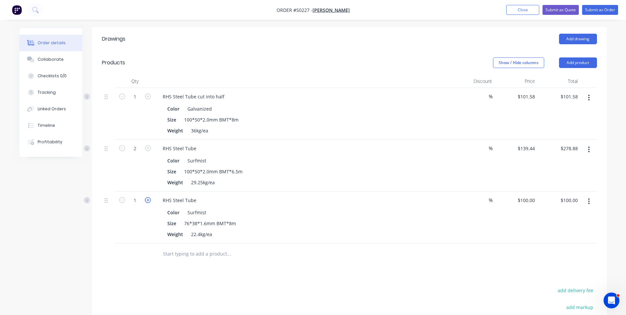
click at [149, 198] on icon "button" at bounding box center [148, 200] width 6 height 6
type input "2"
type input "$200.00"
click at [149, 198] on icon "button" at bounding box center [148, 200] width 6 height 6
type input "3"
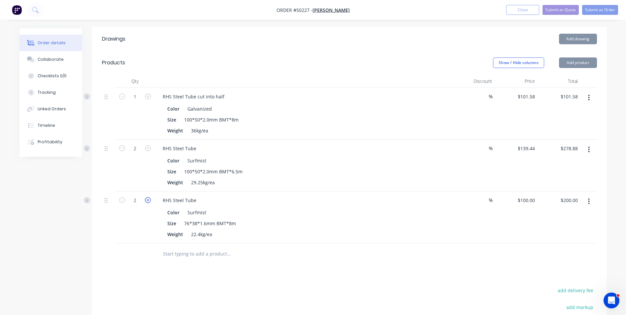
type input "$300.00"
click at [149, 198] on icon "button" at bounding box center [148, 200] width 6 height 6
type input "4"
type input "$400.00"
click at [149, 198] on icon "button" at bounding box center [148, 200] width 6 height 6
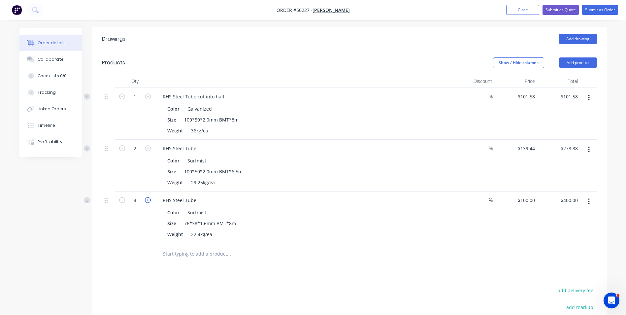
type input "5"
type input "$500.00"
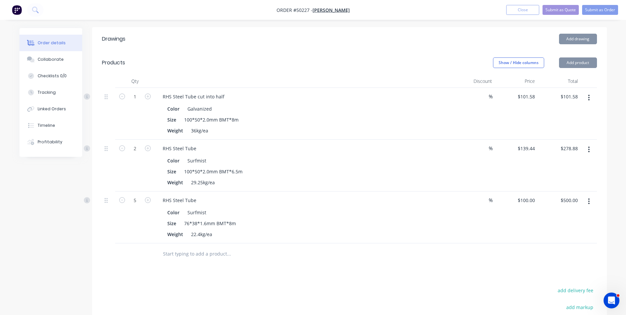
click at [142, 211] on div "5" at bounding box center [135, 217] width 40 height 52
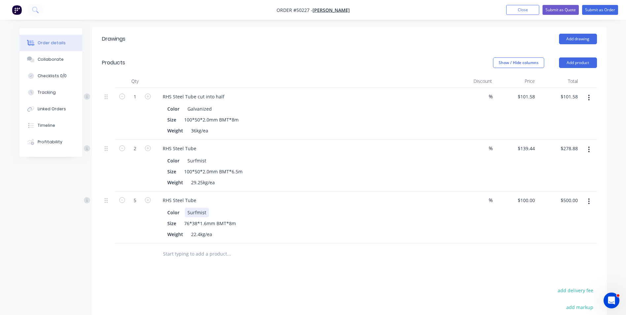
click at [338, 205] on div "RHS Steel Tube Color Surfmist Size 76*38*1.6mm BMT*8m Weight 22.4kg/ea" at bounding box center [303, 217] width 297 height 52
click at [346, 207] on div "Color Surfmist Size 76*38*1.6mm BMT*8m Weight 22.4kg/ea" at bounding box center [303, 222] width 292 height 33
click at [593, 98] on button "button" at bounding box center [589, 98] width 16 height 12
click at [582, 113] on div "Edit" at bounding box center [565, 115] width 51 height 10
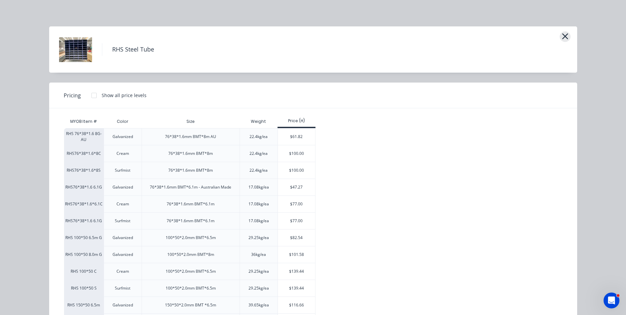
click at [562, 35] on icon "button" at bounding box center [565, 36] width 6 height 6
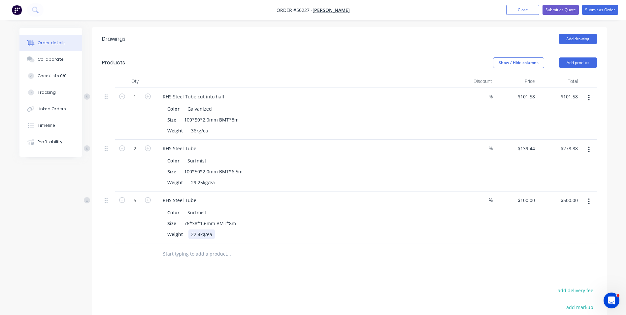
click at [397, 242] on div "RHS Steel Tube Color Surfmist Size 76*38*1.6mm BMT*8m Weight 22.4kg/ea" at bounding box center [303, 217] width 297 height 52
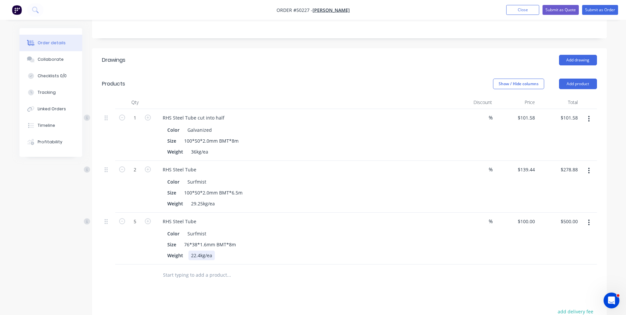
scroll to position [106, 0]
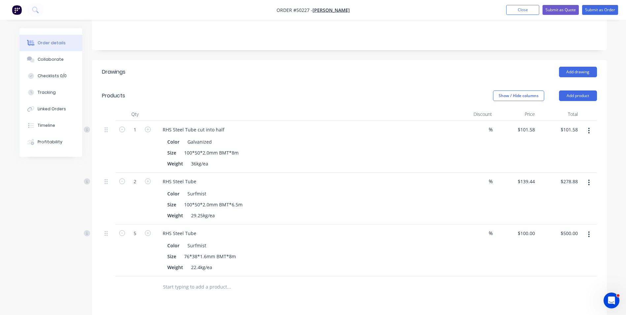
click at [593, 127] on button "button" at bounding box center [589, 131] width 16 height 12
click at [569, 186] on div "Delete" at bounding box center [565, 188] width 51 height 10
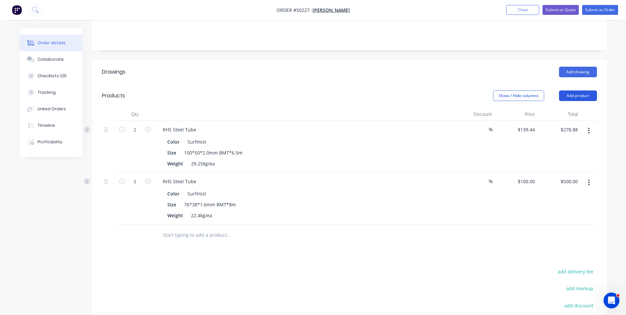
click at [577, 95] on button "Add product" at bounding box center [578, 95] width 38 height 11
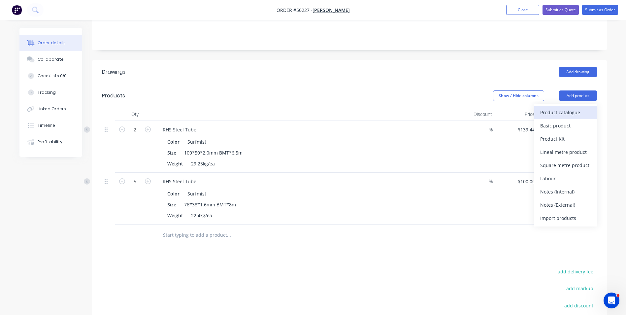
click at [568, 108] on div "Product catalogue" at bounding box center [565, 113] width 51 height 10
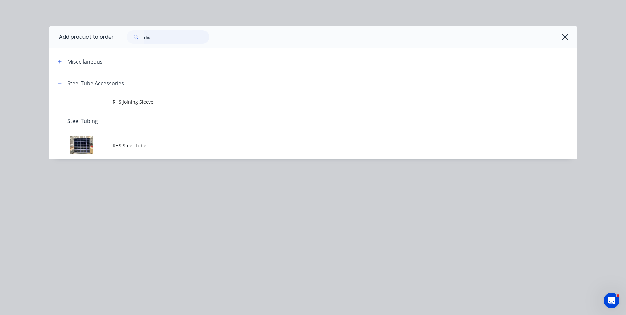
drag, startPoint x: 147, startPoint y: 40, endPoint x: 116, endPoint y: 41, distance: 30.7
click at [117, 40] on div "rhs" at bounding box center [342, 36] width 457 height 13
type input "shs"
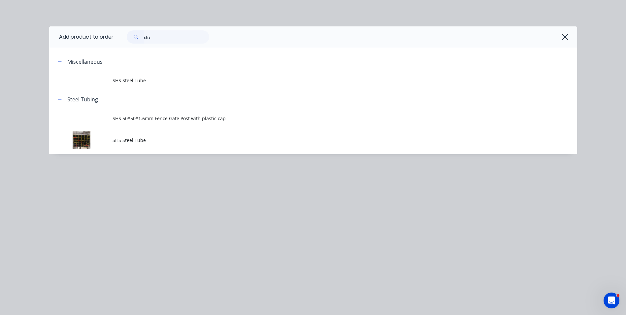
click at [134, 148] on td "SHS Steel Tube" at bounding box center [345, 140] width 465 height 27
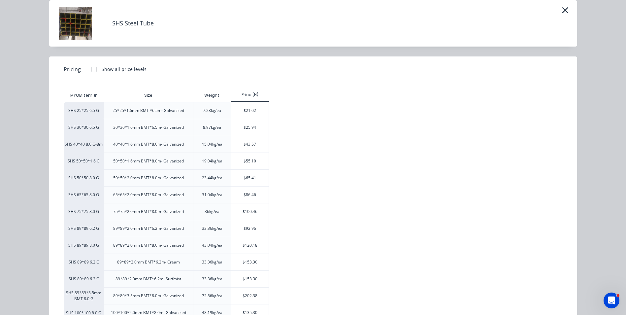
scroll to position [51, 0]
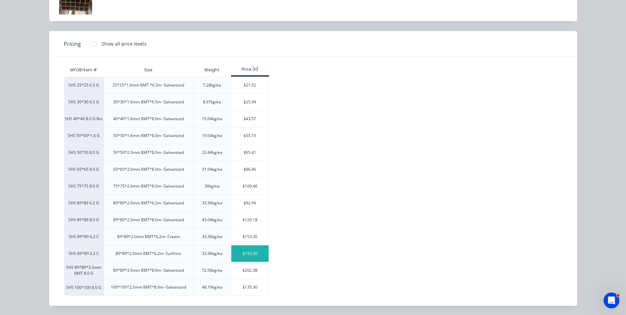
click at [243, 253] on div "$153.30" at bounding box center [249, 253] width 37 height 16
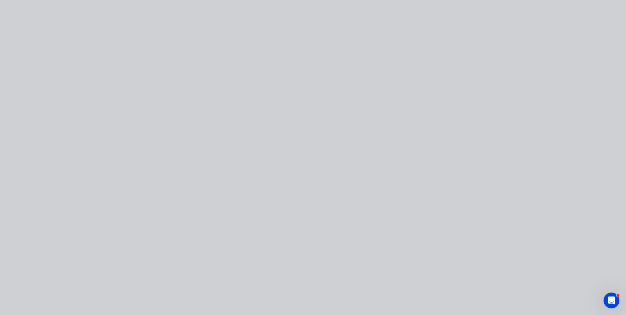
scroll to position [0, 0]
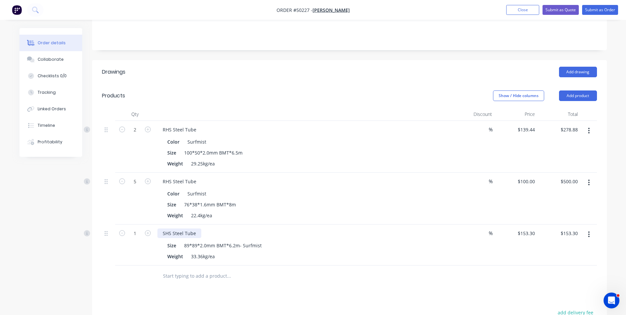
click at [194, 233] on div "SHS Steel Tube" at bounding box center [179, 233] width 44 height 10
click at [285, 255] on div "Weight 33.36kg/ea" at bounding box center [302, 256] width 275 height 10
click at [582, 95] on button "Add product" at bounding box center [578, 95] width 38 height 11
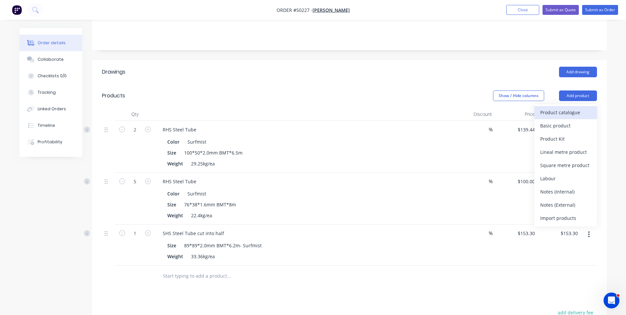
click at [578, 110] on div "Product catalogue" at bounding box center [565, 113] width 51 height 10
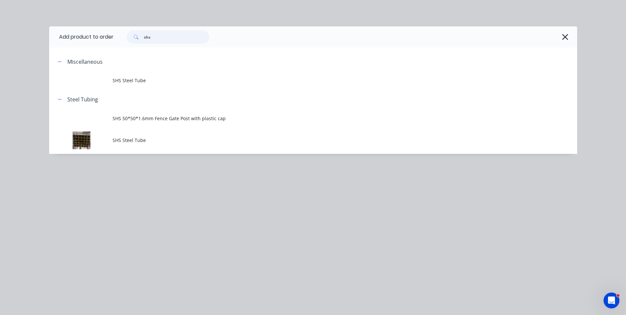
drag, startPoint x: 156, startPoint y: 38, endPoint x: 120, endPoint y: 40, distance: 36.4
click at [120, 40] on div "shs" at bounding box center [342, 36] width 457 height 13
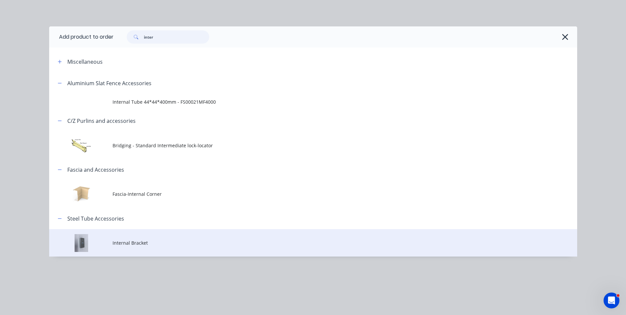
type input "inter"
click at [155, 246] on span "Internal Bracket" at bounding box center [299, 242] width 372 height 7
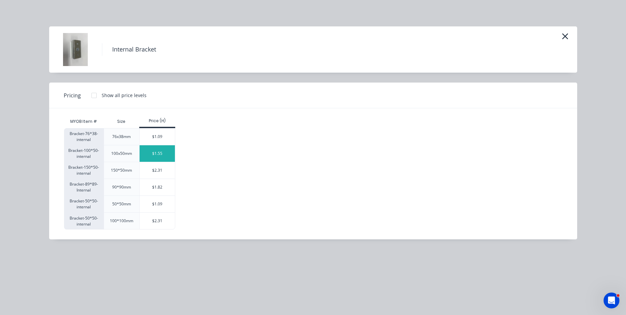
click at [150, 156] on div "$1.55" at bounding box center [157, 153] width 35 height 16
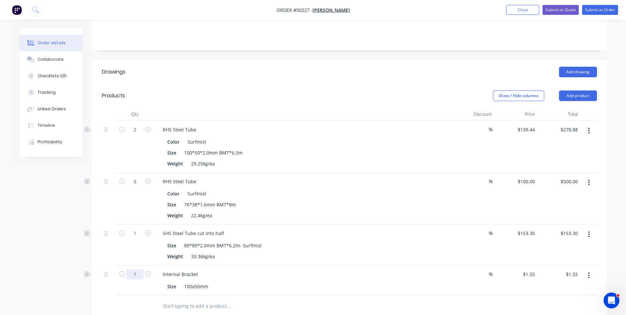
click at [135, 274] on input "1" at bounding box center [134, 274] width 17 height 10
type input "20"
type input "$31.00"
click at [246, 274] on div "Internal Bracket" at bounding box center [303, 274] width 292 height 10
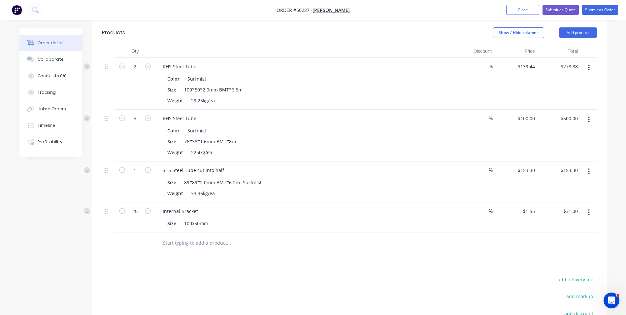
scroll to position [172, 0]
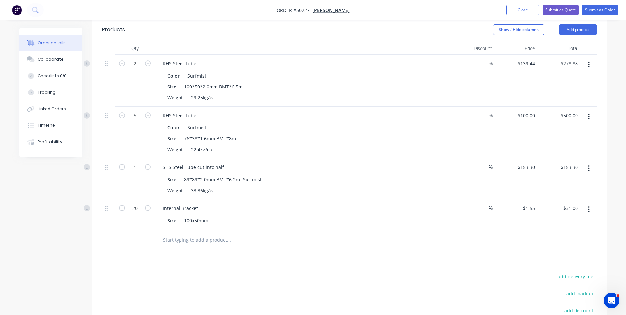
click at [590, 207] on button "button" at bounding box center [589, 209] width 16 height 12
click at [586, 238] on div "Duplicate" at bounding box center [565, 240] width 51 height 10
click at [587, 250] on div at bounding box center [588, 244] width 16 height 30
click at [588, 244] on button "button" at bounding box center [589, 239] width 16 height 12
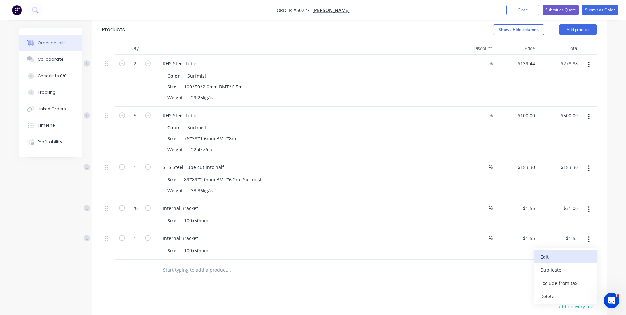
click at [586, 250] on button "Edit" at bounding box center [565, 256] width 63 height 13
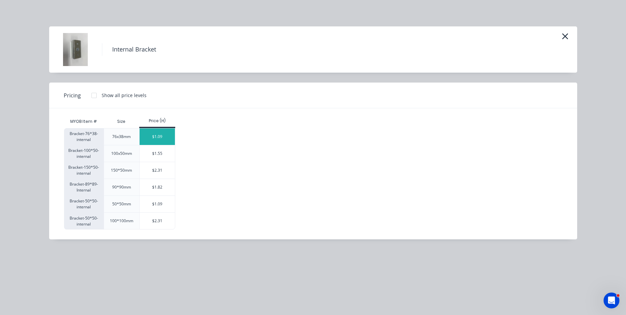
click at [147, 134] on div "$1.09" at bounding box center [157, 136] width 35 height 16
type input "$1.09"
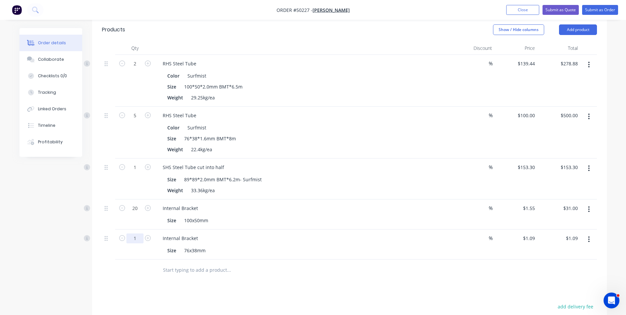
click at [139, 239] on input "1" at bounding box center [134, 238] width 17 height 10
type input "30"
type input "$32.70"
click at [131, 272] on div at bounding box center [135, 269] width 40 height 21
click at [578, 28] on button "Add product" at bounding box center [578, 29] width 38 height 11
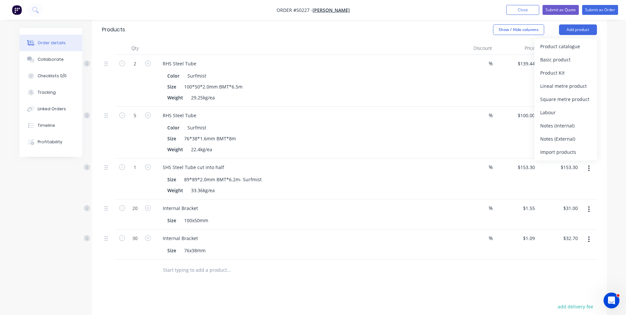
click at [568, 52] on button "Product catalogue" at bounding box center [565, 46] width 63 height 13
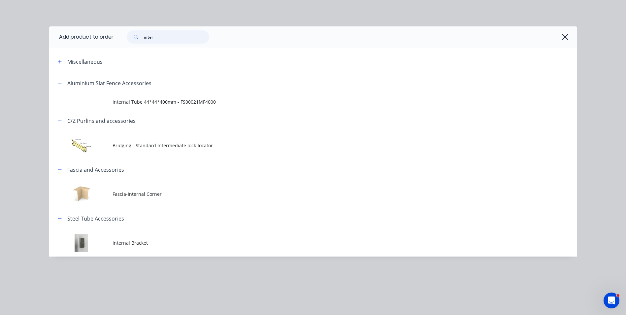
drag, startPoint x: 173, startPoint y: 36, endPoint x: 43, endPoint y: 39, distance: 129.7
click at [43, 39] on div "Add product to order inter Miscellaneous Aluminium Slat Fence Accessories Inter…" at bounding box center [313, 157] width 626 height 315
type input "20"
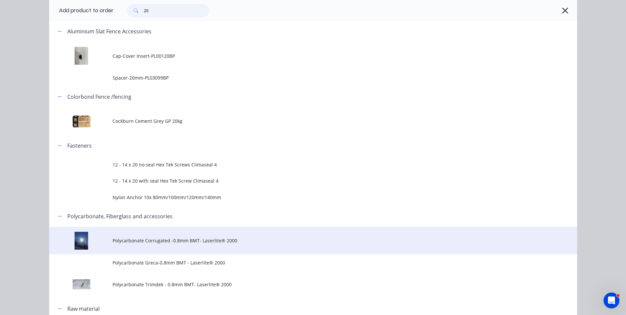
scroll to position [99, 0]
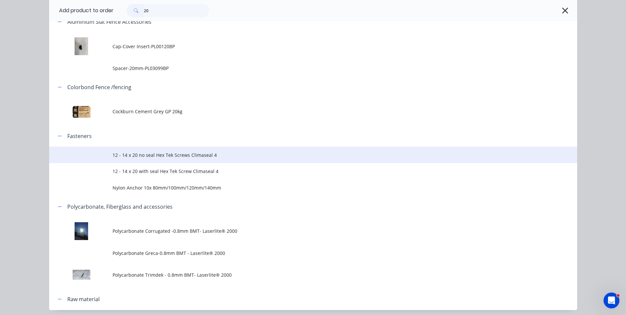
click at [169, 154] on span "12 - 14 x 20 no seal Hex Tek Screws Climaseal 4" at bounding box center [299, 154] width 372 height 7
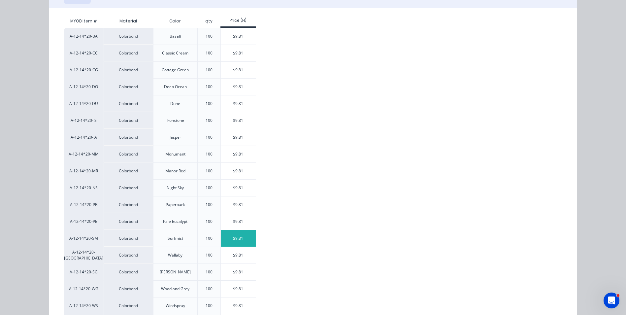
click at [228, 237] on div "$9.81" at bounding box center [238, 238] width 35 height 16
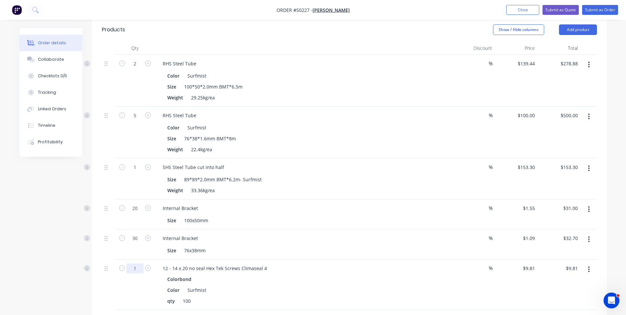
click at [136, 268] on input "1" at bounding box center [134, 268] width 17 height 10
type input "5"
type input "$49.05"
click at [141, 295] on div "5" at bounding box center [135, 284] width 40 height 50
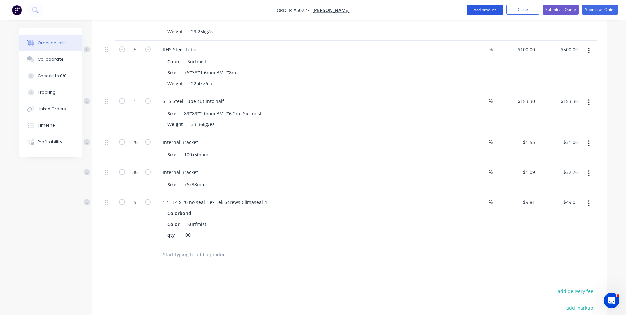
click at [482, 5] on button "Add product" at bounding box center [485, 10] width 36 height 11
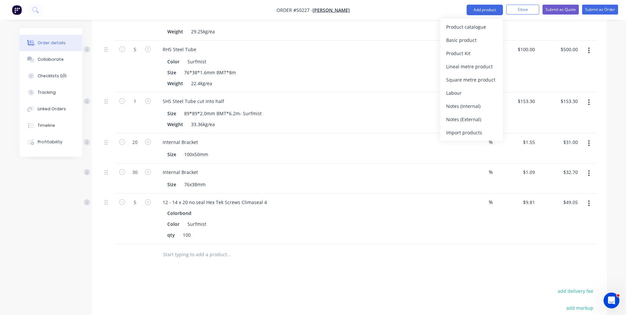
click at [475, 24] on div "Product catalogue" at bounding box center [471, 27] width 51 height 10
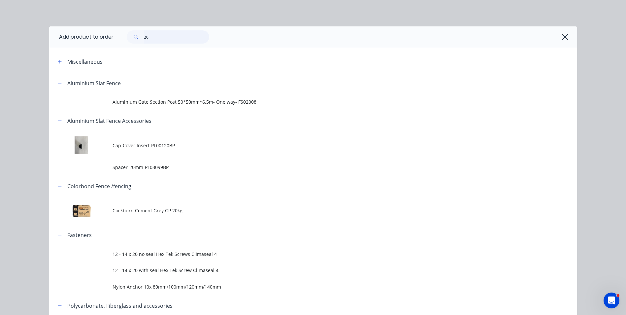
drag, startPoint x: 57, startPoint y: 37, endPoint x: 46, endPoint y: 37, distance: 11.2
click at [49, 37] on header "Add product to order 20" at bounding box center [313, 36] width 528 height 21
type input "touch"
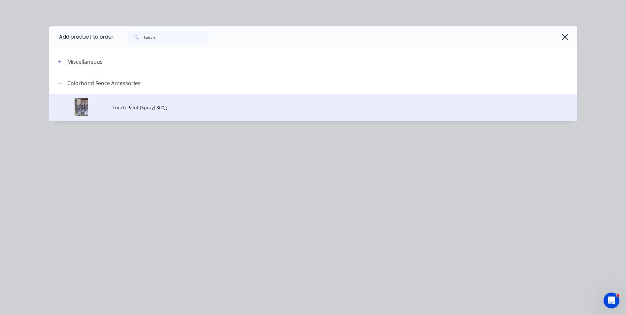
click at [138, 99] on td "Touch Paint (Spray) 300g" at bounding box center [345, 107] width 465 height 27
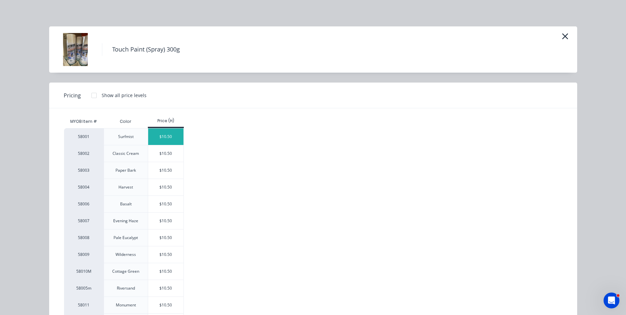
click at [158, 139] on div "$10.50" at bounding box center [165, 136] width 35 height 16
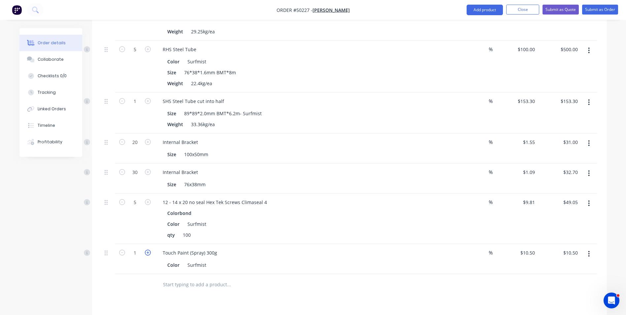
click at [145, 252] on icon "button" at bounding box center [148, 252] width 6 height 6
type input "2"
type input "$21.00"
click at [146, 264] on div "2" at bounding box center [135, 259] width 40 height 30
click at [353, 268] on div "Color Surfmist" at bounding box center [302, 265] width 275 height 10
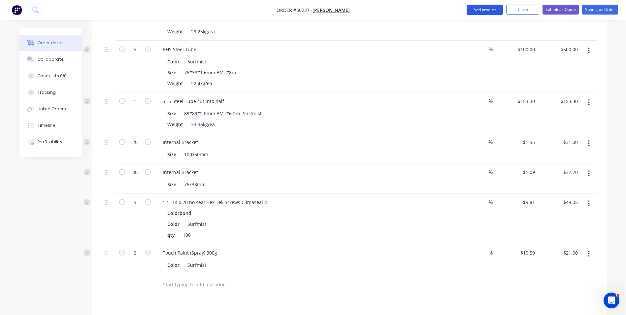
click at [477, 9] on button "Add product" at bounding box center [485, 10] width 36 height 11
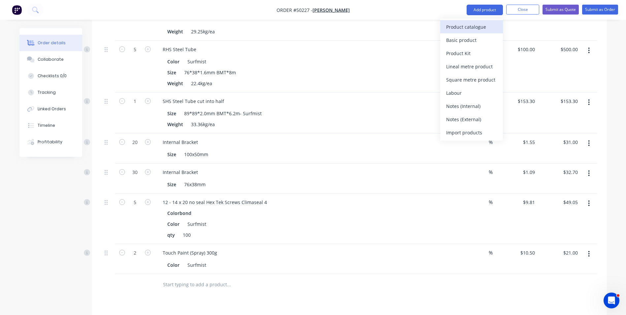
click at [465, 31] on div "Product catalogue" at bounding box center [471, 27] width 51 height 10
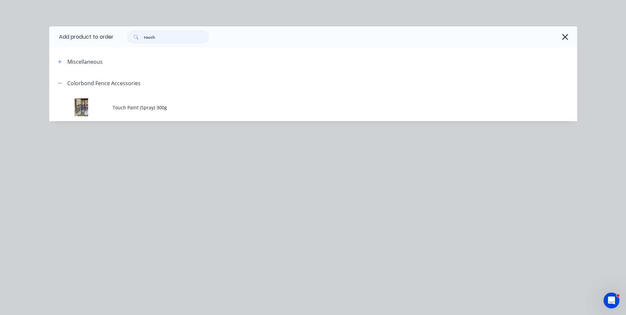
drag, startPoint x: 167, startPoint y: 37, endPoint x: 107, endPoint y: 46, distance: 60.7
click at [107, 46] on header "Add product to order touch" at bounding box center [313, 36] width 528 height 21
type input "latch"
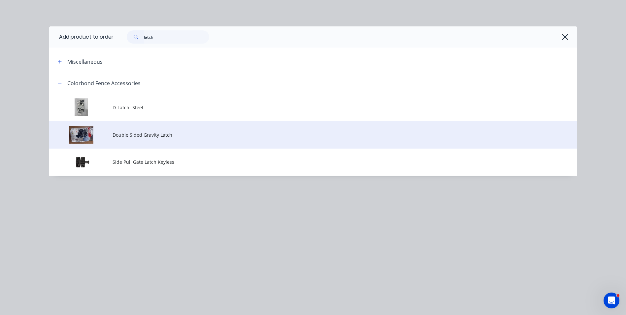
click at [146, 136] on span "Double Sided Gravity Latch" at bounding box center [299, 134] width 372 height 7
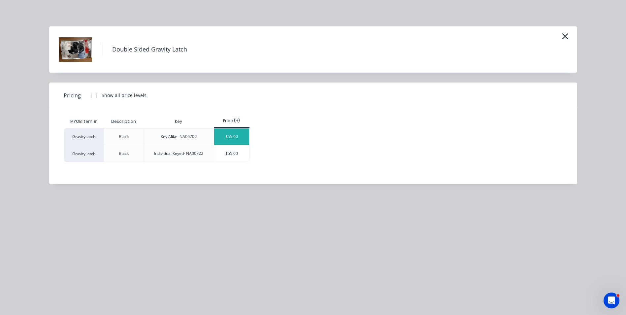
click at [223, 140] on div "$55.00" at bounding box center [231, 136] width 35 height 16
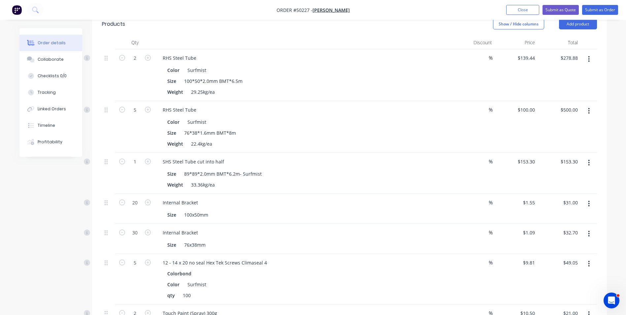
scroll to position [172, 0]
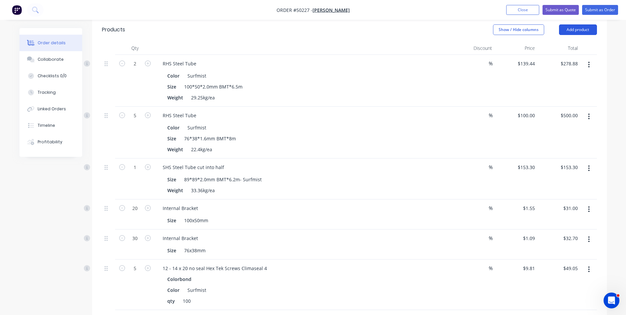
click at [577, 29] on button "Add product" at bounding box center [578, 29] width 38 height 11
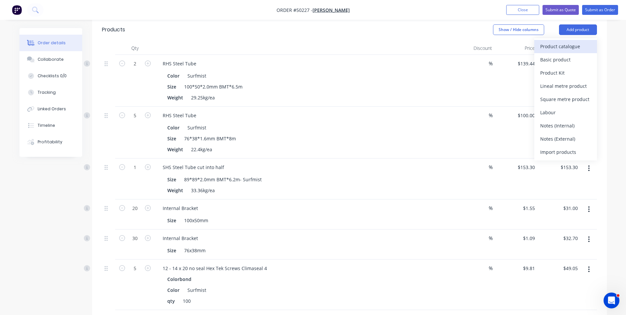
click at [561, 43] on div "Product catalogue" at bounding box center [565, 47] width 51 height 10
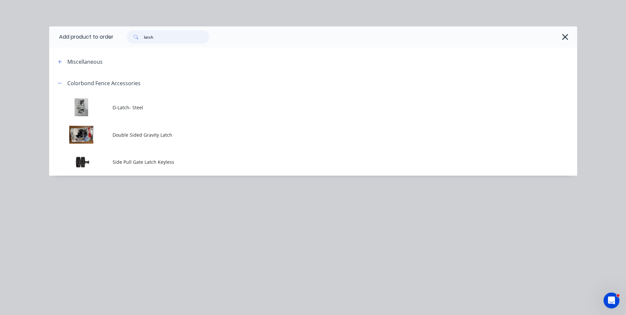
drag, startPoint x: 172, startPoint y: 32, endPoint x: 69, endPoint y: 47, distance: 103.7
click at [67, 47] on header "Add product to order latch" at bounding box center [313, 36] width 528 height 21
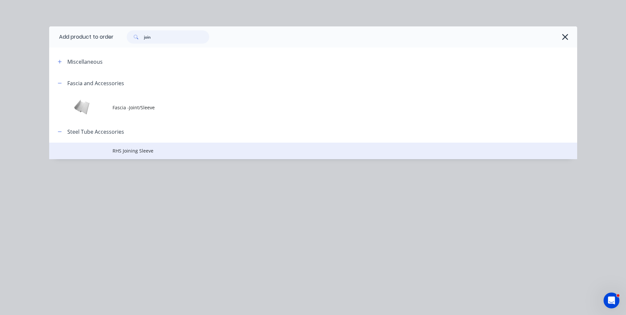
type input "join"
click at [143, 148] on span "RHS Joining Sleeve" at bounding box center [299, 150] width 372 height 7
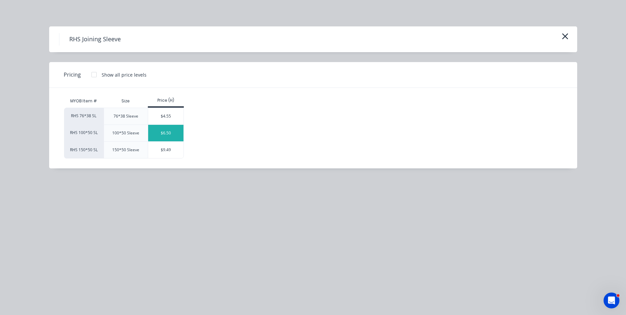
click at [173, 131] on div "$6.50" at bounding box center [165, 133] width 35 height 16
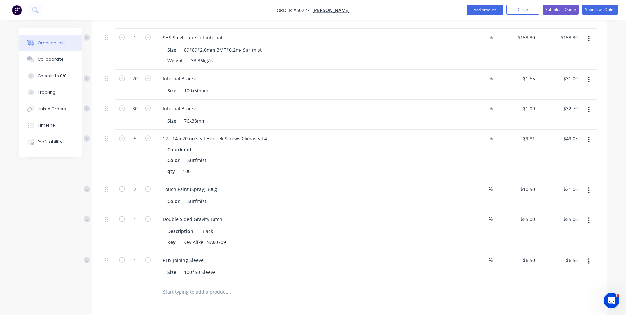
scroll to position [370, 0]
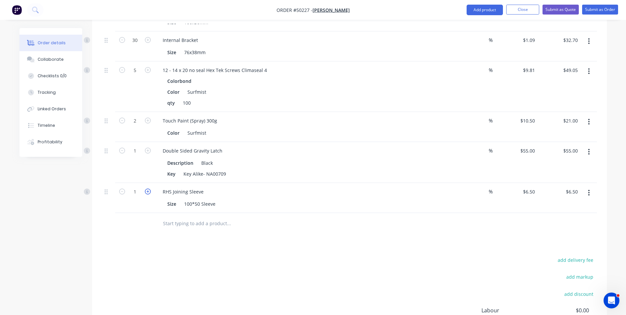
click at [148, 191] on icon "button" at bounding box center [148, 191] width 6 height 6
type input "2"
type input "$13.00"
click at [143, 226] on div at bounding box center [135, 223] width 40 height 21
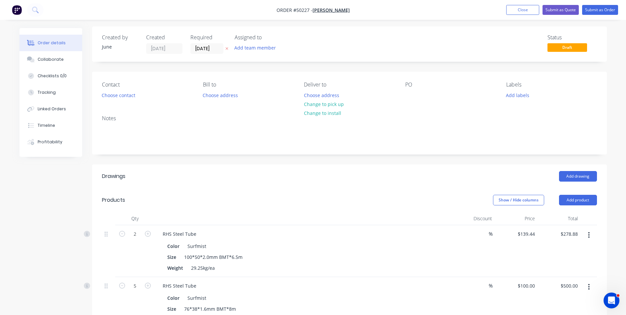
scroll to position [0, 0]
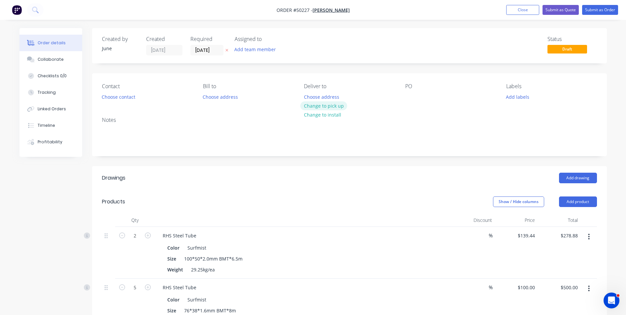
click at [319, 107] on button "Change to pick up" at bounding box center [323, 105] width 47 height 9
click at [129, 101] on button "Choose contact" at bounding box center [118, 96] width 41 height 9
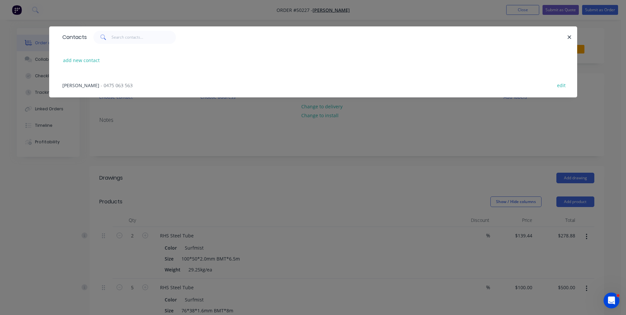
click at [103, 83] on span "- 0475 063 563" at bounding box center [117, 85] width 32 height 6
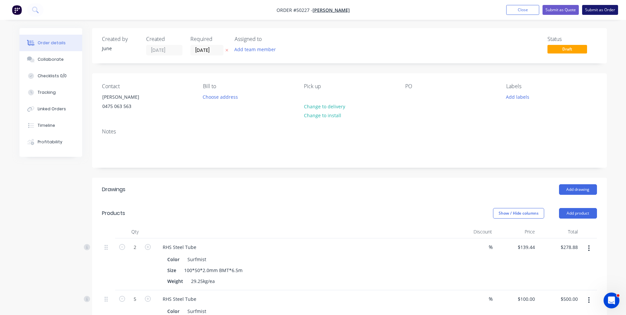
click at [597, 8] on button "Submit as Order" at bounding box center [600, 10] width 36 height 10
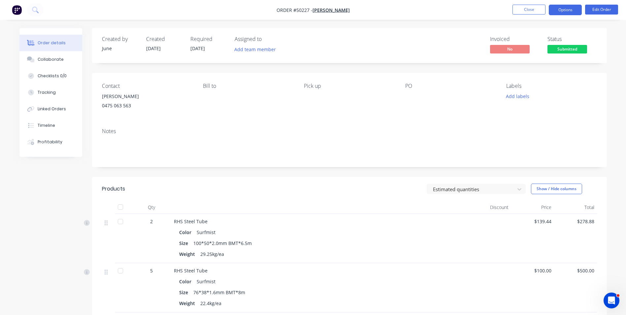
click at [567, 9] on button "Options" at bounding box center [565, 10] width 33 height 11
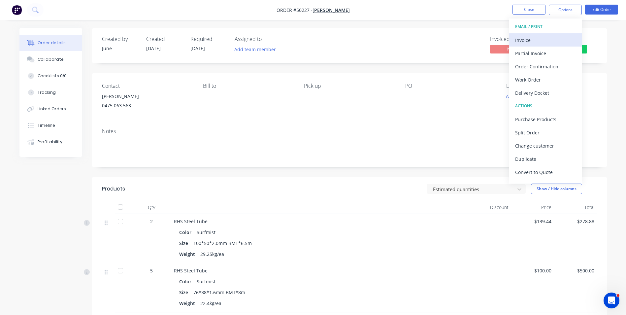
click at [552, 46] on button "Invoice" at bounding box center [545, 39] width 73 height 13
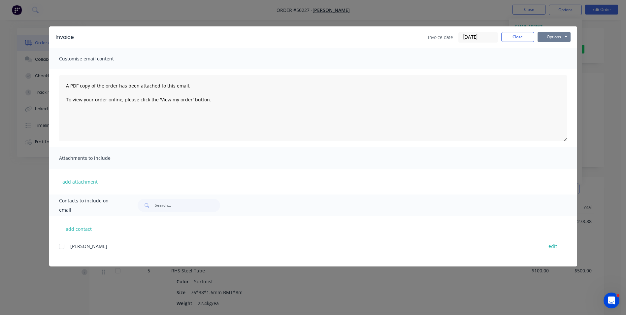
click at [549, 41] on button "Options" at bounding box center [553, 37] width 33 height 10
click at [549, 65] on button "Email" at bounding box center [558, 70] width 42 height 11
click at [550, 36] on button "Options" at bounding box center [553, 37] width 33 height 10
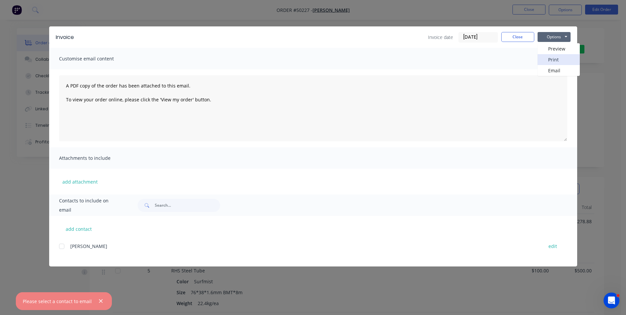
click at [550, 57] on button "Print" at bounding box center [558, 59] width 42 height 11
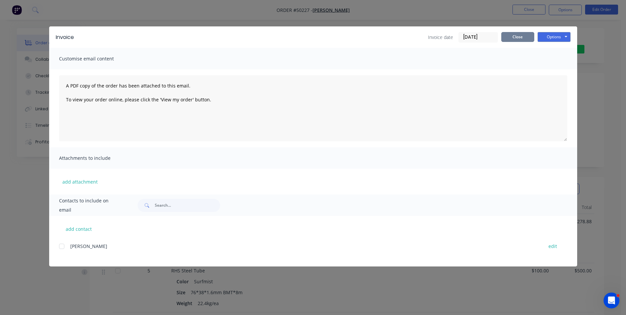
click at [522, 36] on button "Close" at bounding box center [517, 37] width 33 height 10
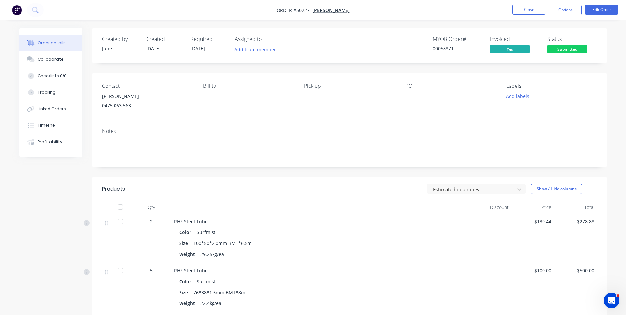
click at [564, 10] on button "Options" at bounding box center [565, 10] width 33 height 11
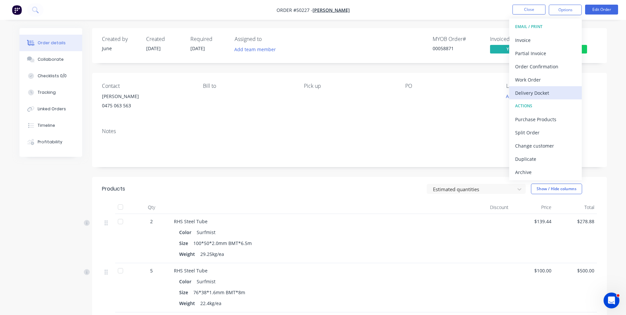
click at [543, 98] on button "Delivery Docket" at bounding box center [545, 92] width 73 height 13
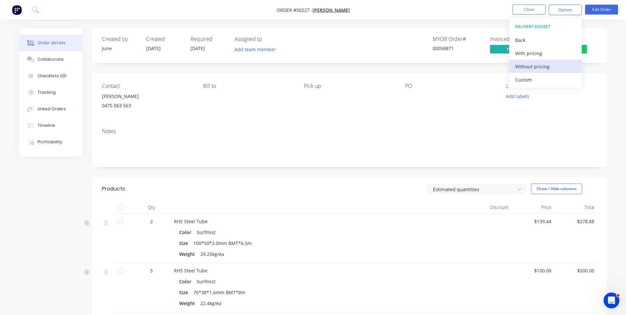
click at [538, 67] on div "Without pricing" at bounding box center [545, 67] width 61 height 10
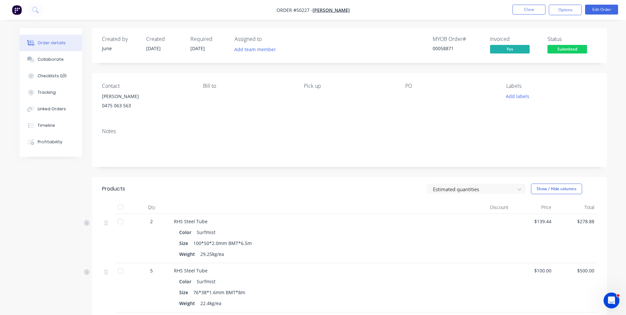
click at [442, 130] on div "Notes" at bounding box center [349, 131] width 495 height 6
click at [573, 50] on span "Submitted" at bounding box center [567, 49] width 40 height 8
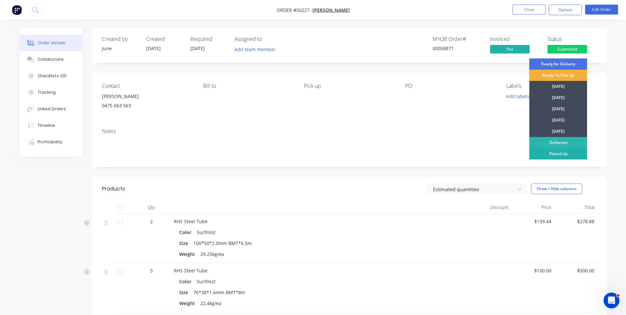
click at [555, 153] on div "Picked Up" at bounding box center [558, 153] width 58 height 11
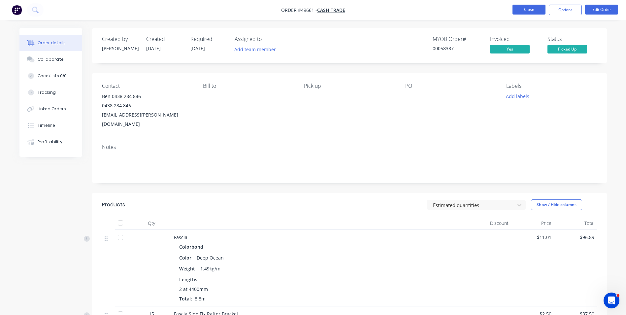
click at [525, 10] on button "Close" at bounding box center [528, 10] width 33 height 10
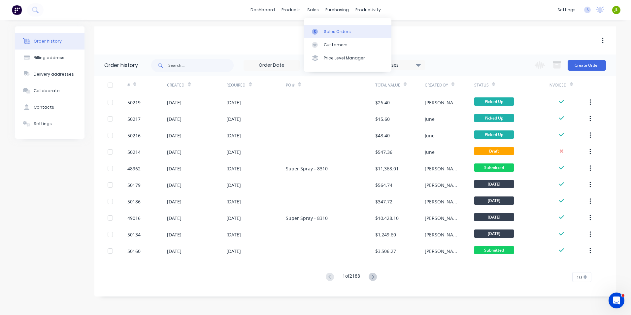
click at [313, 29] on icon at bounding box center [315, 32] width 6 height 6
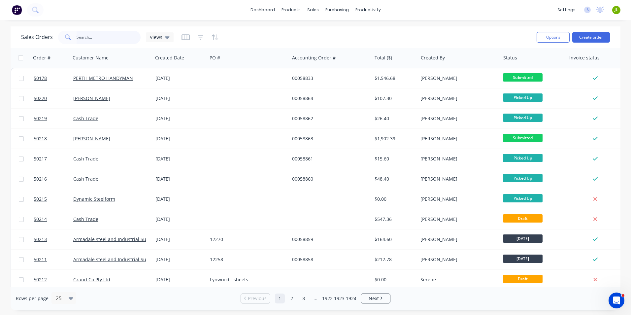
click at [125, 38] on input "text" at bounding box center [109, 37] width 64 height 13
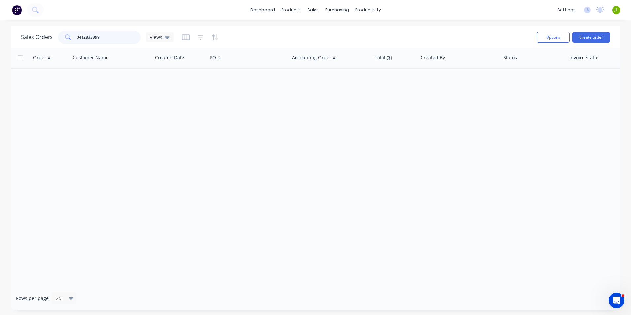
type input "0412833399"
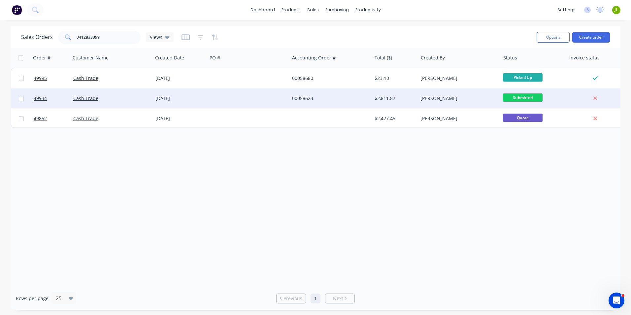
click at [216, 93] on div at bounding box center [248, 98] width 82 height 20
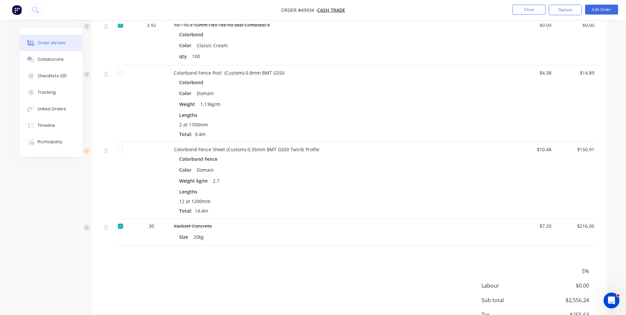
scroll to position [594, 0]
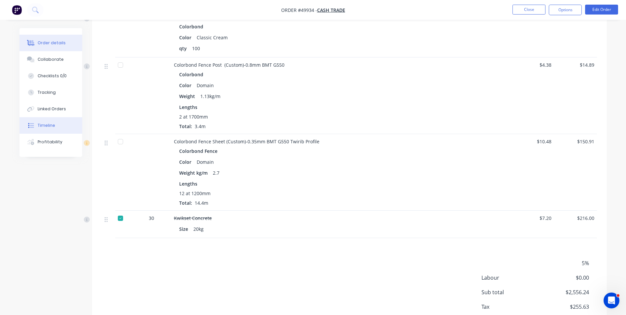
click at [55, 126] on button "Timeline" at bounding box center [50, 125] width 63 height 16
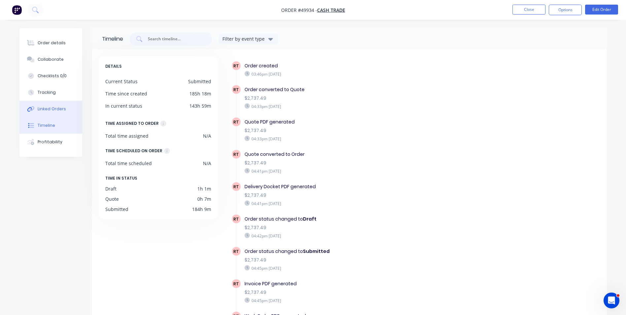
click at [54, 107] on div "Linked Orders" at bounding box center [52, 109] width 28 height 6
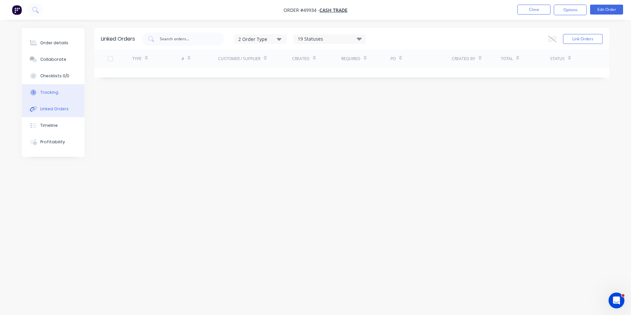
click at [54, 94] on div "Tracking" at bounding box center [49, 92] width 18 height 6
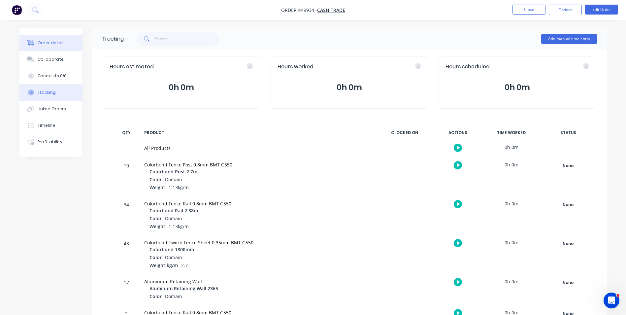
click at [67, 48] on button "Order details" at bounding box center [50, 43] width 63 height 16
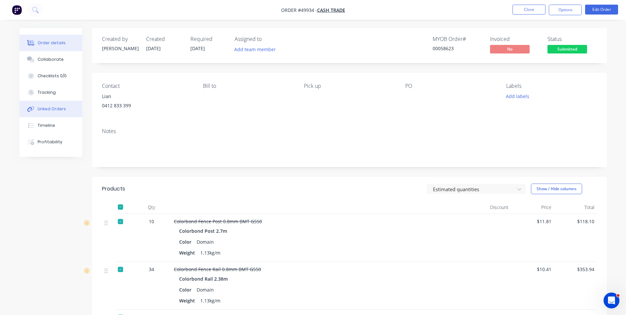
click at [61, 112] on button "Linked Orders" at bounding box center [50, 109] width 63 height 16
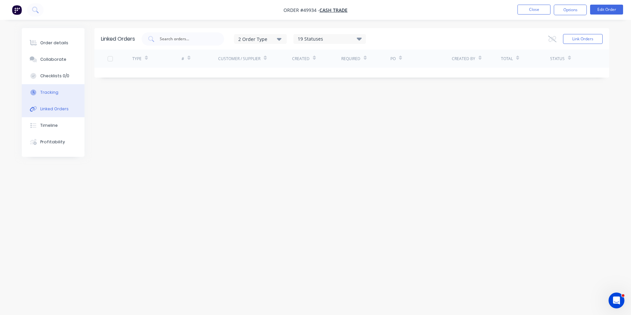
click at [62, 94] on button "Tracking" at bounding box center [53, 92] width 63 height 16
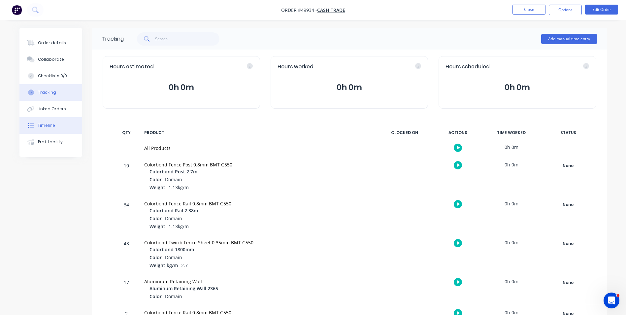
click at [61, 126] on button "Timeline" at bounding box center [50, 125] width 63 height 16
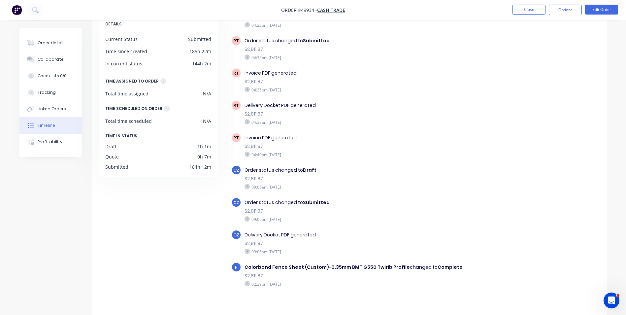
scroll to position [50, 0]
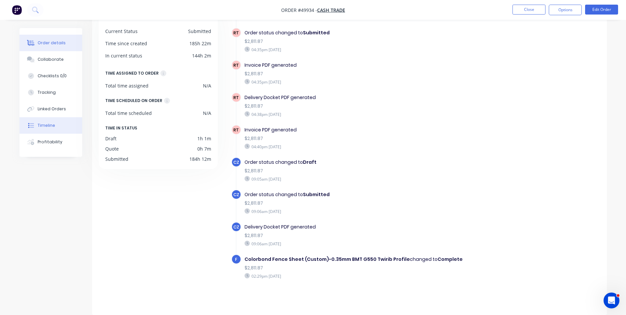
click at [58, 38] on button "Order details" at bounding box center [50, 43] width 63 height 16
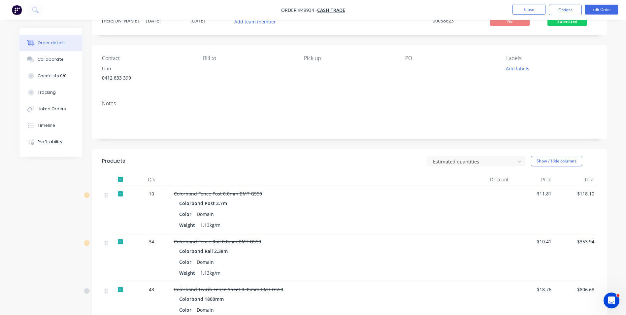
scroll to position [17, 0]
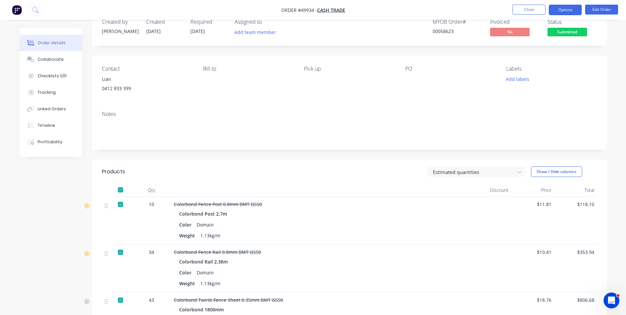
click at [569, 11] on button "Options" at bounding box center [565, 10] width 33 height 11
click at [365, 104] on div "Contact Lian 0412 833 399 Bill to Pick up PO Labels Add labels" at bounding box center [349, 81] width 515 height 50
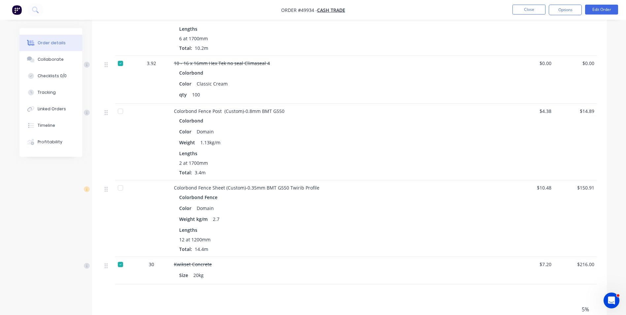
scroll to position [545, 0]
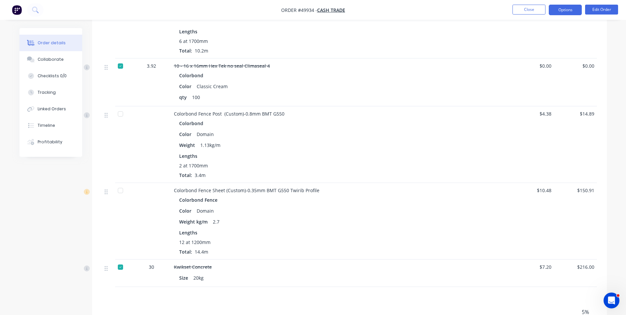
click at [570, 10] on button "Options" at bounding box center [565, 10] width 33 height 11
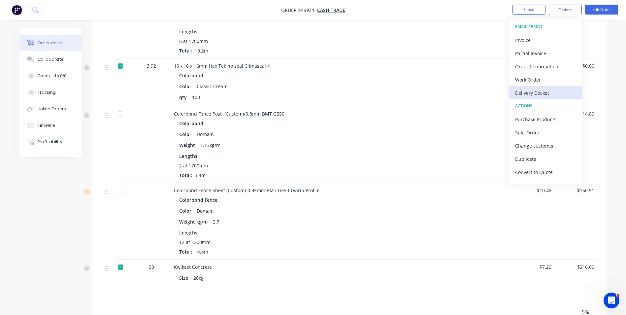
click at [552, 97] on div "Delivery Docket" at bounding box center [545, 93] width 61 height 10
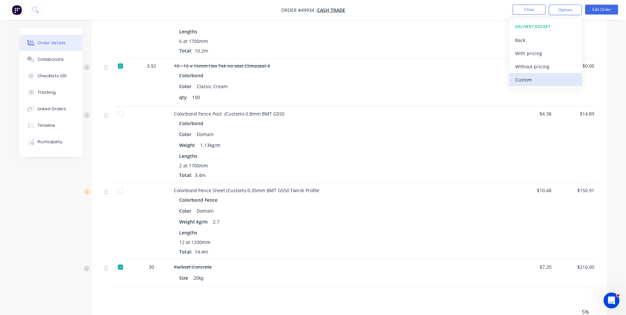
click at [534, 77] on div "Custom" at bounding box center [545, 80] width 61 height 10
click at [536, 65] on div "Without pricing" at bounding box center [545, 67] width 61 height 10
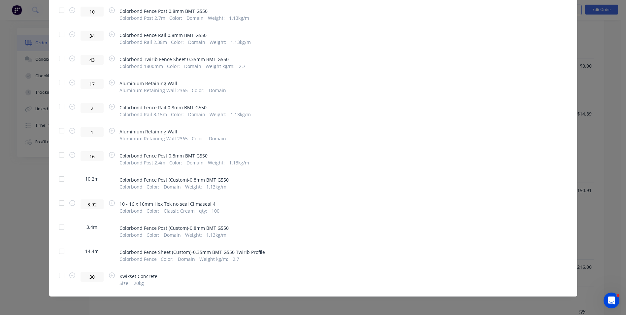
scroll to position [131, 0]
click at [58, 179] on div at bounding box center [61, 178] width 13 height 13
click at [60, 230] on div at bounding box center [61, 226] width 13 height 13
click at [56, 254] on div at bounding box center [61, 250] width 13 height 13
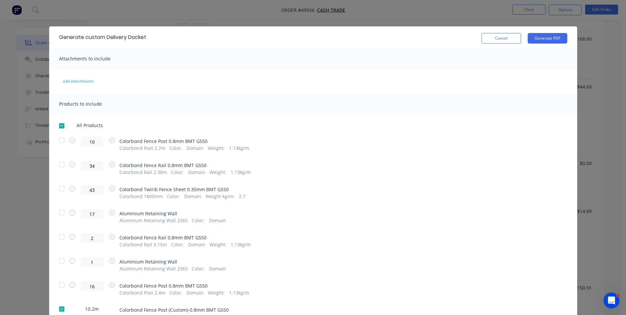
scroll to position [446, 0]
click at [532, 39] on button "Generate PDF" at bounding box center [548, 38] width 40 height 11
click at [502, 34] on button "Cancel" at bounding box center [501, 38] width 40 height 11
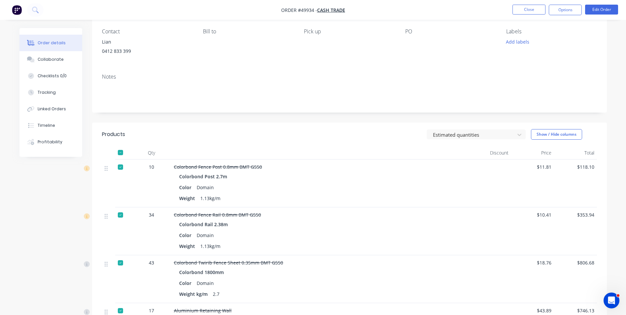
scroll to position [17, 0]
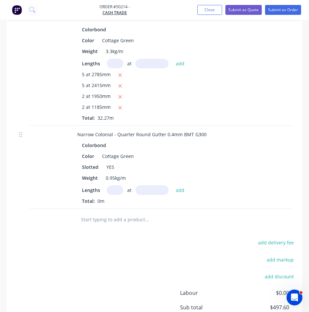
scroll to position [330, 0]
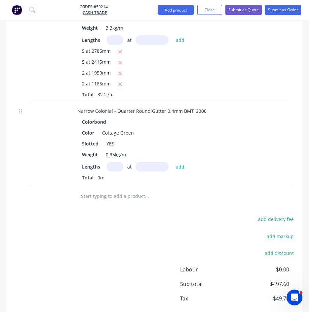
click at [119, 165] on input "text" at bounding box center [115, 167] width 16 height 10
type input "1"
type input "6315"
click at [172, 162] on button "add" at bounding box center [180, 166] width 16 height 9
type input "$62.58"
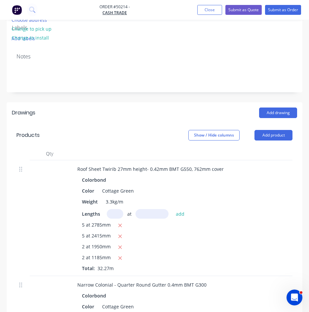
scroll to position [99, 0]
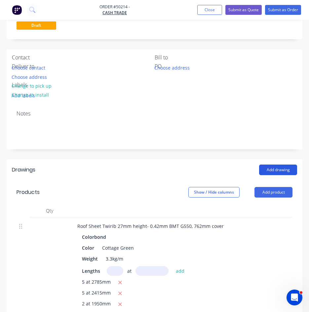
click at [285, 172] on button "Add drawing" at bounding box center [278, 170] width 38 height 11
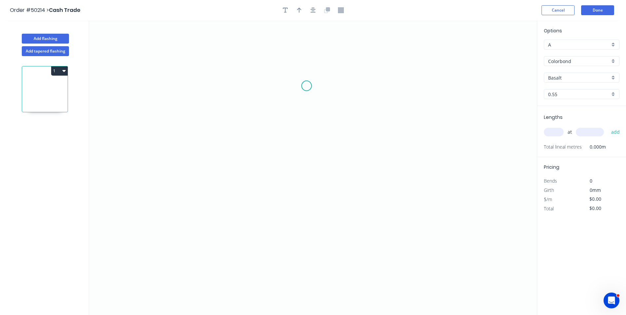
click at [307, 86] on icon "0" at bounding box center [313, 167] width 448 height 294
click at [340, 100] on icon "0" at bounding box center [313, 167] width 448 height 294
click at [341, 227] on icon "0 ?" at bounding box center [313, 167] width 448 height 294
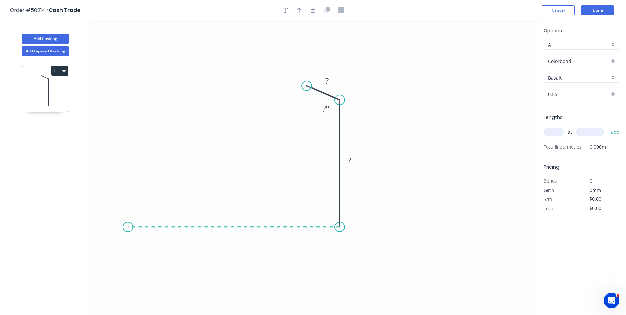
click at [128, 229] on icon "0 ? ? ? º" at bounding box center [313, 167] width 448 height 294
click at [110, 211] on icon "0 ? ? ? ? º" at bounding box center [313, 167] width 448 height 294
click at [110, 211] on circle at bounding box center [110, 209] width 10 height 10
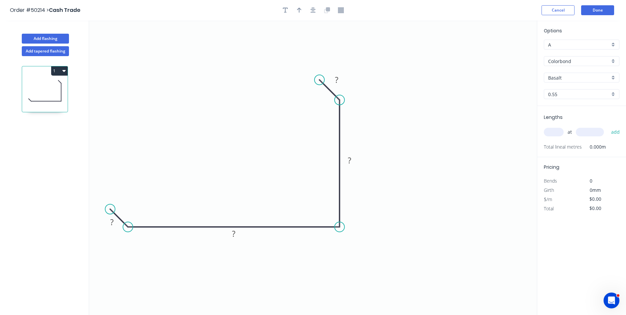
drag, startPoint x: 309, startPoint y: 86, endPoint x: 319, endPoint y: 81, distance: 11.5
click at [319, 81] on circle at bounding box center [319, 80] width 10 height 10
click at [335, 76] on tspan "?" at bounding box center [336, 79] width 3 height 11
click at [240, 77] on icon "0 20 160 90 20" at bounding box center [313, 167] width 448 height 294
type input "$11.84"
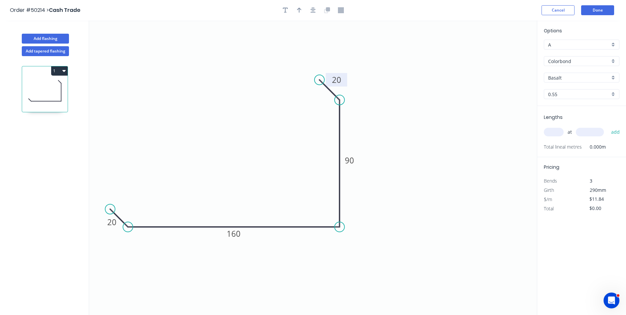
click at [268, 120] on icon "0 20 160 90 20" at bounding box center [313, 167] width 448 height 294
click at [550, 133] on input "text" at bounding box center [554, 132] width 20 height 9
type input "3"
type input "2480"
click at [608, 126] on button "add" at bounding box center [616, 131] width 16 height 11
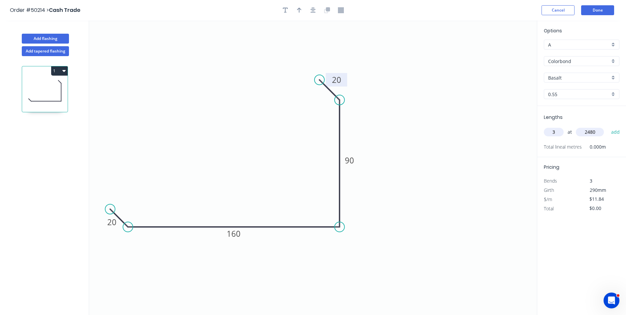
type input "$88.09"
click at [573, 79] on input "Basalt" at bounding box center [579, 77] width 62 height 7
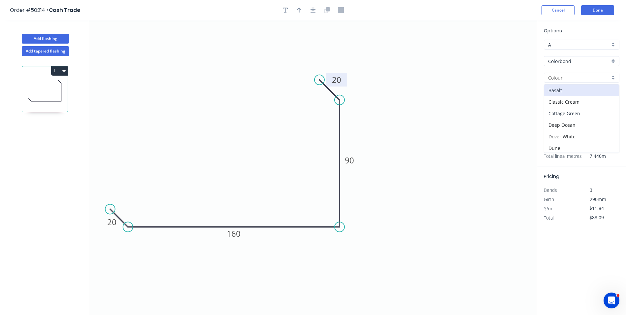
click at [569, 114] on div "Cottage Green" at bounding box center [581, 114] width 75 height 12
type input "Cottage Green"
click at [298, 14] on button "button" at bounding box center [299, 10] width 10 height 10
drag, startPoint x: 503, startPoint y: 52, endPoint x: 403, endPoint y: 152, distance: 141.6
click at [403, 152] on icon at bounding box center [403, 145] width 6 height 21
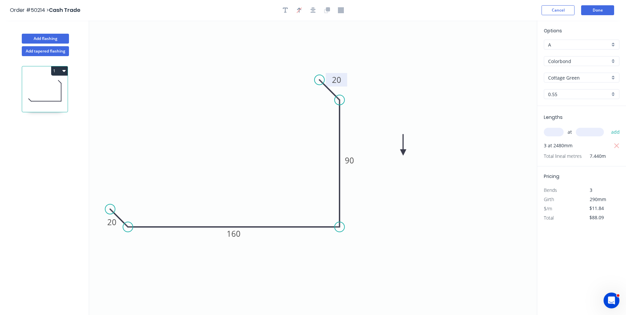
click at [403, 152] on icon at bounding box center [403, 144] width 6 height 21
click at [404, 150] on icon at bounding box center [408, 146] width 19 height 19
drag, startPoint x: 403, startPoint y: 148, endPoint x: 398, endPoint y: 147, distance: 4.7
click at [390, 142] on icon "0 20 160 90 20" at bounding box center [313, 167] width 448 height 294
drag, startPoint x: 405, startPoint y: 149, endPoint x: 383, endPoint y: 138, distance: 24.6
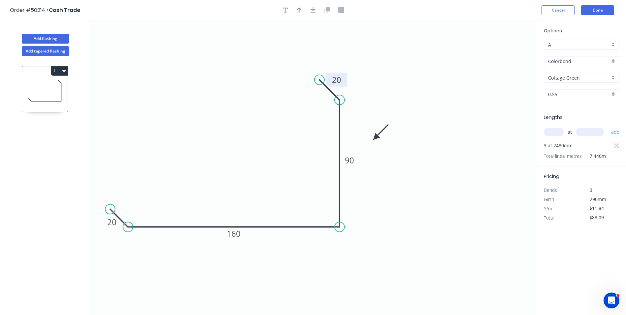
click at [373, 136] on icon at bounding box center [380, 131] width 19 height 19
click at [373, 134] on icon at bounding box center [377, 130] width 19 height 19
click at [420, 138] on icon "0 20 160 90 20" at bounding box center [313, 167] width 448 height 294
click at [219, 151] on icon "0 20 160 90 20" at bounding box center [313, 167] width 448 height 294
click at [555, 133] on input "text" at bounding box center [554, 132] width 20 height 9
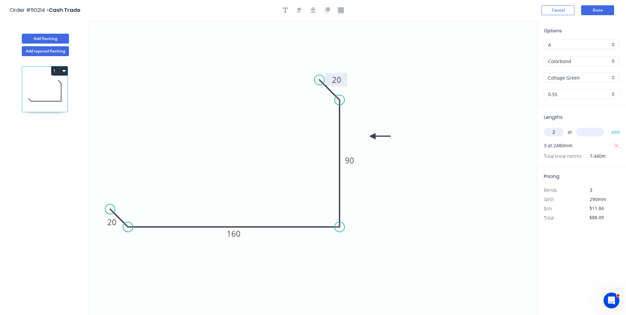
type input "2"
click at [591, 134] on input "text" at bounding box center [590, 132] width 28 height 9
type input "2250"
click at [608, 126] on button "add" at bounding box center [616, 131] width 16 height 11
type input "$141.37"
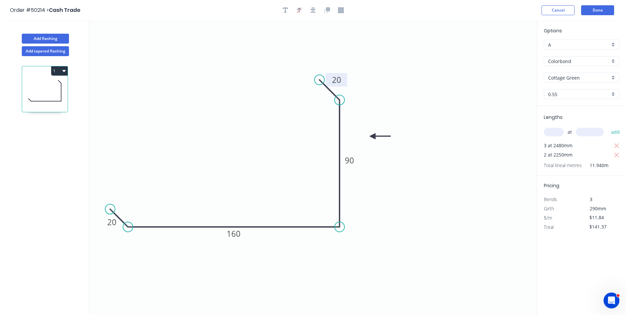
click at [183, 156] on icon "0 20 160 90 20" at bounding box center [313, 167] width 448 height 294
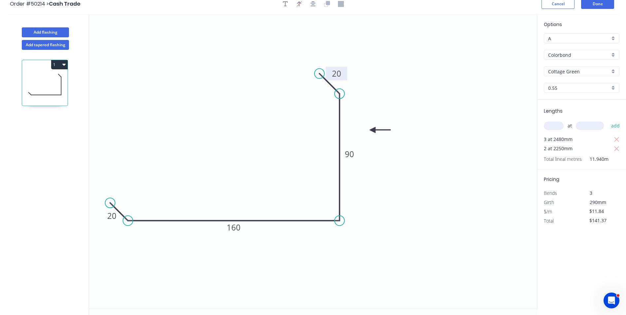
scroll to position [12, 0]
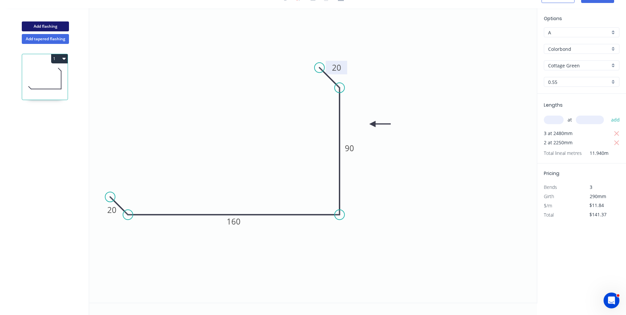
click at [28, 24] on button "Add flashing" at bounding box center [45, 26] width 47 height 10
type input "$0.00"
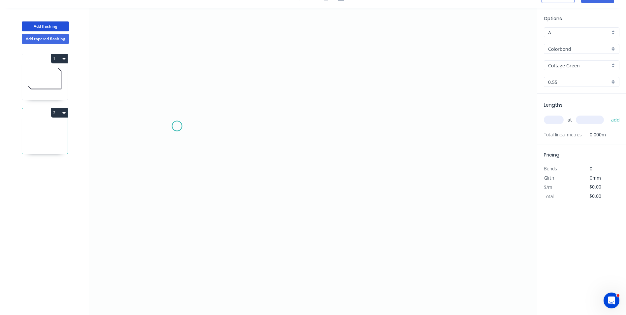
click at [177, 126] on icon "0" at bounding box center [313, 155] width 448 height 294
click at [193, 146] on icon "0" at bounding box center [313, 155] width 448 height 294
click at [420, 149] on icon "0 ?" at bounding box center [313, 155] width 448 height 294
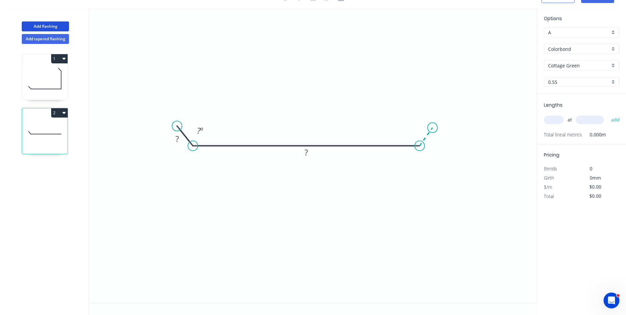
click at [433, 128] on icon at bounding box center [426, 137] width 13 height 18
click at [433, 128] on circle at bounding box center [433, 128] width 10 height 10
click at [179, 139] on tspan "?" at bounding box center [177, 138] width 3 height 11
click at [309, 154] on rect at bounding box center [306, 152] width 13 height 9
click at [438, 138] on rect at bounding box center [434, 139] width 13 height 9
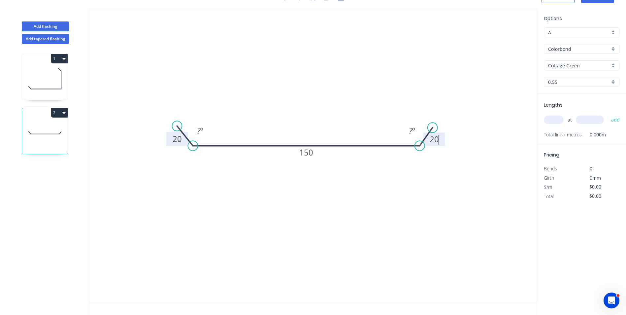
click at [418, 160] on icon "0 20 150 20 ? º ? º" at bounding box center [313, 155] width 448 height 294
type input "$9.54"
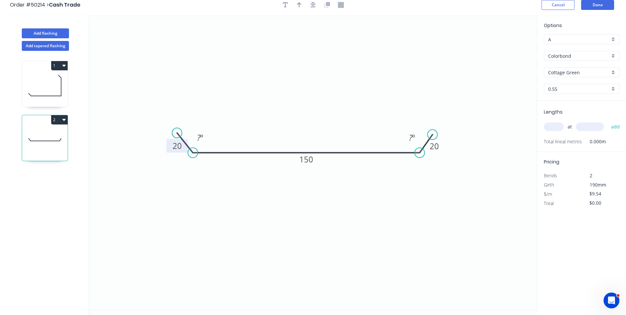
scroll to position [0, 0]
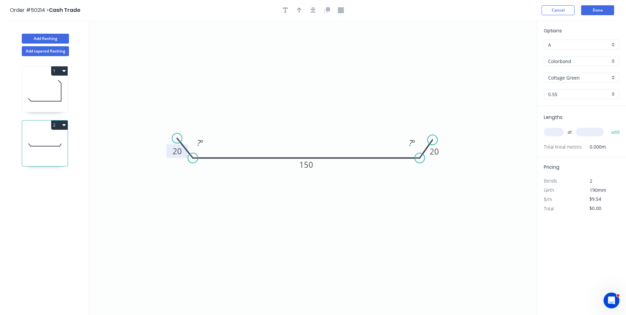
drag, startPoint x: 179, startPoint y: 211, endPoint x: 294, endPoint y: 173, distance: 121.1
click at [179, 211] on icon "0 20 150 20 ? º ? º" at bounding box center [313, 167] width 448 height 294
click at [560, 128] on input "text" at bounding box center [554, 132] width 20 height 9
type input "1"
click at [558, 131] on input "1" at bounding box center [554, 132] width 20 height 9
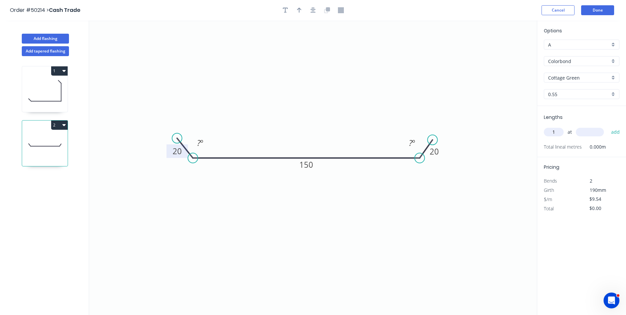
click at [594, 132] on input "text" at bounding box center [590, 132] width 28 height 9
type input "2415"
click at [608, 126] on button "add" at bounding box center [616, 131] width 16 height 11
type input "$23.04"
click at [227, 239] on icon "0 20 150 20 ? º ? º" at bounding box center [313, 167] width 448 height 294
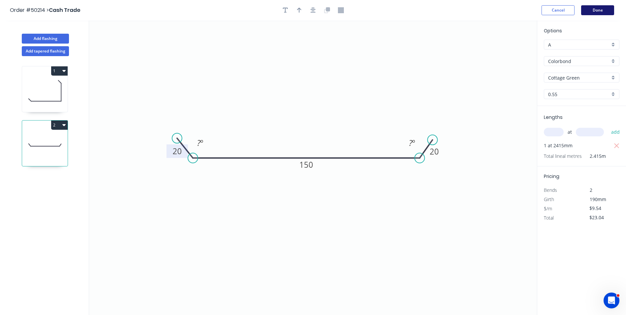
click at [595, 12] on button "Done" at bounding box center [597, 10] width 33 height 10
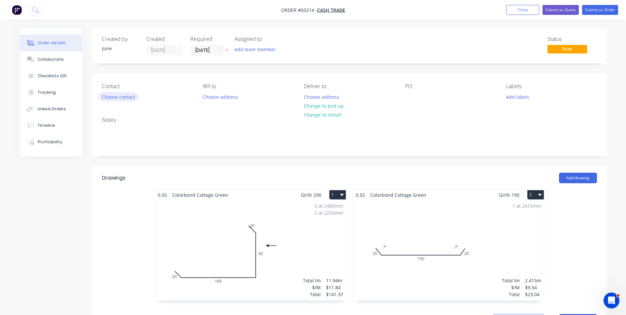
click at [107, 98] on button "Choose contact" at bounding box center [118, 96] width 41 height 9
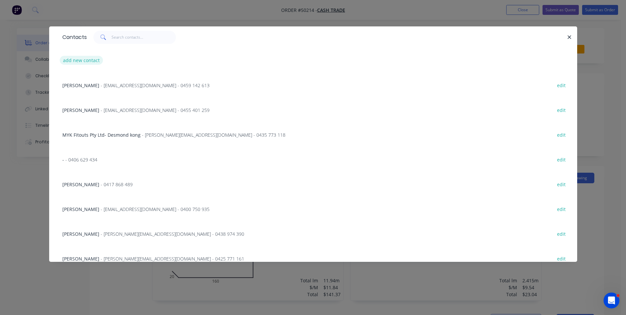
click at [80, 60] on button "add new contact" at bounding box center [82, 60] width 44 height 9
select select "AU"
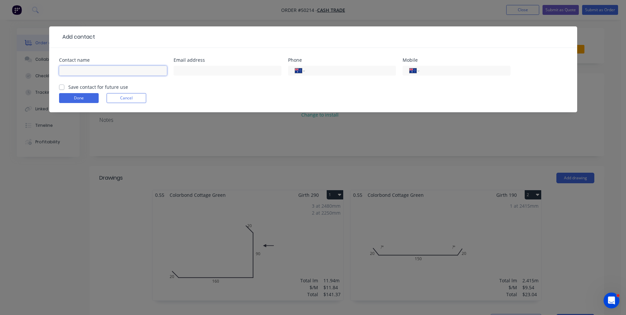
click at [90, 69] on input "text" at bounding box center [113, 71] width 108 height 10
paste input "Colin Jones"
type input "Colin Jones"
click at [437, 68] on input "tel" at bounding box center [463, 71] width 79 height 8
paste input "0438 880 280"
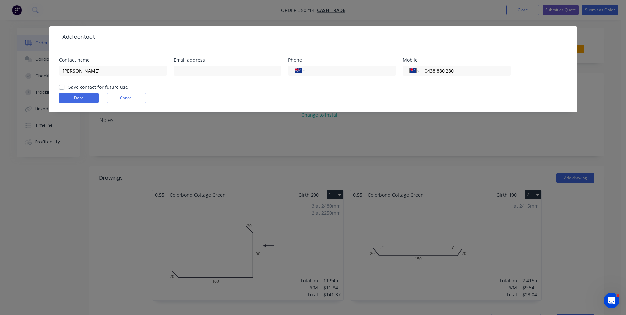
type input "0438 880 280"
click at [156, 76] on div "Colin Jones" at bounding box center [113, 73] width 108 height 19
click at [182, 68] on input "text" at bounding box center [228, 71] width 108 height 10
paste input "col7861@outlook.com"
type input "col7861@outlook.com"
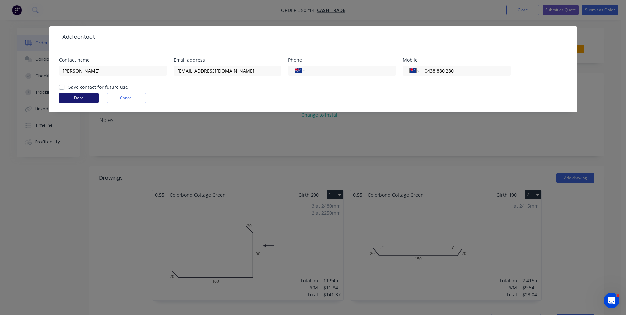
click at [87, 96] on button "Done" at bounding box center [79, 98] width 40 height 10
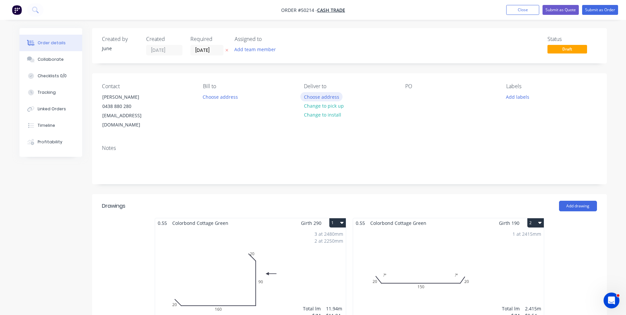
click at [326, 96] on button "Choose address" at bounding box center [321, 96] width 42 height 9
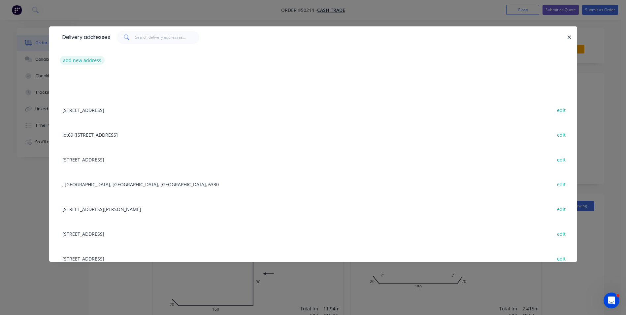
click at [75, 58] on button "add new address" at bounding box center [82, 60] width 45 height 9
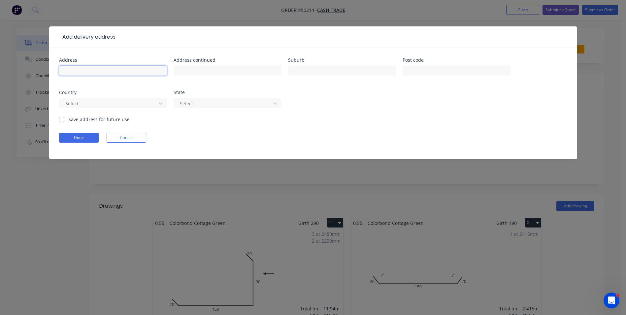
click at [81, 69] on input "text" at bounding box center [113, 71] width 108 height 10
paste input "Forrestfield 6058"
type input "Forrestfield 6058"
click at [76, 138] on button "Done" at bounding box center [79, 138] width 40 height 10
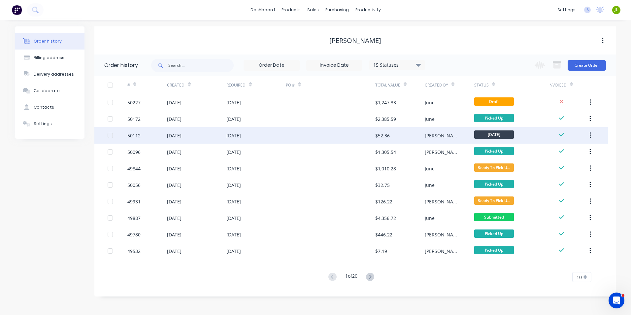
click at [336, 136] on div at bounding box center [330, 135] width 89 height 16
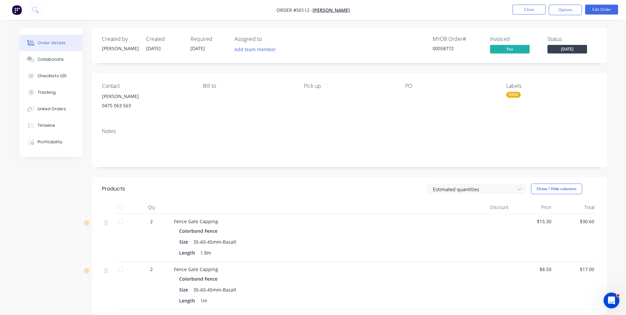
click at [388, 246] on div "Size 35-60-45mm-Basalt" at bounding box center [319, 242] width 281 height 10
click at [519, 11] on button "Close" at bounding box center [528, 10] width 33 height 10
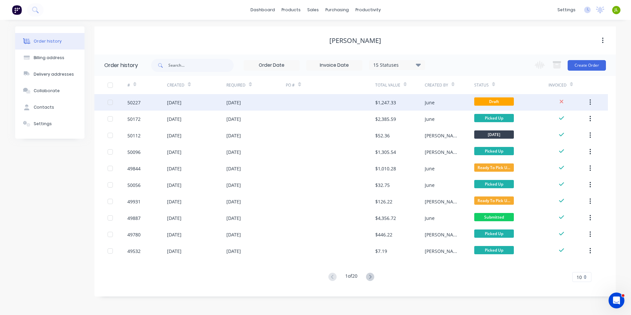
click at [282, 106] on div "[DATE]" at bounding box center [255, 102] width 59 height 16
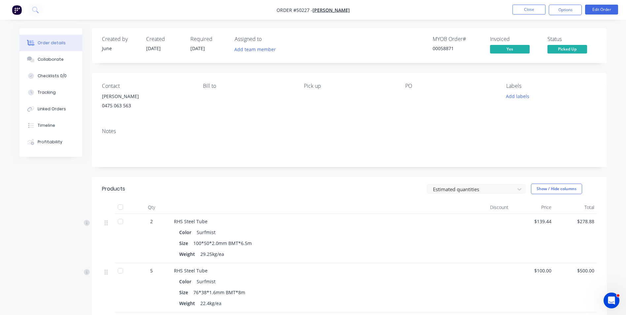
click at [525, 16] on nav "Order #50227 - [PERSON_NAME] Close Options Edit Order" at bounding box center [313, 10] width 626 height 20
click at [526, 11] on button "Close" at bounding box center [528, 10] width 33 height 10
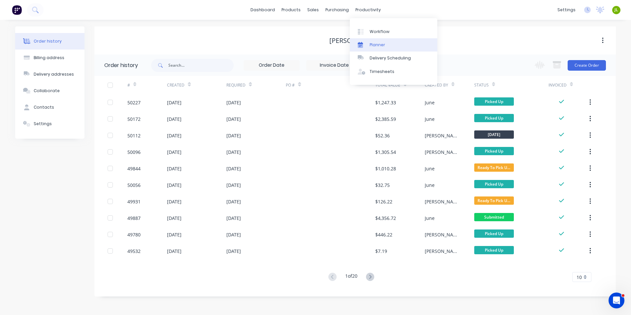
click at [386, 53] on link "Delivery Scheduling" at bounding box center [393, 57] width 87 height 13
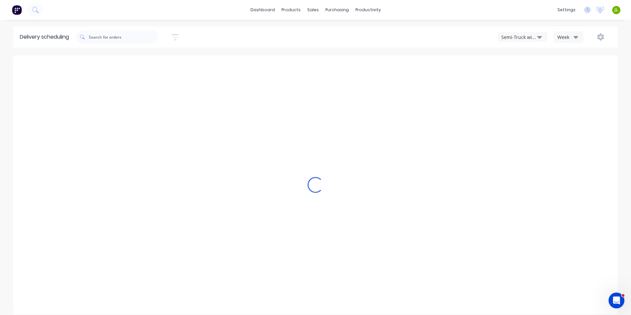
click at [519, 39] on div "Semi-Truck with Hiab" at bounding box center [519, 37] width 36 height 7
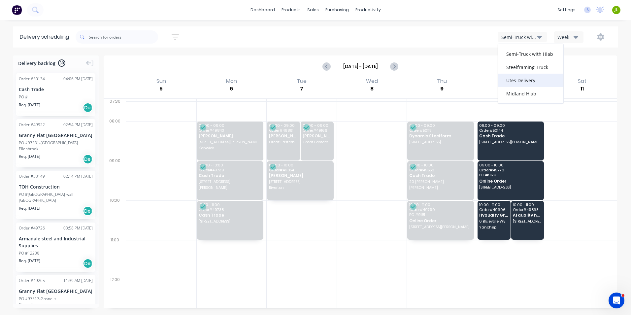
click at [517, 80] on div "Utes Delivery" at bounding box center [530, 80] width 65 height 13
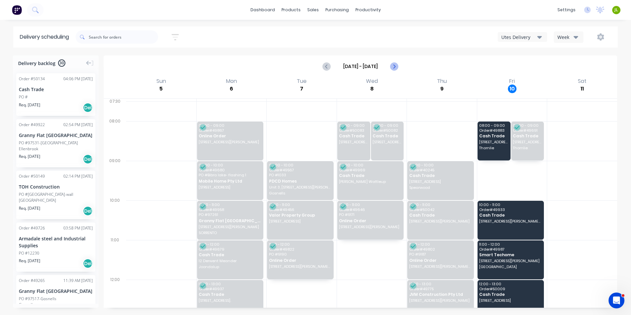
click at [393, 71] on button "Next page" at bounding box center [393, 66] width 13 height 13
type input "[DATE] - [DATE]"
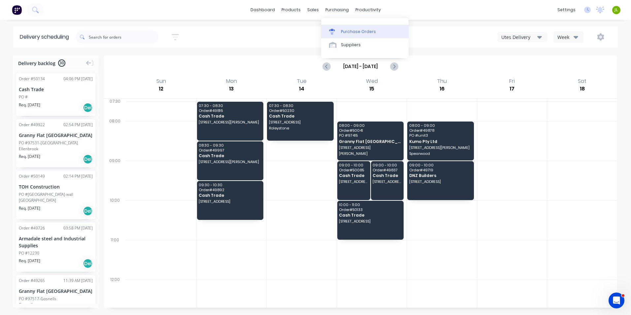
click at [337, 27] on link "Purchase Orders" at bounding box center [364, 31] width 87 height 13
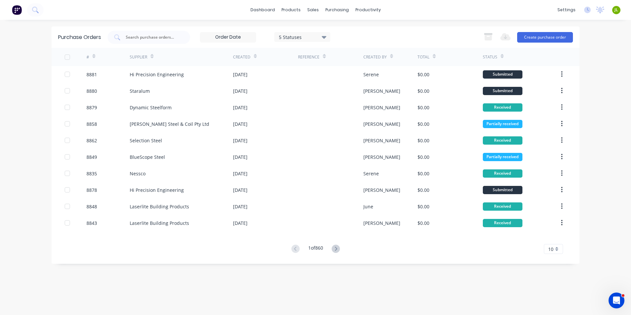
click at [441, 252] on div "1 of 860 10 5 10 15 20 25 30 35" at bounding box center [315, 249] width 528 height 10
click at [146, 37] on input "text" at bounding box center [152, 37] width 55 height 7
type input "8782"
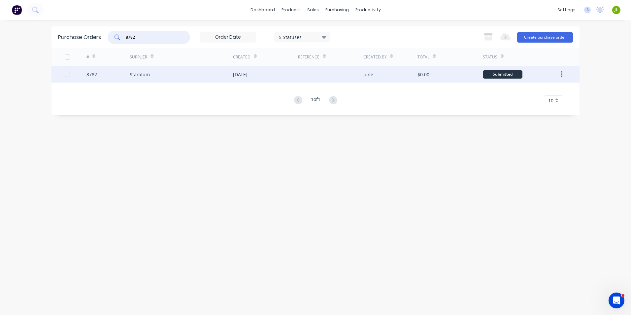
click at [166, 75] on div "Staralum" at bounding box center [181, 74] width 103 height 16
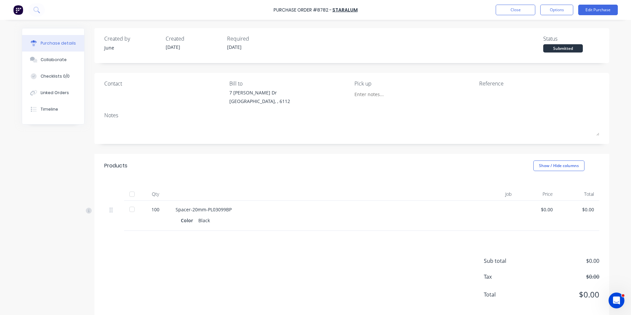
click at [136, 194] on div at bounding box center [132, 193] width 16 height 13
click at [131, 196] on div at bounding box center [131, 193] width 13 height 13
click at [44, 87] on button "Linked Orders" at bounding box center [53, 92] width 62 height 16
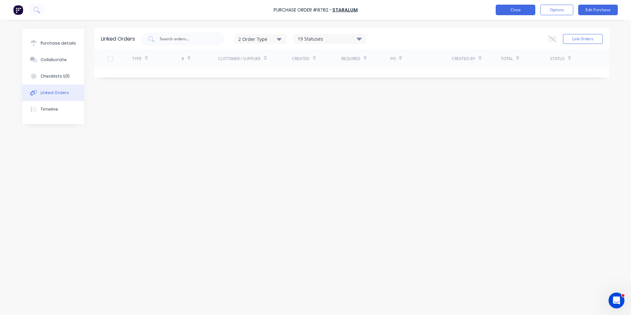
click at [525, 6] on button "Close" at bounding box center [516, 10] width 40 height 11
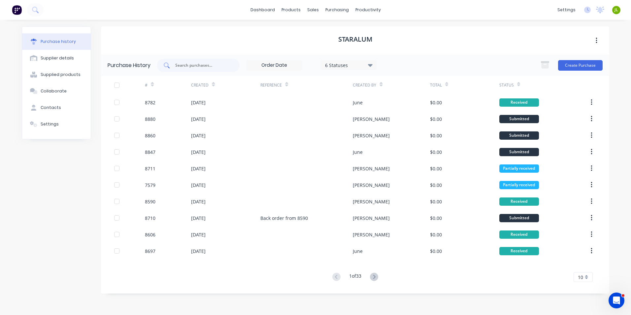
click at [211, 70] on div at bounding box center [198, 65] width 82 height 13
type input "8847"
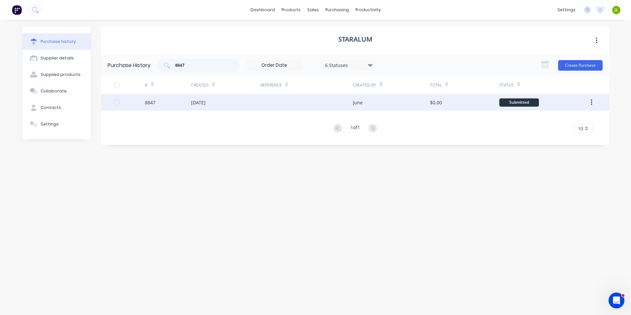
click at [226, 99] on div "[DATE]" at bounding box center [225, 102] width 69 height 16
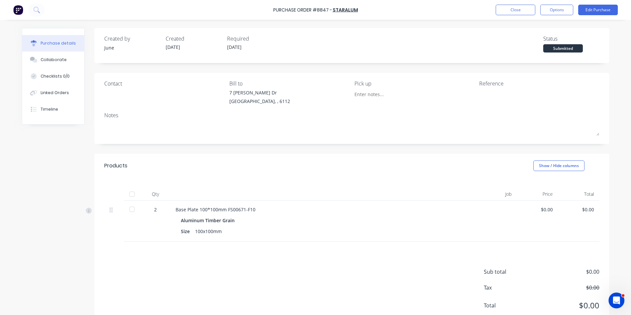
click at [128, 197] on div at bounding box center [131, 193] width 13 height 13
click at [55, 94] on div "Linked Orders" at bounding box center [55, 93] width 28 height 6
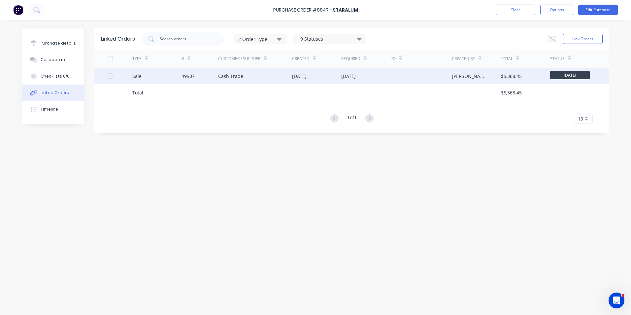
click at [237, 75] on div "Cash Trade" at bounding box center [230, 76] width 25 height 7
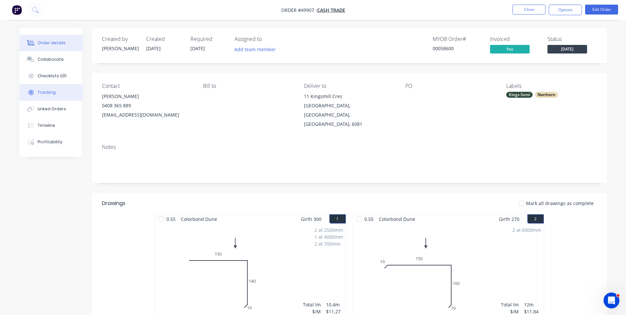
click at [52, 94] on div "Tracking" at bounding box center [47, 92] width 18 height 6
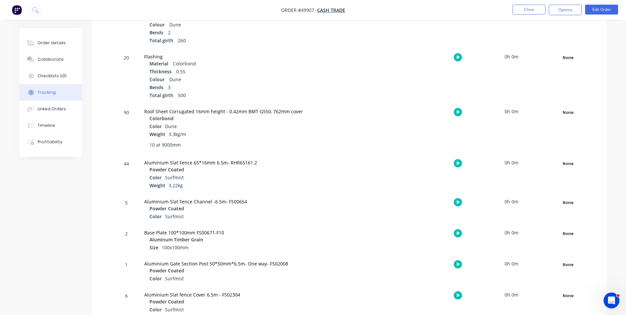
scroll to position [338, 0]
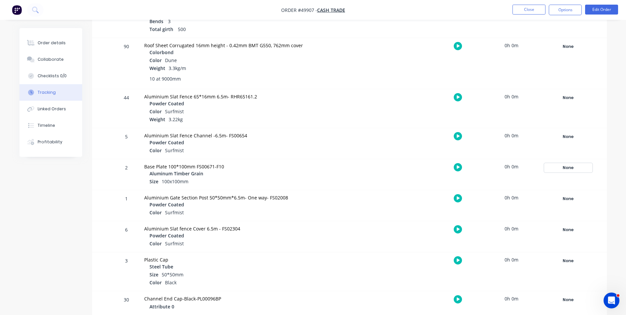
click at [561, 166] on div "None" at bounding box center [568, 167] width 48 height 9
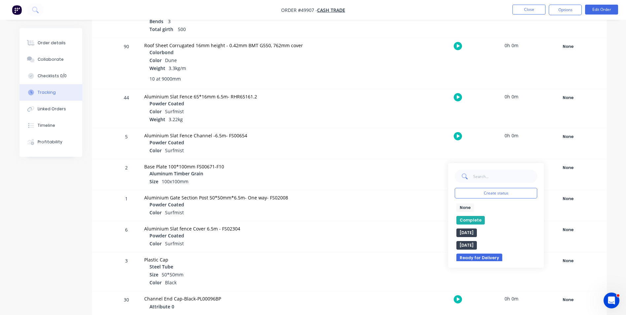
click at [472, 217] on button "Complete" at bounding box center [470, 220] width 28 height 9
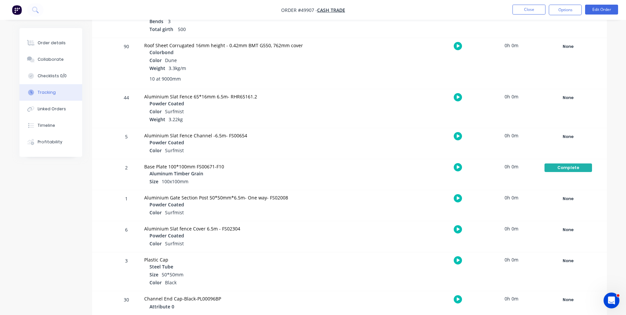
click at [315, 154] on div "Color Surfmist" at bounding box center [260, 151] width 222 height 8
click at [298, 36] on div "[MEDICAL_DATA] Material Colorbond Thickness 0.55 Colour Dune Bends 3 Total girt…" at bounding box center [258, 10] width 236 height 54
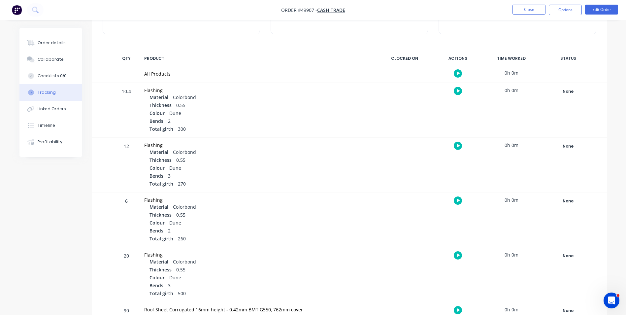
scroll to position [0, 0]
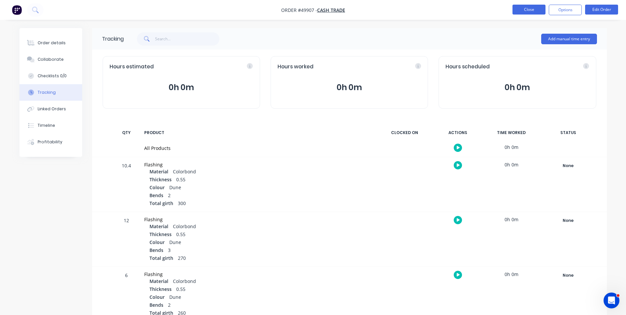
click at [538, 11] on button "Close" at bounding box center [528, 10] width 33 height 10
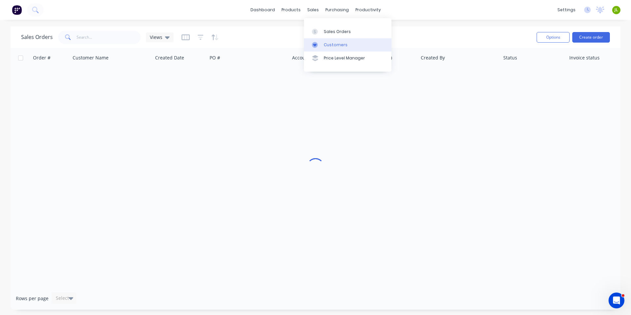
click at [327, 47] on div "Customers" at bounding box center [336, 45] width 24 height 6
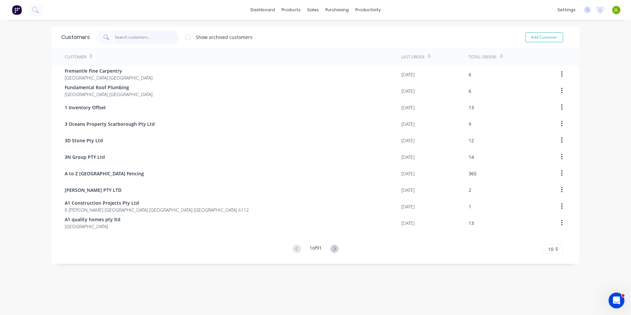
click at [146, 37] on input "text" at bounding box center [147, 37] width 64 height 13
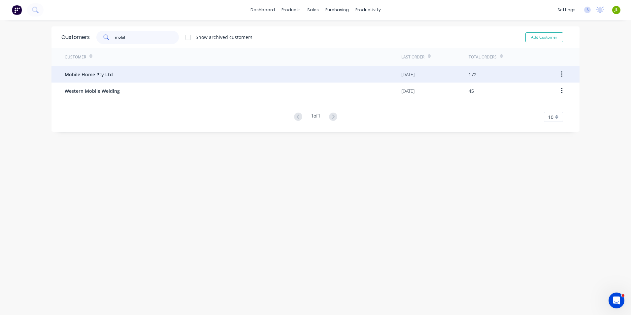
type input "mobil"
click at [138, 76] on div "Mobile Home Pty Ltd" at bounding box center [233, 74] width 337 height 16
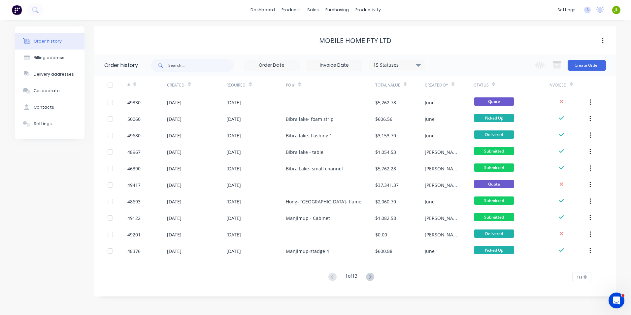
click at [408, 275] on div "1 of 13 10 5 10 15 20 25 30 35" at bounding box center [350, 277] width 513 height 10
click at [596, 64] on button "Create Order" at bounding box center [587, 65] width 38 height 11
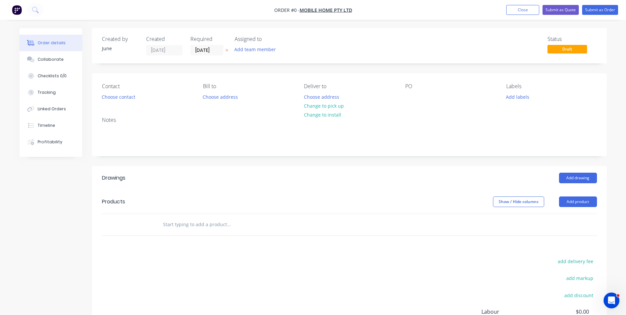
click at [527, 231] on div at bounding box center [349, 224] width 495 height 21
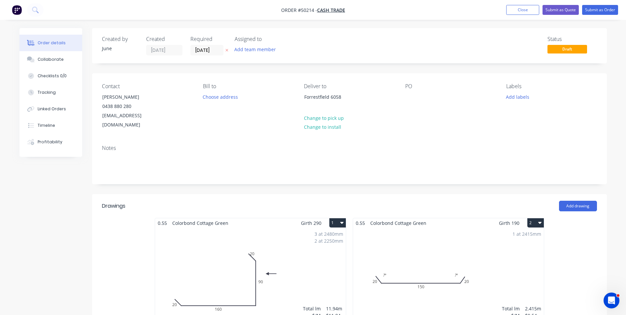
click at [432, 140] on div "Notes" at bounding box center [349, 162] width 515 height 44
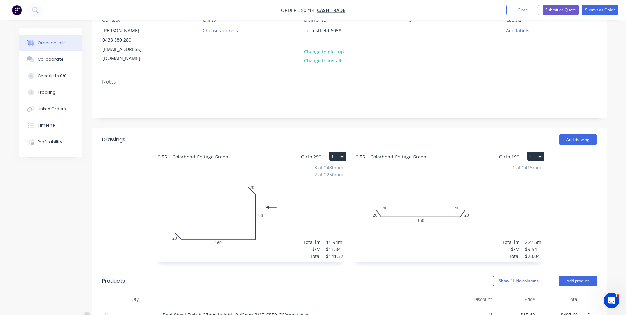
scroll to position [66, 0]
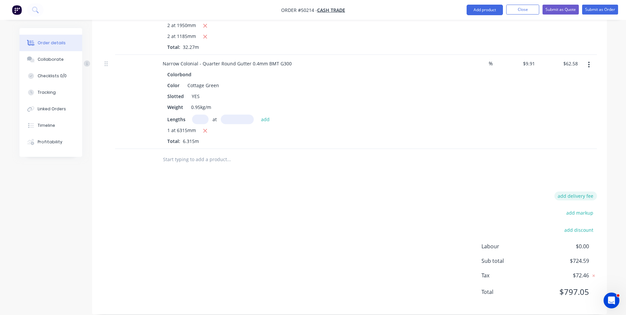
click at [566, 191] on button "add delivery fee" at bounding box center [575, 195] width 43 height 9
type input "7"
type input "80"
click at [483, 181] on div "Drawings Add drawing 0.55 Colorbond Cottage Green Girth 290 1 0 20 160 90 20 0 …" at bounding box center [349, 39] width 515 height 552
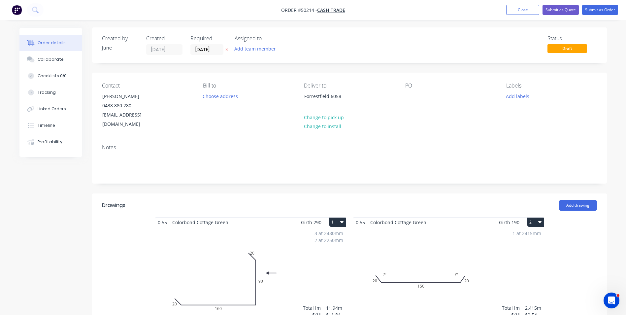
scroll to position [0, 0]
click at [569, 12] on button "Submit as Quote" at bounding box center [560, 10] width 36 height 10
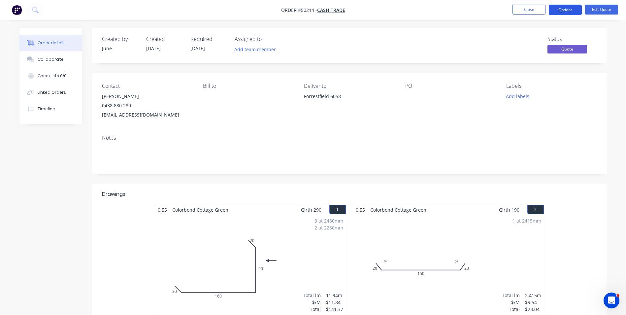
click at [563, 10] on button "Options" at bounding box center [565, 10] width 33 height 11
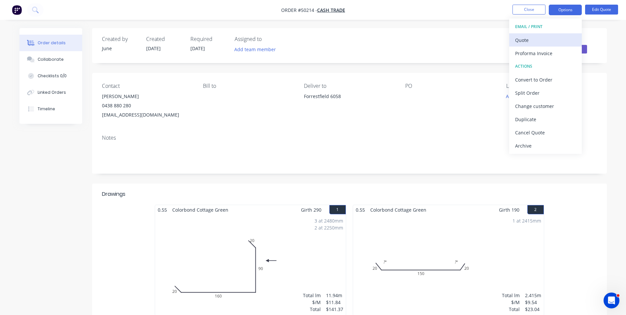
click at [554, 36] on div "Quote" at bounding box center [545, 40] width 61 height 10
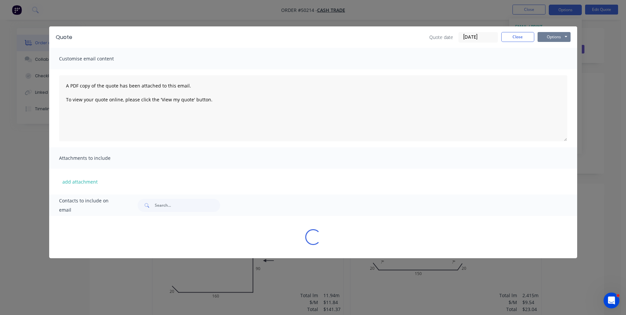
click at [554, 36] on button "Options" at bounding box center [553, 37] width 33 height 10
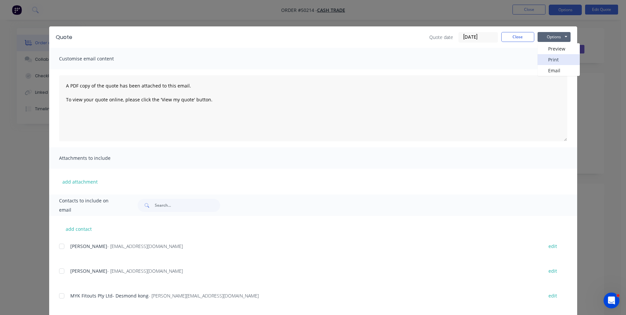
click at [551, 59] on button "Print" at bounding box center [558, 59] width 42 height 11
click at [544, 37] on button "Options" at bounding box center [553, 37] width 33 height 10
click at [557, 55] on button "Print" at bounding box center [558, 59] width 42 height 11
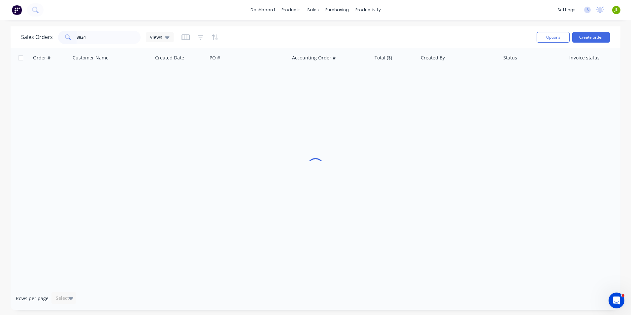
type input "8824"
click at [410, 130] on div at bounding box center [316, 167] width 610 height 239
click at [332, 12] on div "purchasing" at bounding box center [337, 10] width 30 height 10
click at [330, 31] on icon at bounding box center [332, 30] width 6 height 2
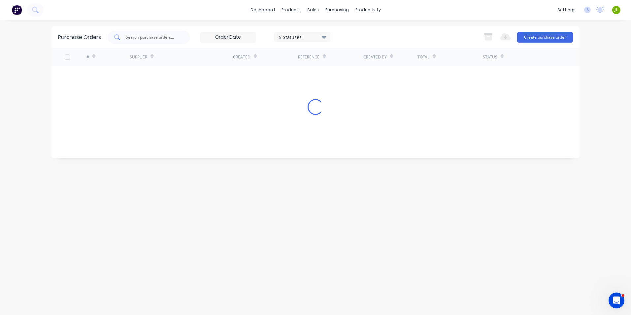
click at [153, 33] on div at bounding box center [149, 37] width 82 height 13
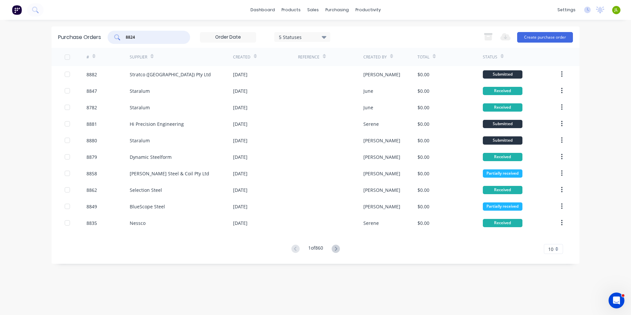
type input "8824"
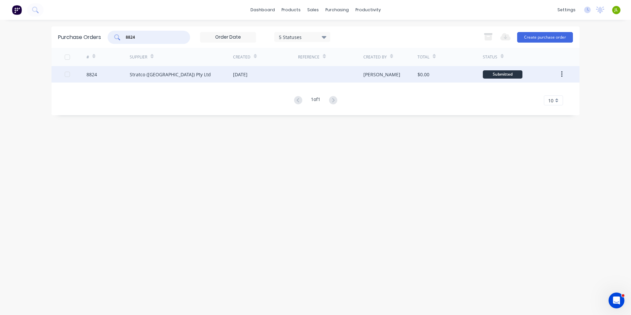
click at [169, 77] on div "Stratco ([GEOGRAPHIC_DATA]) Pty Ltd" at bounding box center [170, 74] width 81 height 7
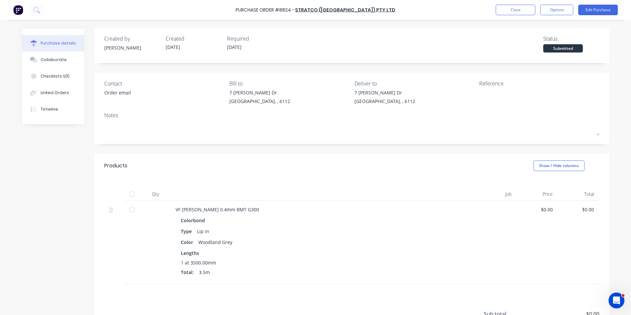
click at [132, 197] on div at bounding box center [131, 193] width 13 height 13
click at [60, 88] on button "Linked Orders" at bounding box center [53, 92] width 62 height 16
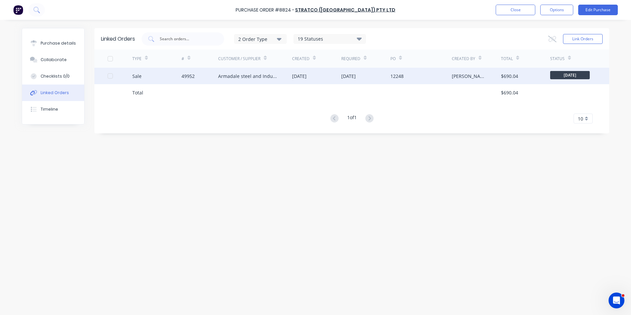
click at [235, 81] on div "Armadale steel and Industrial Supplies" at bounding box center [255, 76] width 74 height 16
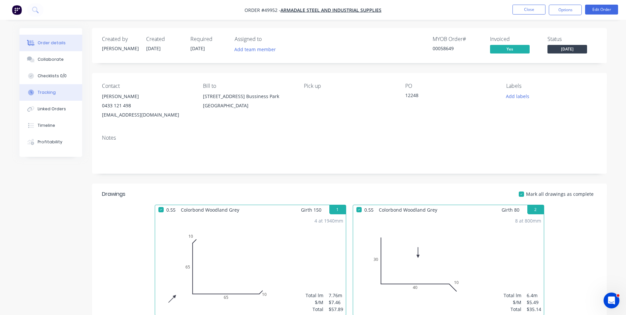
click at [47, 93] on div "Tracking" at bounding box center [47, 92] width 18 height 6
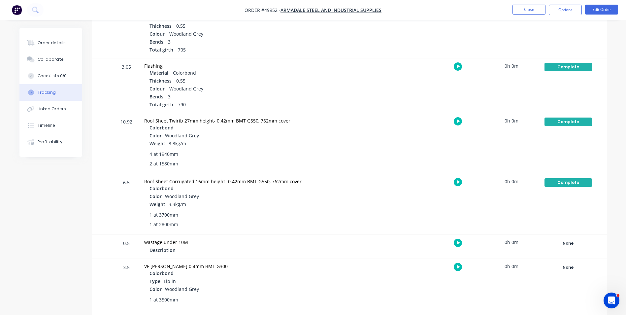
scroll to position [374, 0]
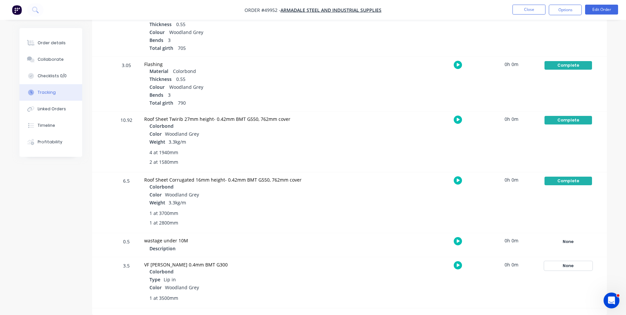
click at [575, 267] on div "None" at bounding box center [568, 265] width 48 height 9
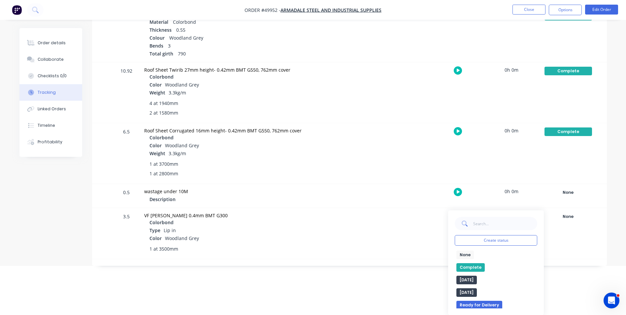
click at [466, 268] on button "Complete" at bounding box center [470, 267] width 28 height 9
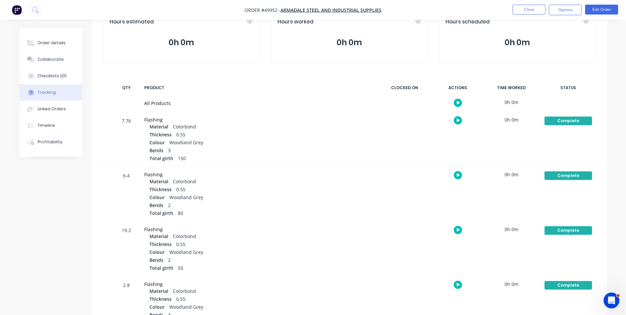
scroll to position [44, 0]
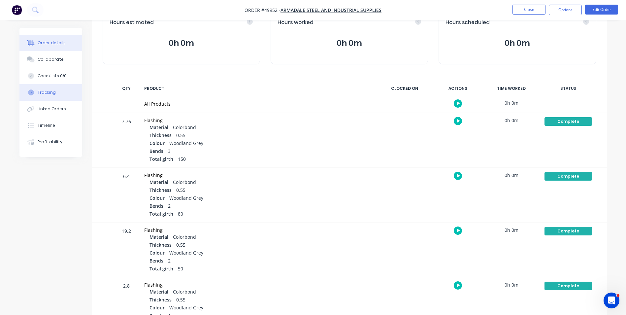
click at [66, 48] on button "Order details" at bounding box center [50, 43] width 63 height 16
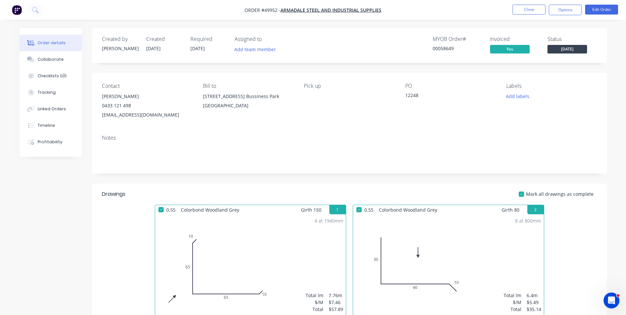
click at [564, 48] on span "[DATE]" at bounding box center [567, 49] width 40 height 8
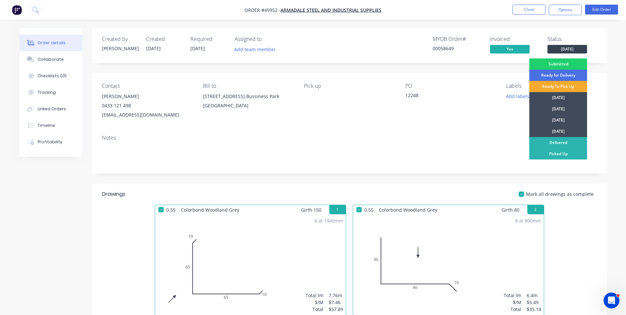
click at [562, 87] on div "Ready To Pick Up" at bounding box center [558, 86] width 58 height 11
